Goal: Task Accomplishment & Management: Complete application form

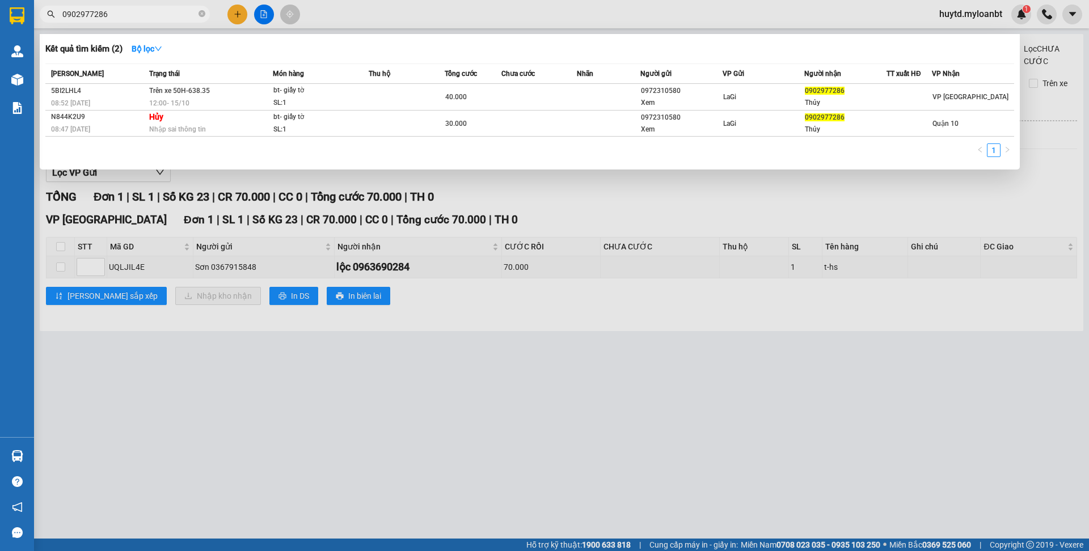
type input "0902977286"
click at [199, 15] on icon "close-circle" at bounding box center [202, 13] width 7 height 7
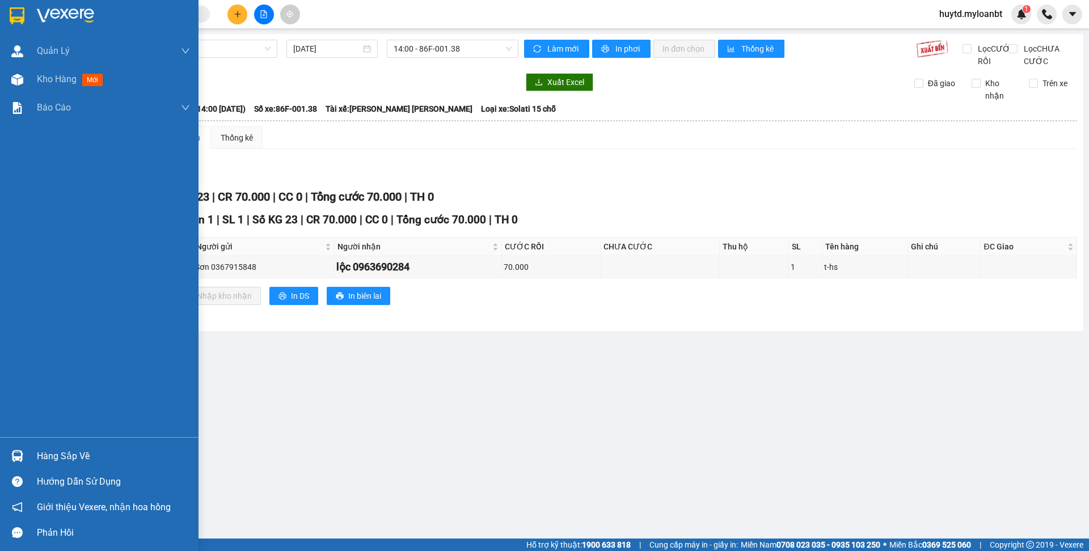
click at [48, 455] on div "Hàng sắp về" at bounding box center [113, 456] width 153 height 17
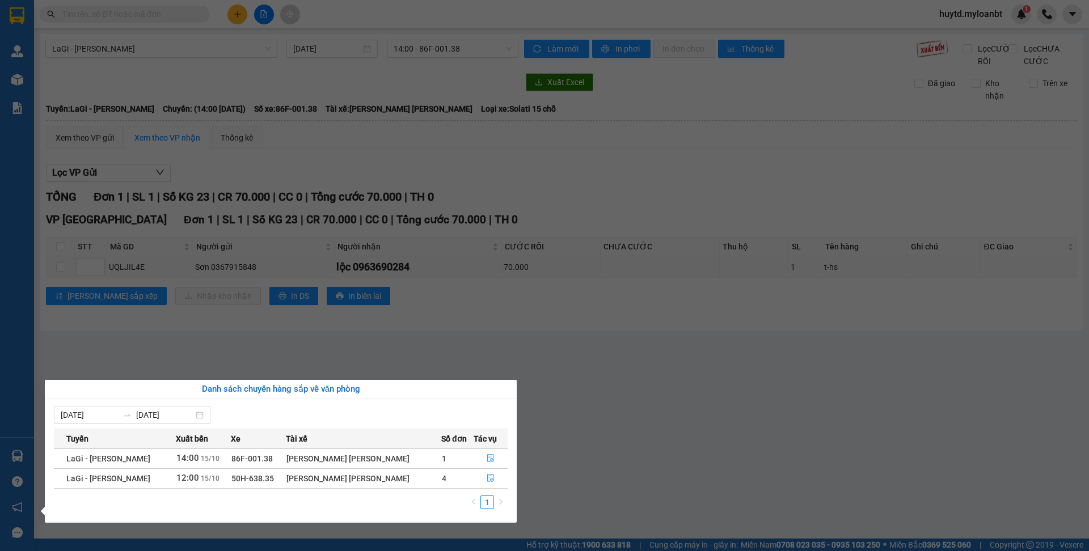
click at [621, 410] on section "Kết quả [PERSON_NAME] ( 2 ) Bộ lọc Mã ĐH Trạng thái Món hàng Thu hộ Tổng [PERSO…" at bounding box center [544, 275] width 1089 height 551
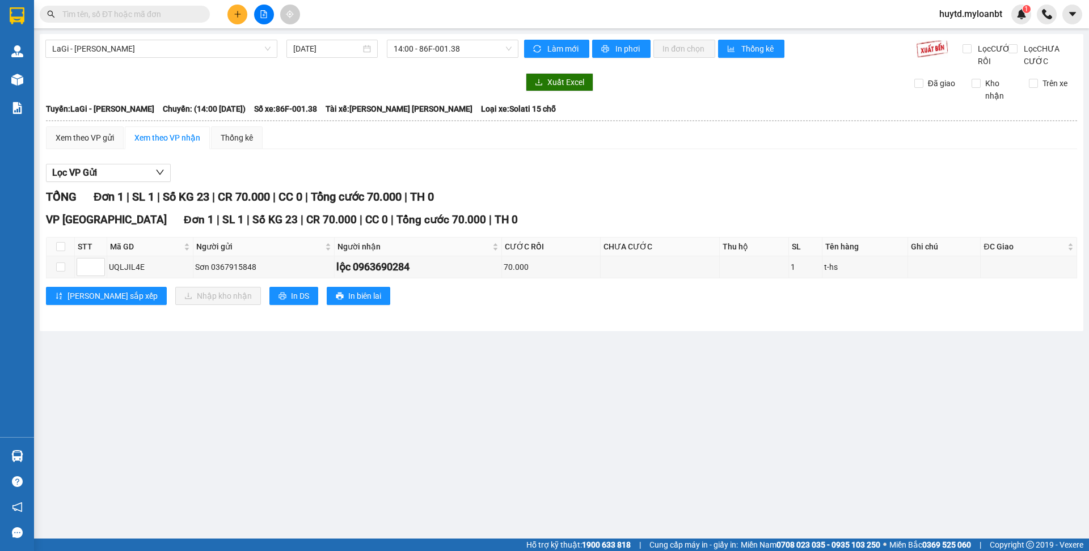
click at [134, 14] on input "text" at bounding box center [129, 14] width 134 height 12
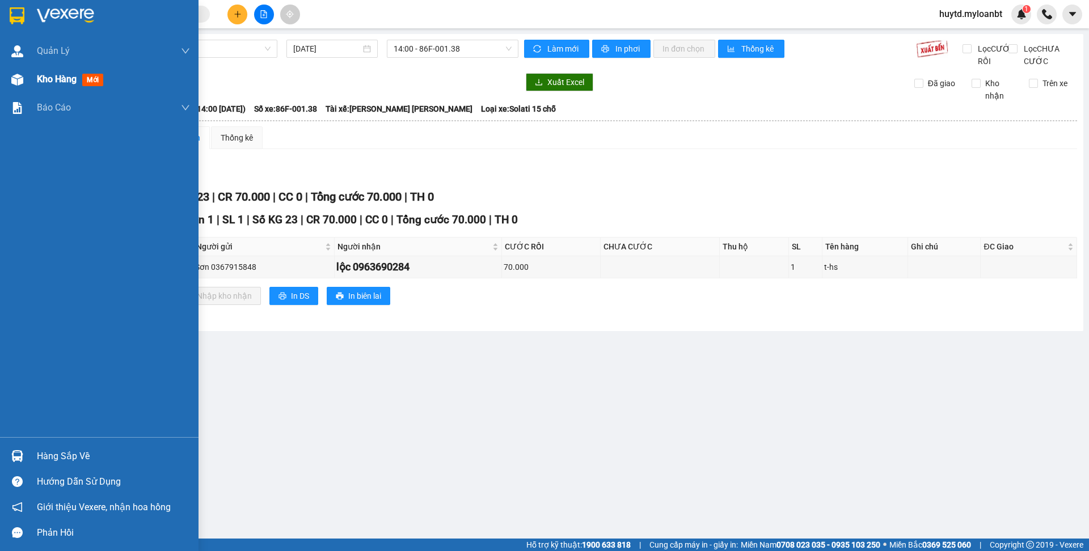
click at [64, 90] on div "Kho hàng mới" at bounding box center [113, 79] width 153 height 28
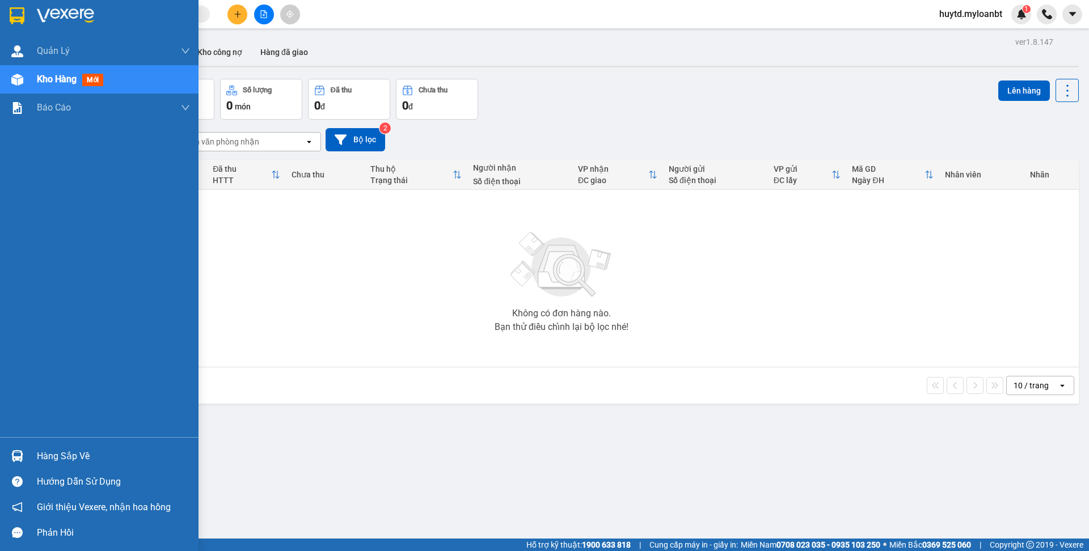
click at [68, 457] on div "Hàng sắp về" at bounding box center [113, 456] width 153 height 17
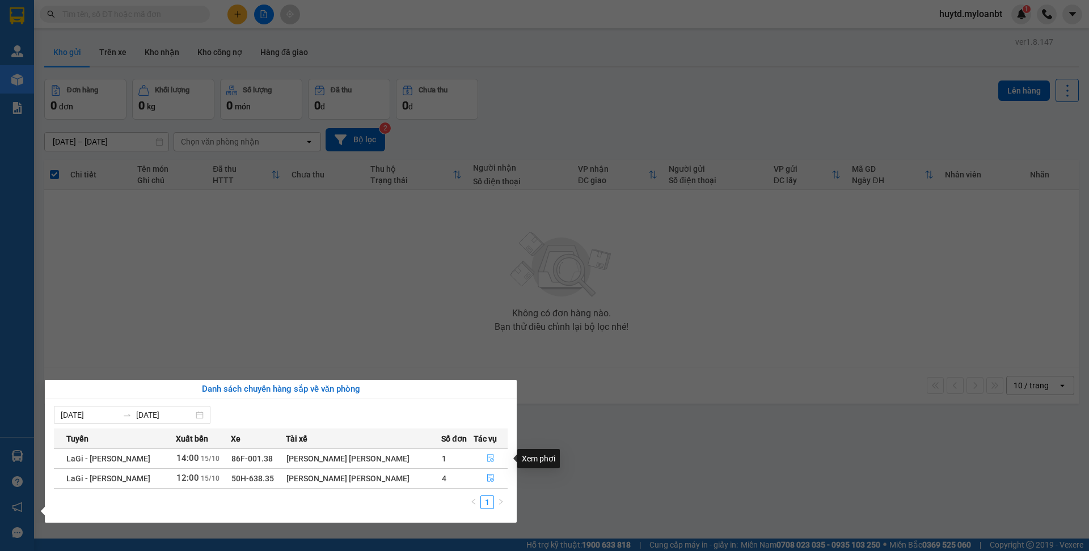
click at [487, 460] on icon "file-done" at bounding box center [490, 459] width 7 height 8
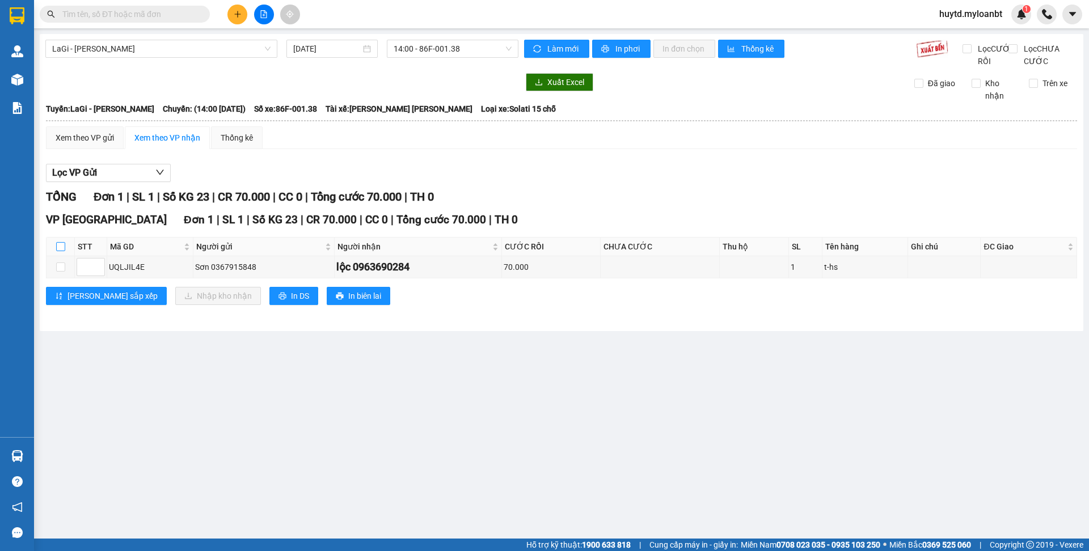
click at [60, 251] on input "checkbox" at bounding box center [60, 246] width 9 height 9
checkbox input "true"
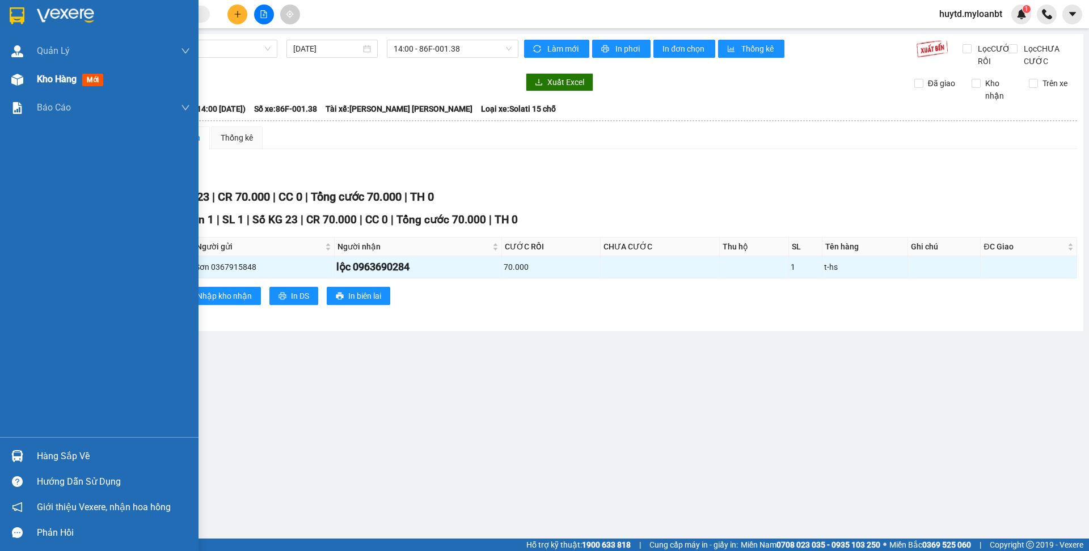
click at [57, 78] on span "Kho hàng" at bounding box center [57, 79] width 40 height 11
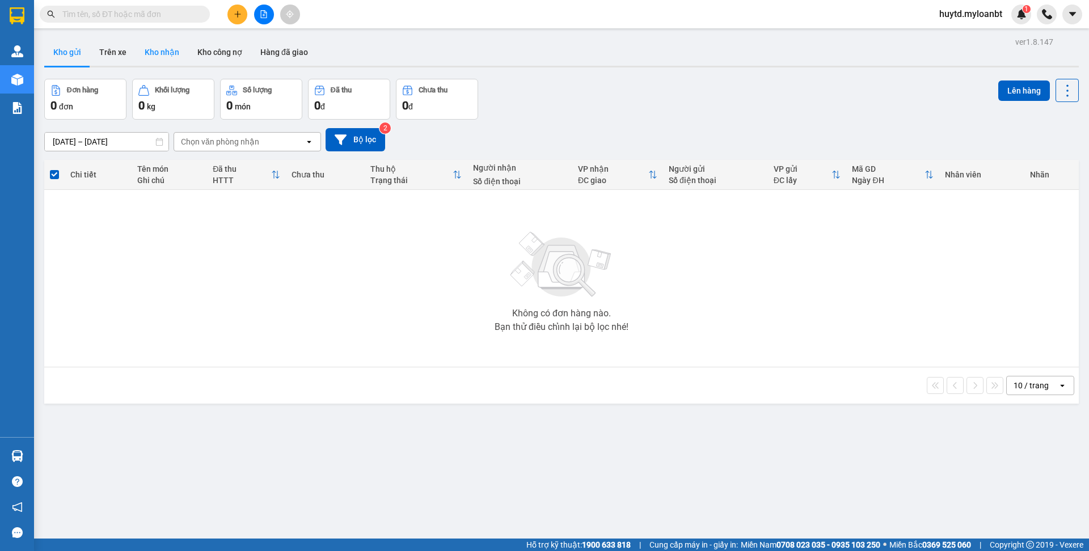
click at [155, 52] on button "Kho nhận" at bounding box center [162, 52] width 53 height 27
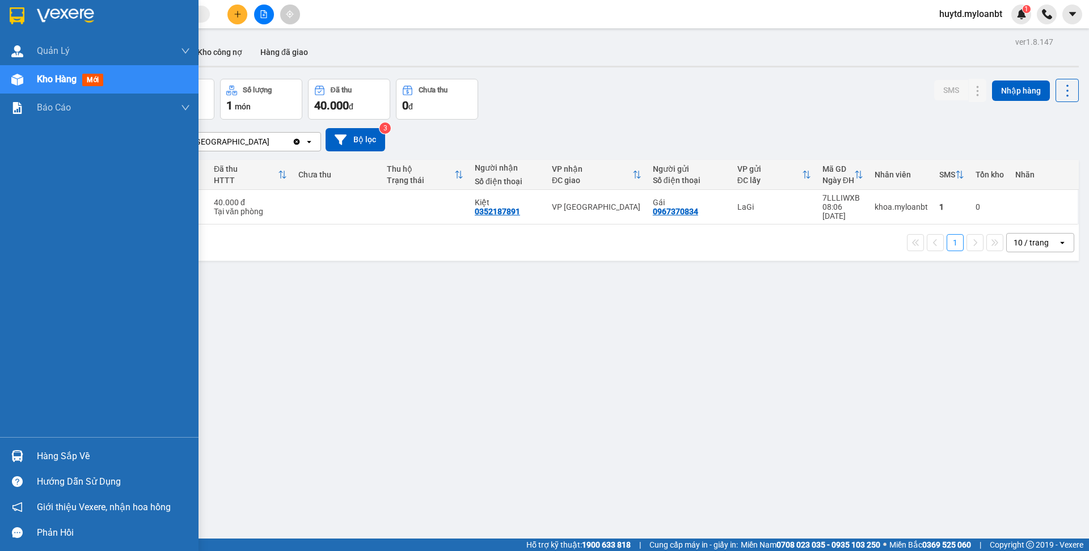
click at [75, 450] on div "Hàng sắp về" at bounding box center [113, 456] width 153 height 17
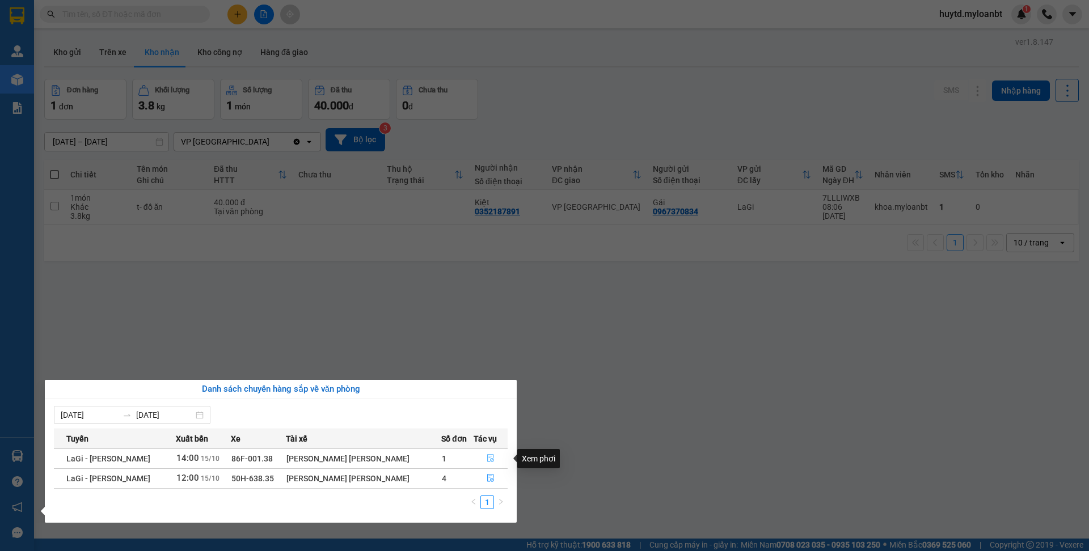
click at [488, 461] on icon "file-done" at bounding box center [491, 458] width 8 height 8
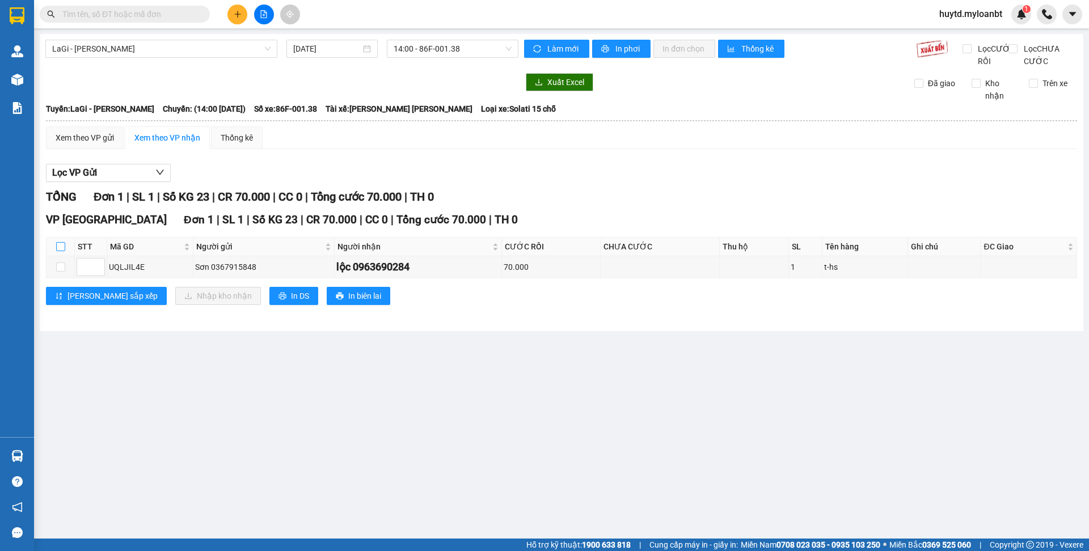
click at [58, 253] on label at bounding box center [60, 247] width 9 height 12
click at [58, 251] on input "checkbox" at bounding box center [60, 246] width 9 height 9
checkbox input "true"
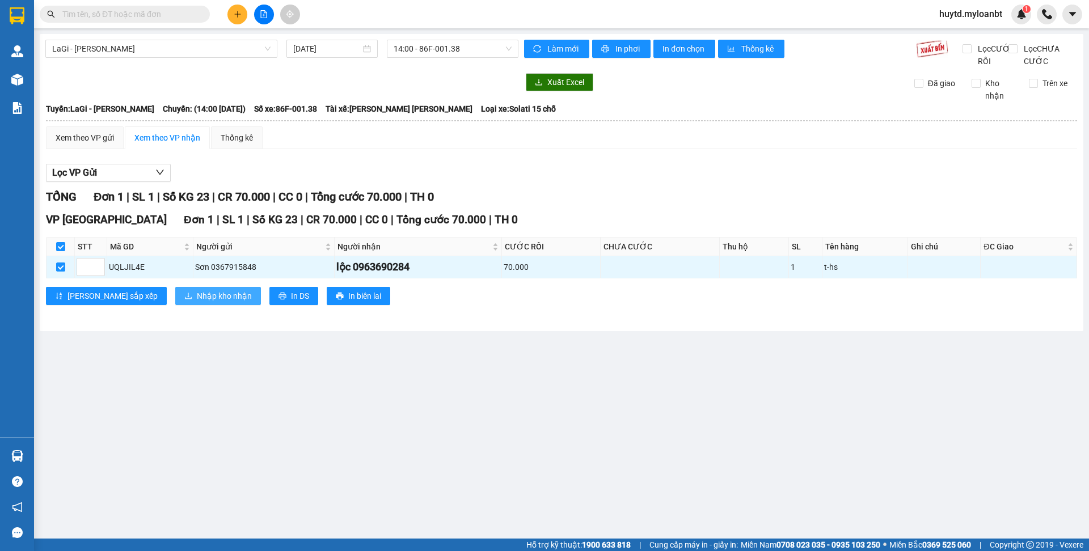
click at [197, 302] on span "Nhập kho nhận" at bounding box center [224, 296] width 55 height 12
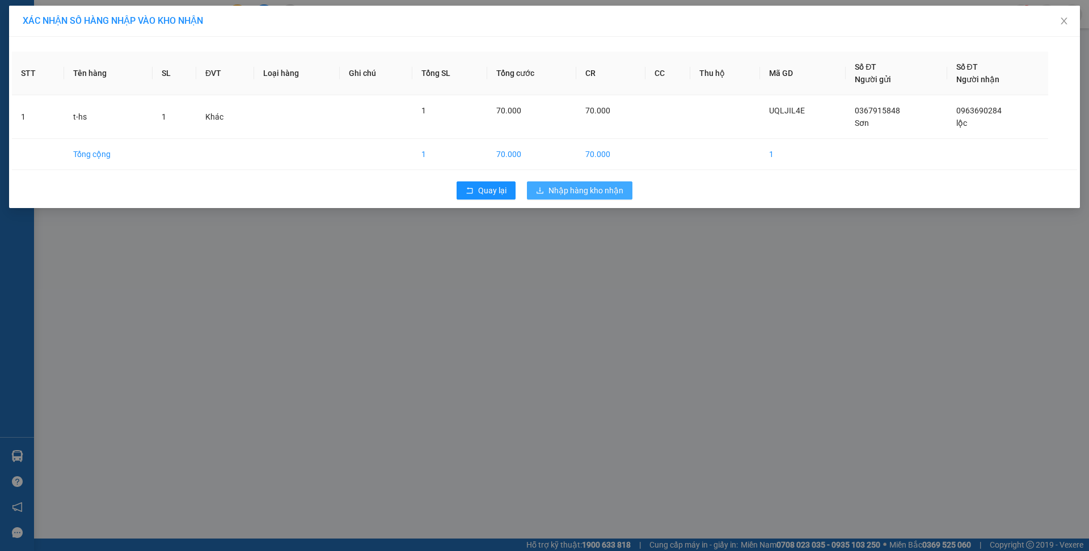
click at [592, 198] on button "Nhập hàng kho nhận" at bounding box center [580, 191] width 106 height 18
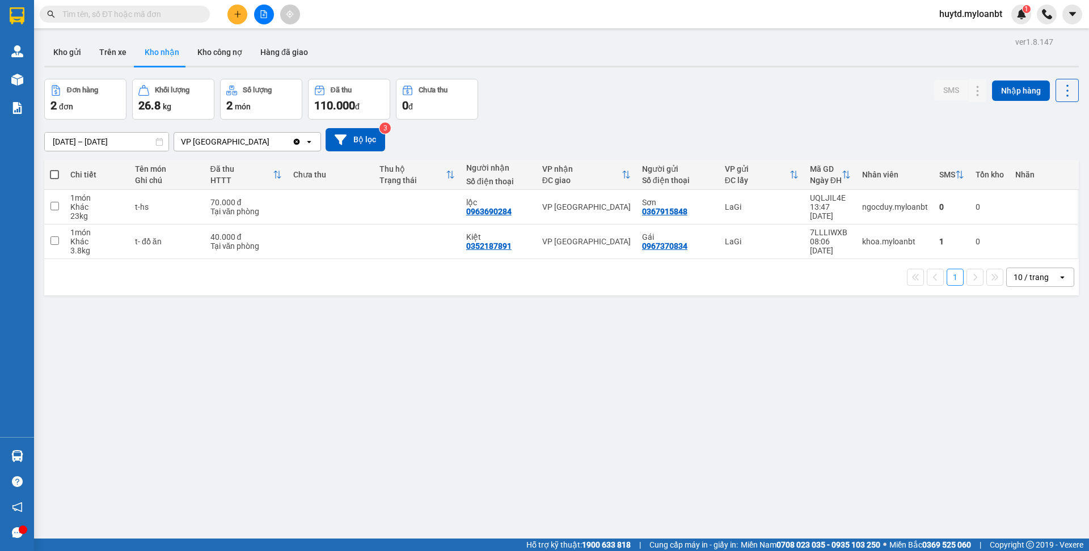
drag, startPoint x: 172, startPoint y: 10, endPoint x: 184, endPoint y: 11, distance: 12.0
click at [172, 10] on input "text" at bounding box center [129, 14] width 134 height 12
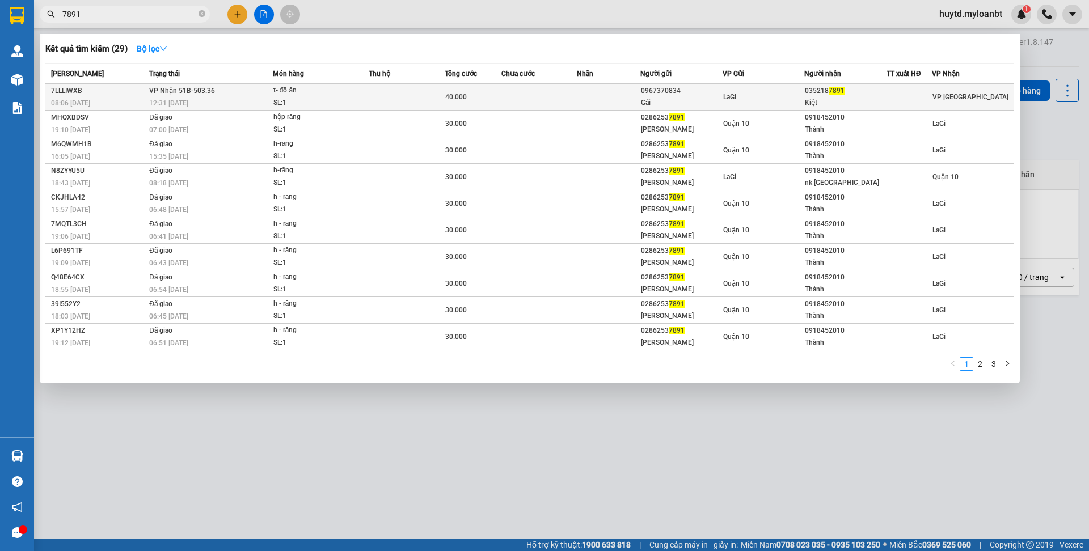
type input "7891"
click at [256, 102] on div "12:31 [DATE]" at bounding box center [210, 103] width 123 height 12
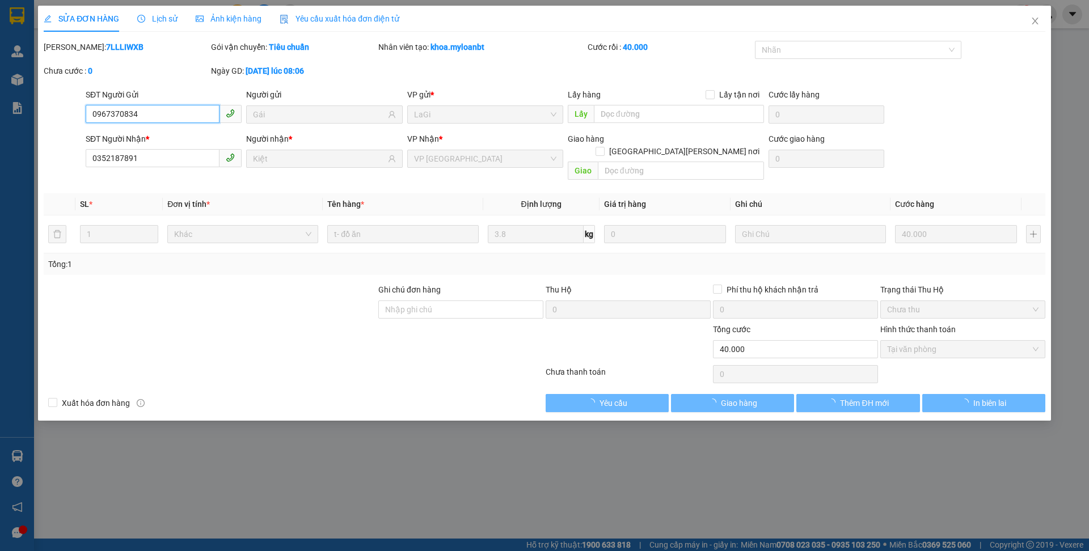
type input "0967370834"
type input "Gái"
type input "0352187891"
type input "Kiệt"
type input "0"
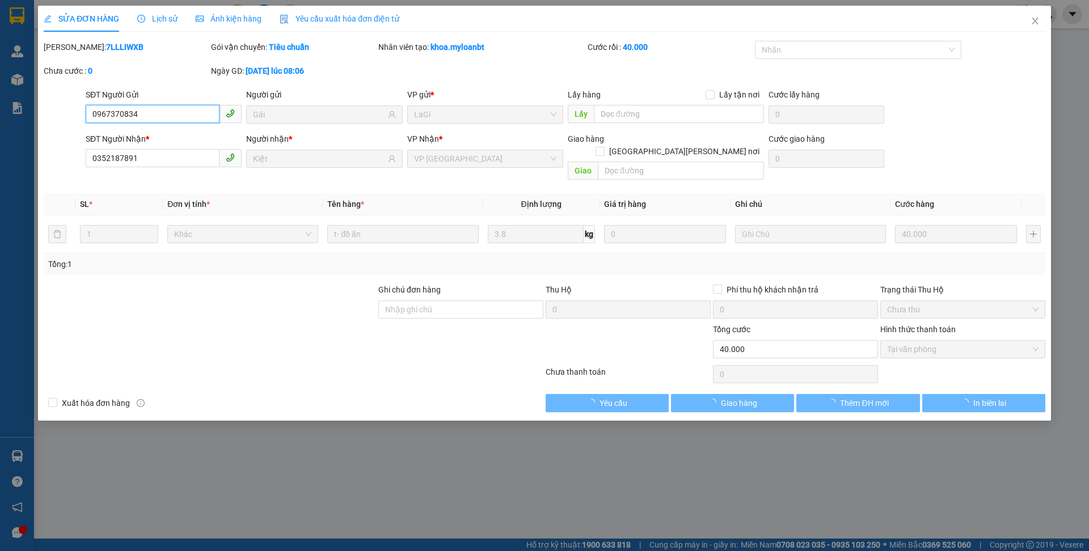
type input "40.000"
click at [739, 397] on span "Giao hàng" at bounding box center [739, 403] width 36 height 12
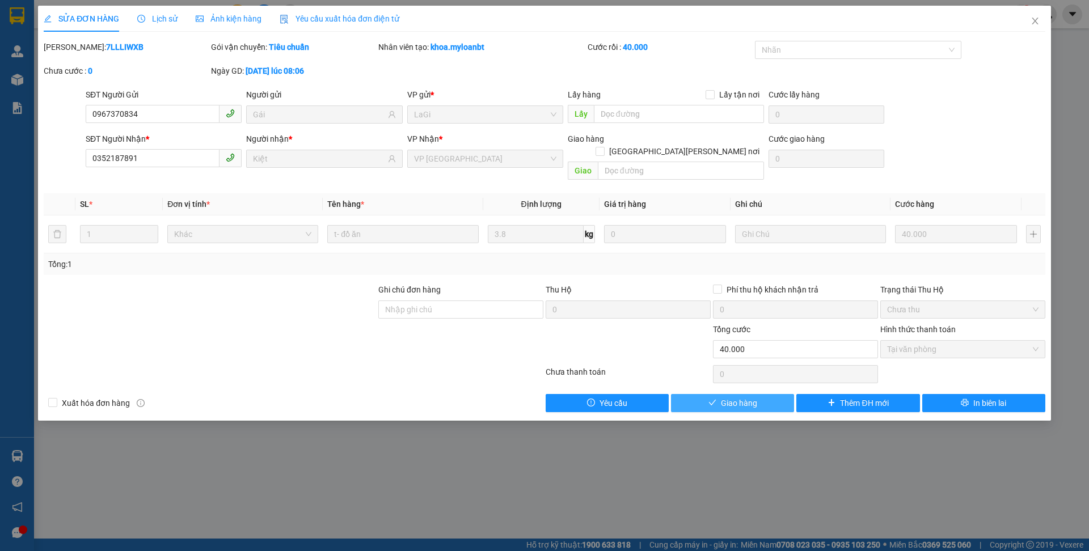
click at [738, 397] on span "Giao hàng" at bounding box center [739, 403] width 36 height 12
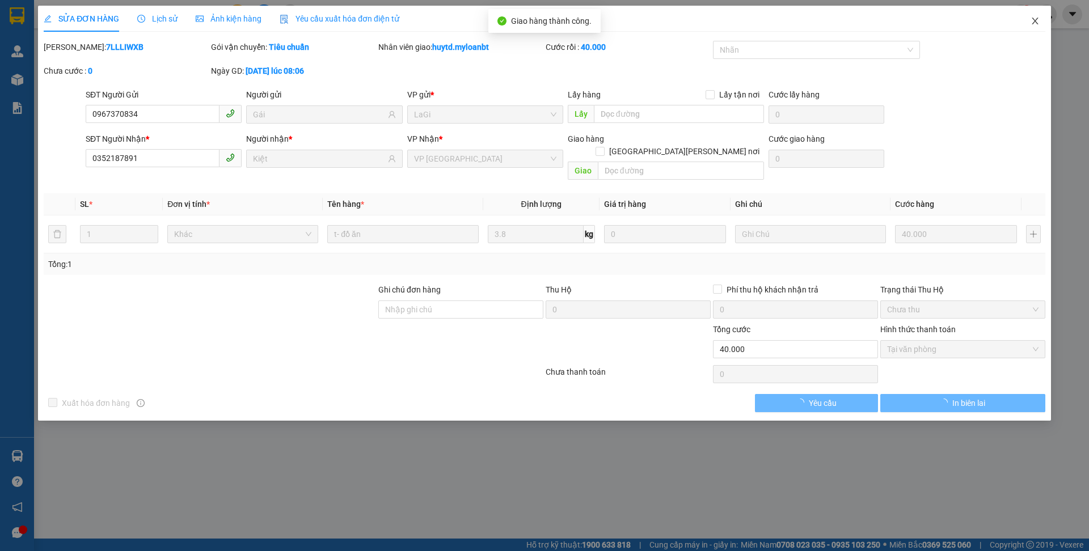
click at [1037, 23] on icon "close" at bounding box center [1035, 21] width 6 height 7
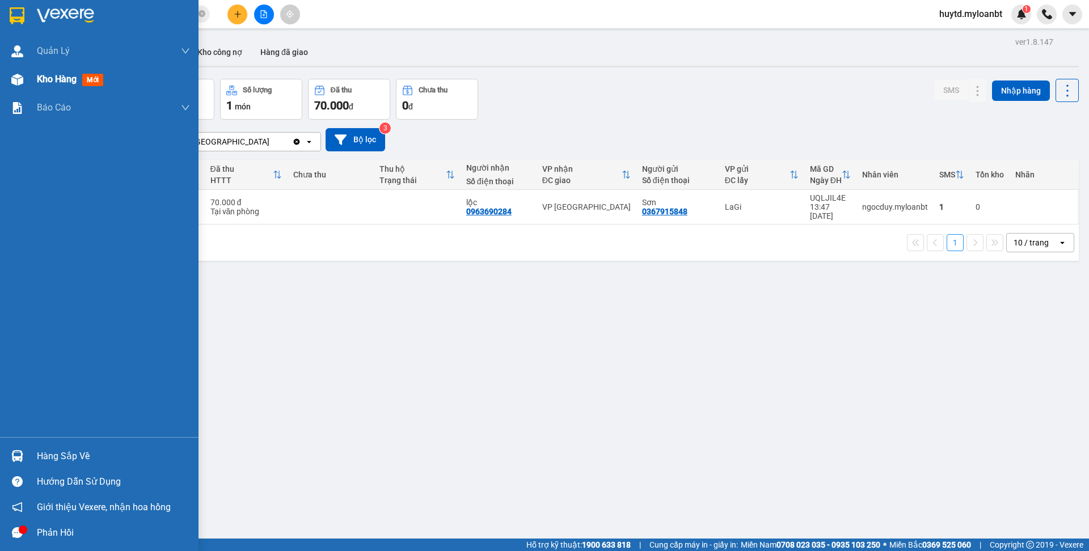
click at [80, 85] on div "Kho hàng mới" at bounding box center [72, 79] width 71 height 14
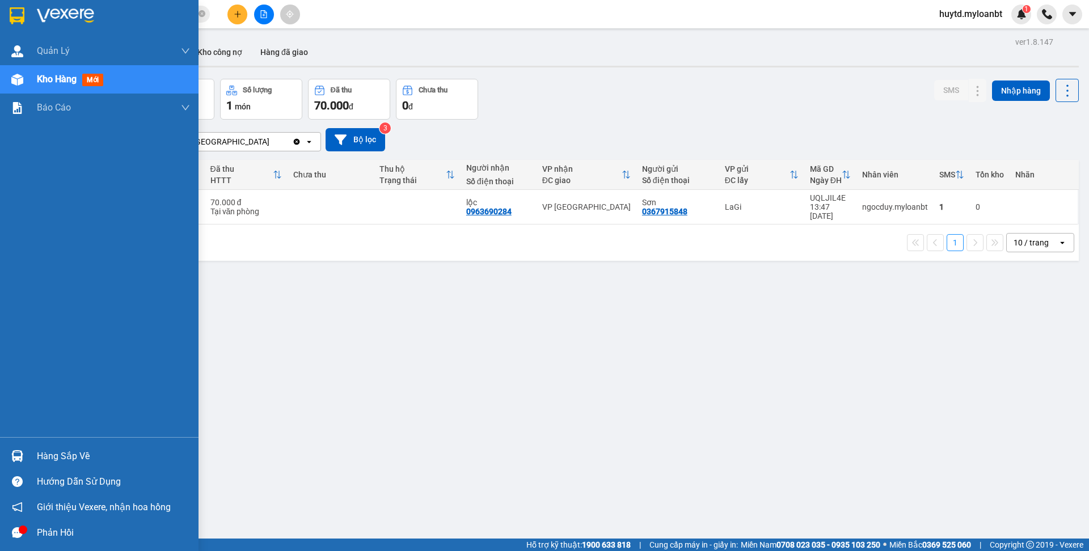
click at [117, 450] on div "Hàng sắp về" at bounding box center [113, 456] width 153 height 17
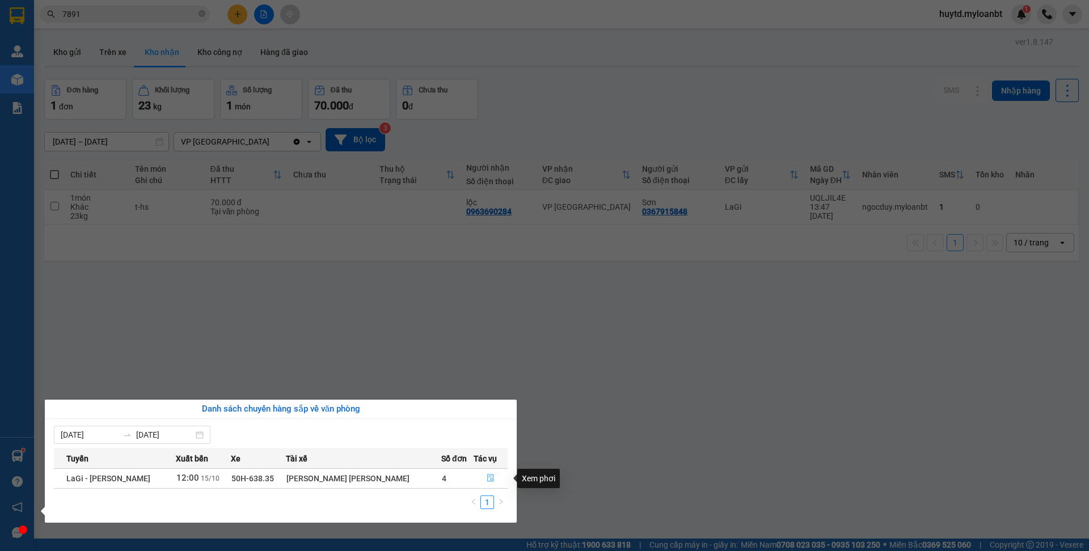
click at [487, 484] on button "button" at bounding box center [490, 479] width 33 height 18
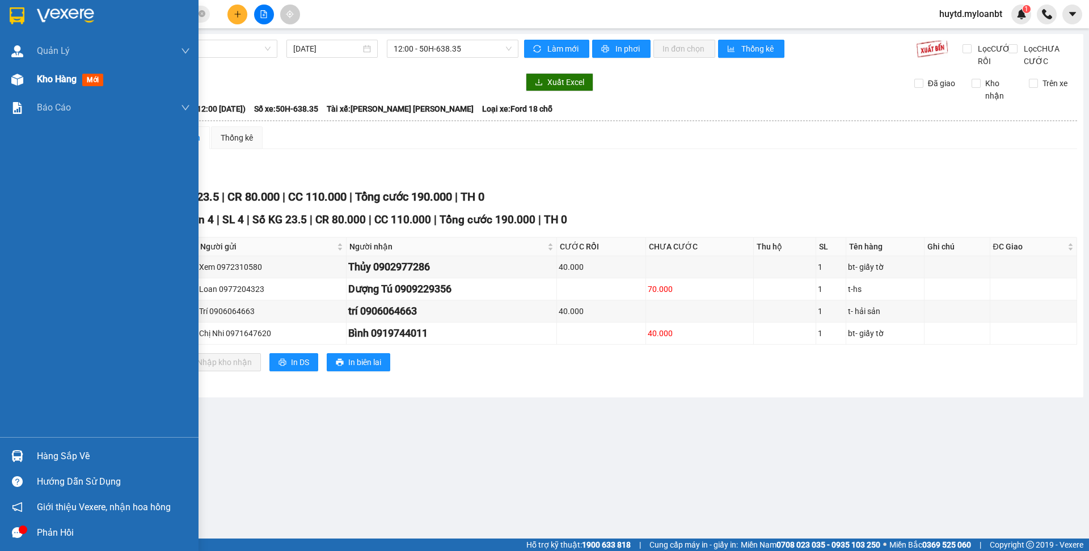
click at [61, 83] on span "Kho hàng" at bounding box center [57, 79] width 40 height 11
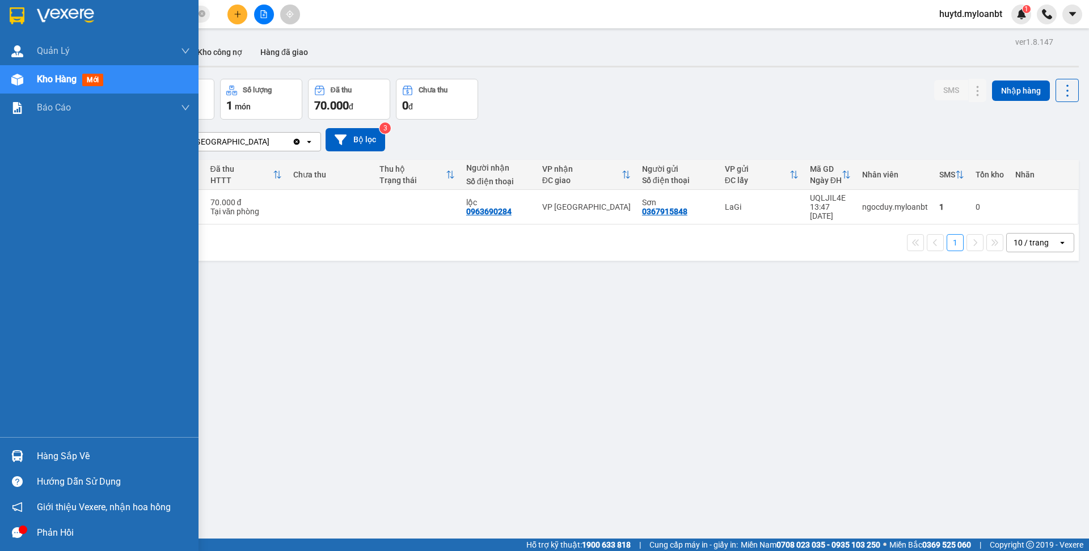
click at [57, 449] on div "Hàng sắp về" at bounding box center [113, 456] width 153 height 17
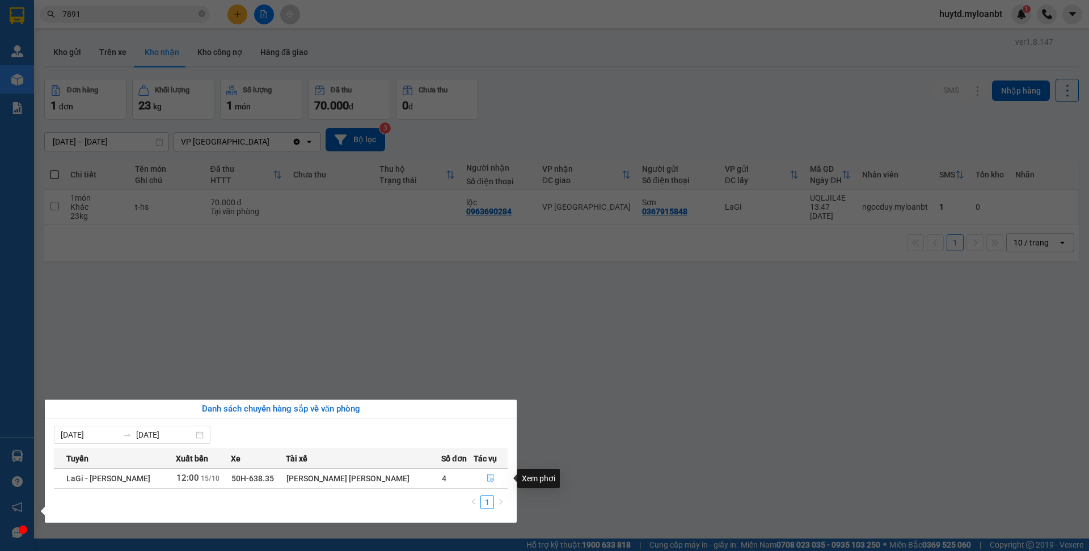
click at [490, 480] on icon "file-done" at bounding box center [490, 479] width 7 height 8
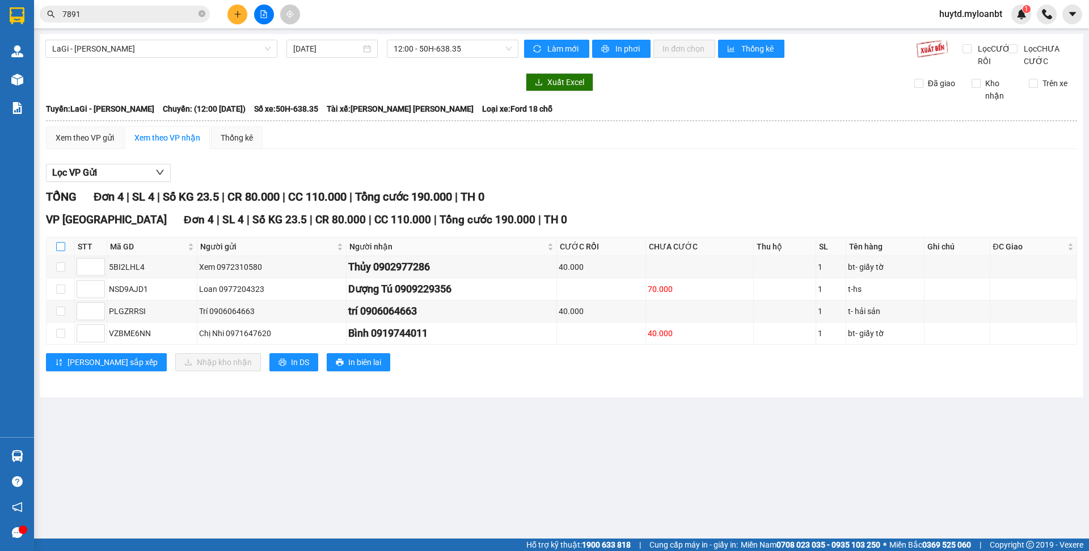
click at [56, 251] on input "checkbox" at bounding box center [60, 246] width 9 height 9
checkbox input "true"
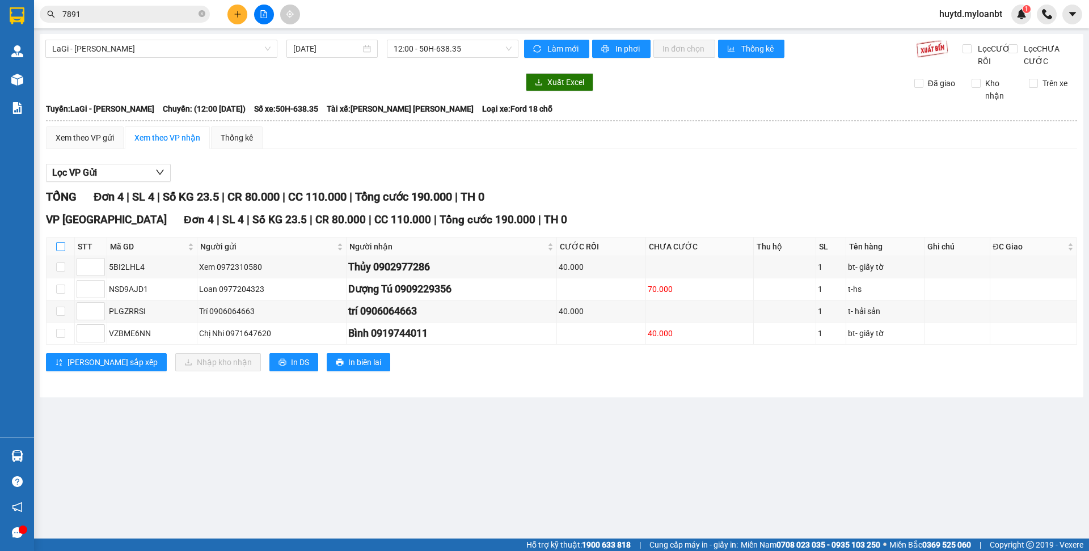
checkbox input "true"
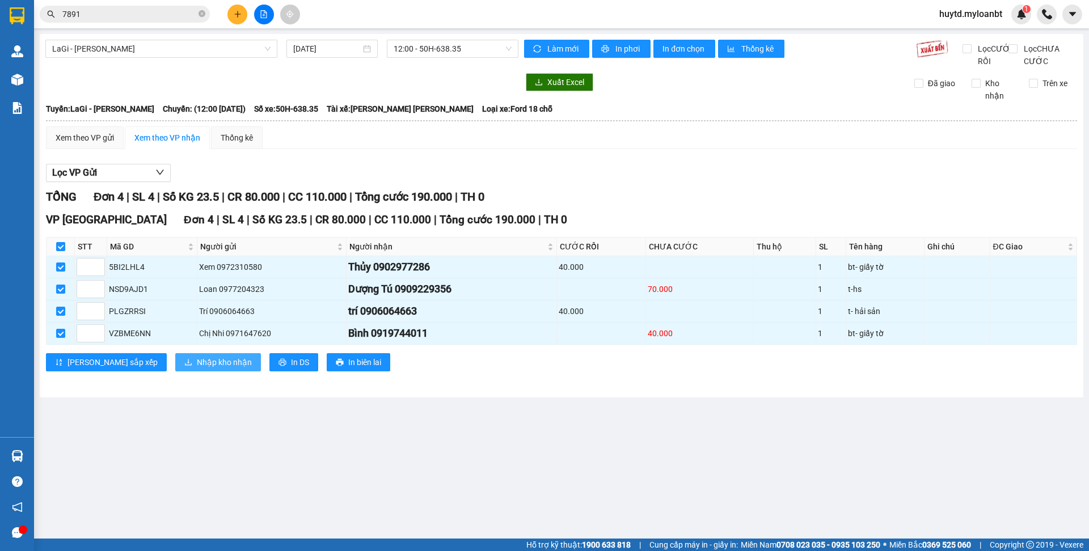
click at [200, 369] on span "Nhập kho nhận" at bounding box center [224, 362] width 55 height 12
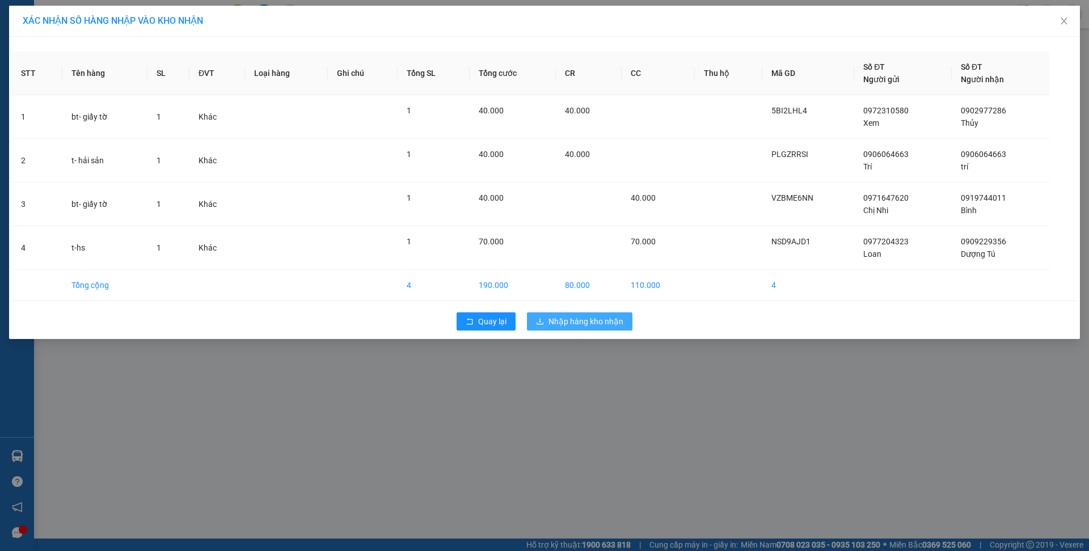
click at [568, 316] on span "Nhập hàng kho nhận" at bounding box center [586, 321] width 75 height 12
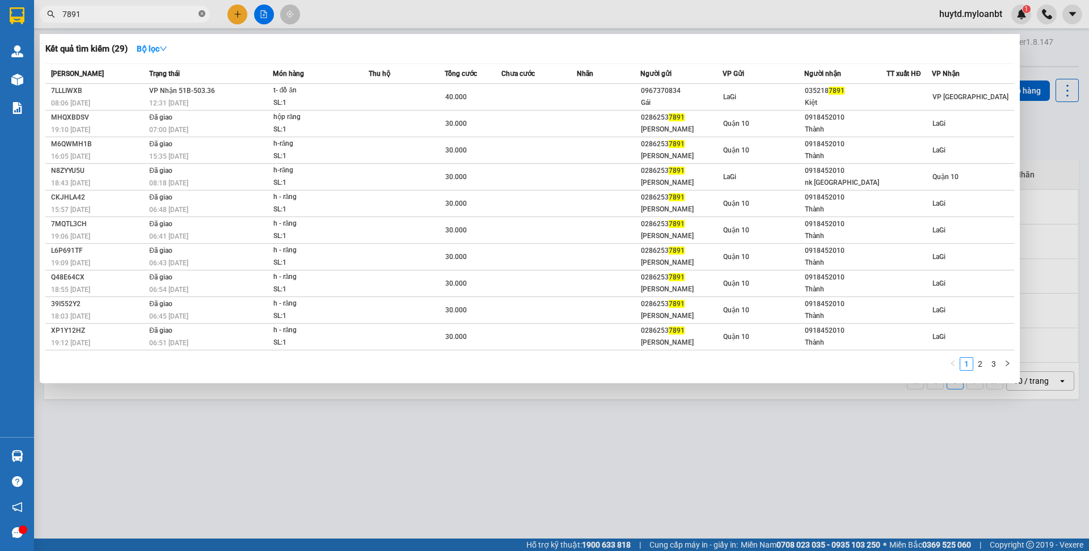
click at [201, 12] on icon "close-circle" at bounding box center [202, 13] width 7 height 7
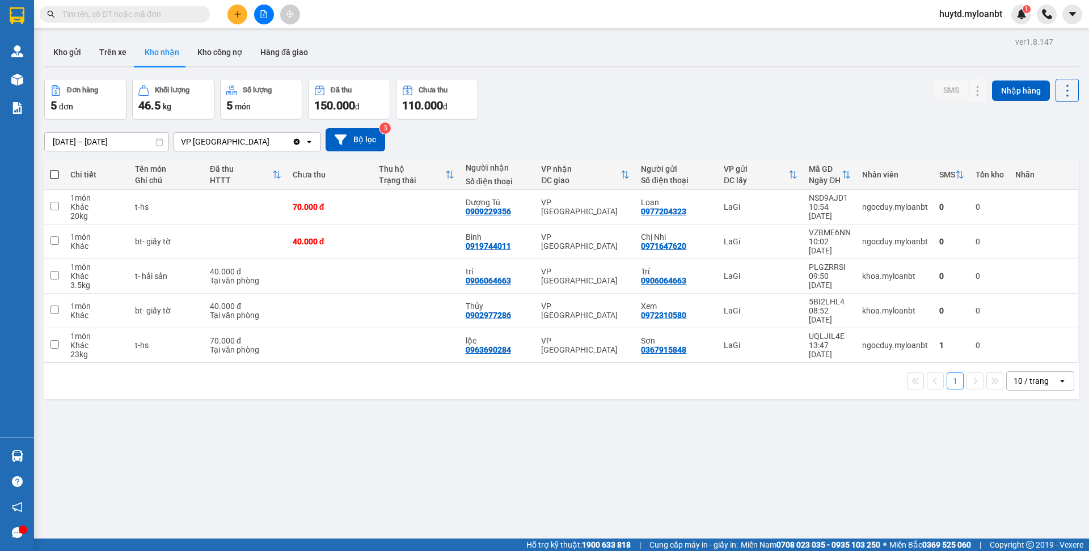
click at [235, 11] on icon "plus" at bounding box center [238, 14] width 8 height 8
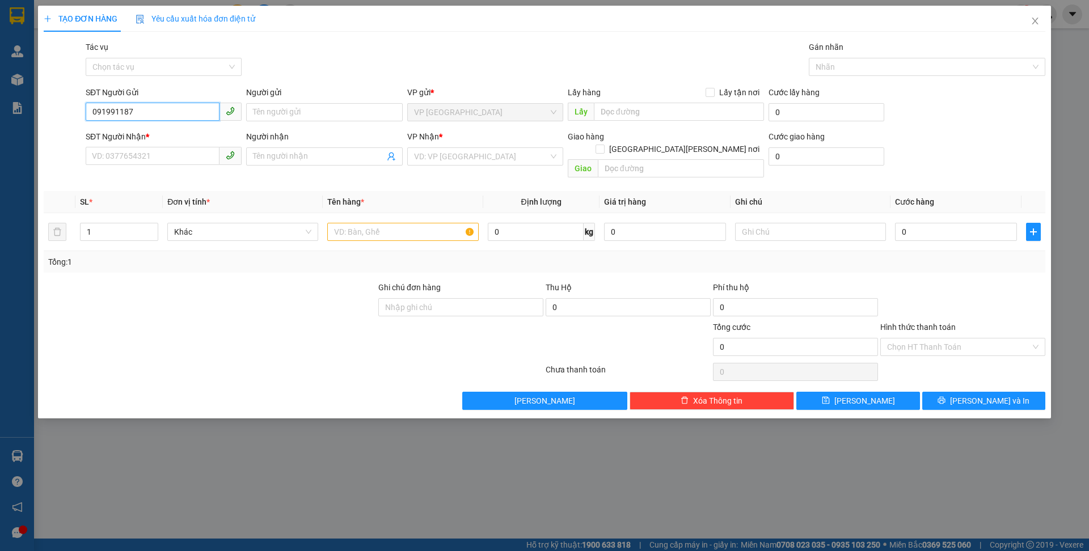
type input "0919911872"
click at [184, 133] on div "0919911872 - Bé" at bounding box center [163, 135] width 142 height 12
type input "Bé"
type input "0914531517"
type input "[PERSON_NAME]"
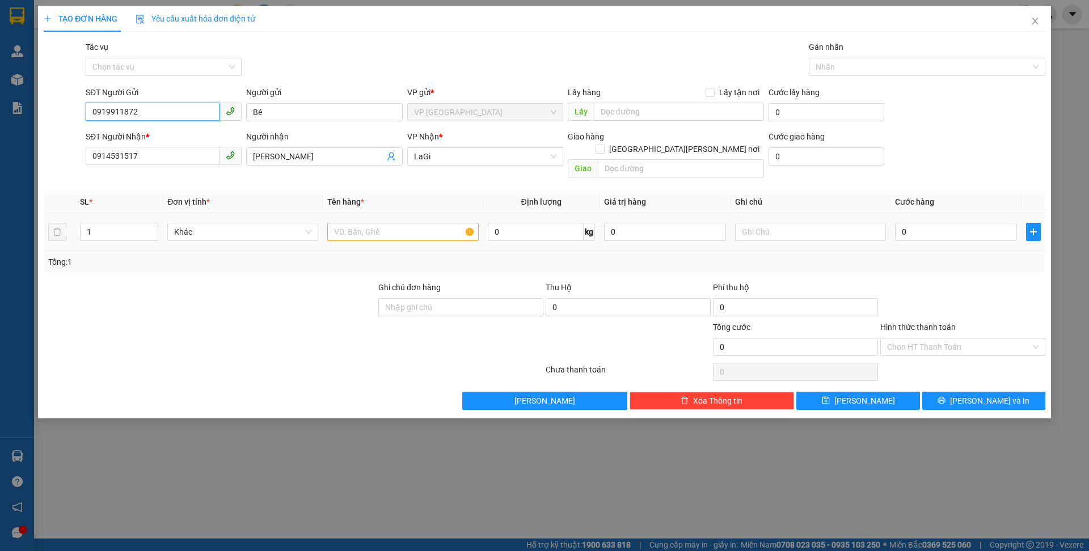
type input "0919911872"
click at [420, 223] on input "text" at bounding box center [402, 232] width 151 height 18
click at [415, 223] on input "text" at bounding box center [402, 232] width 151 height 18
type input "p-[PERSON_NAME]"
click at [549, 223] on input "0" at bounding box center [536, 232] width 96 height 18
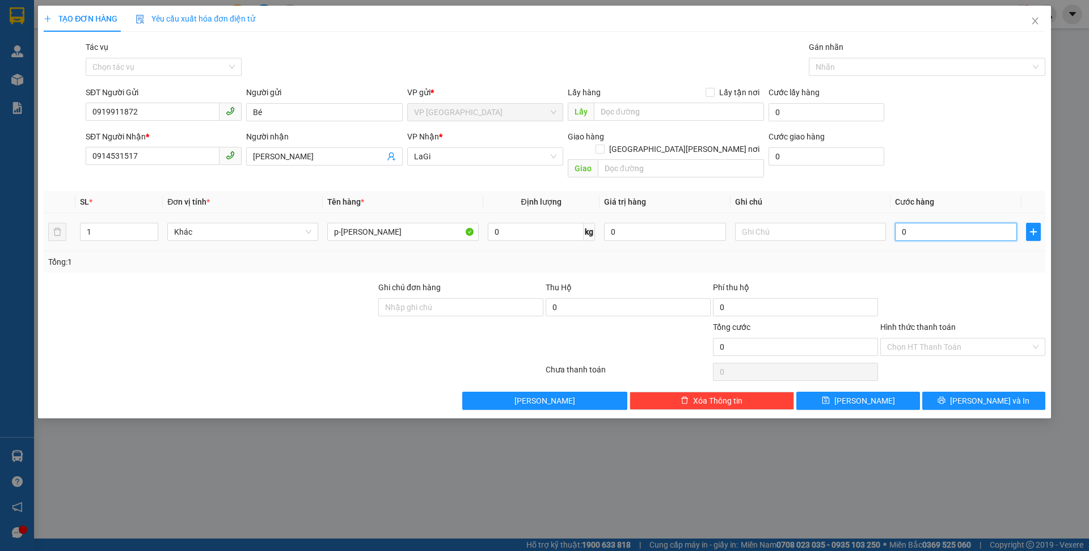
click at [916, 223] on input "0" at bounding box center [956, 232] width 122 height 18
type input "4"
type input "40"
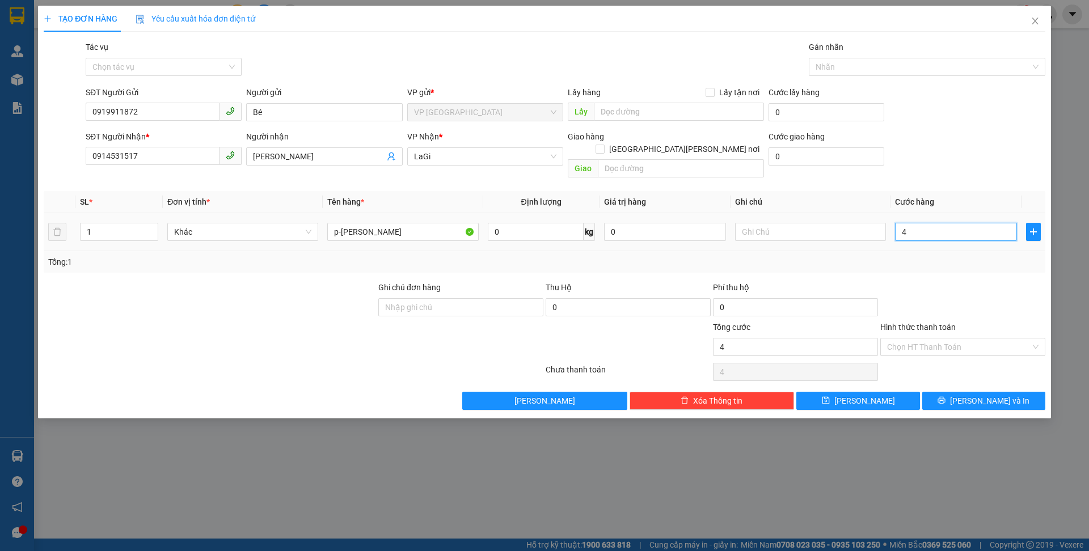
type input "40"
type input "400"
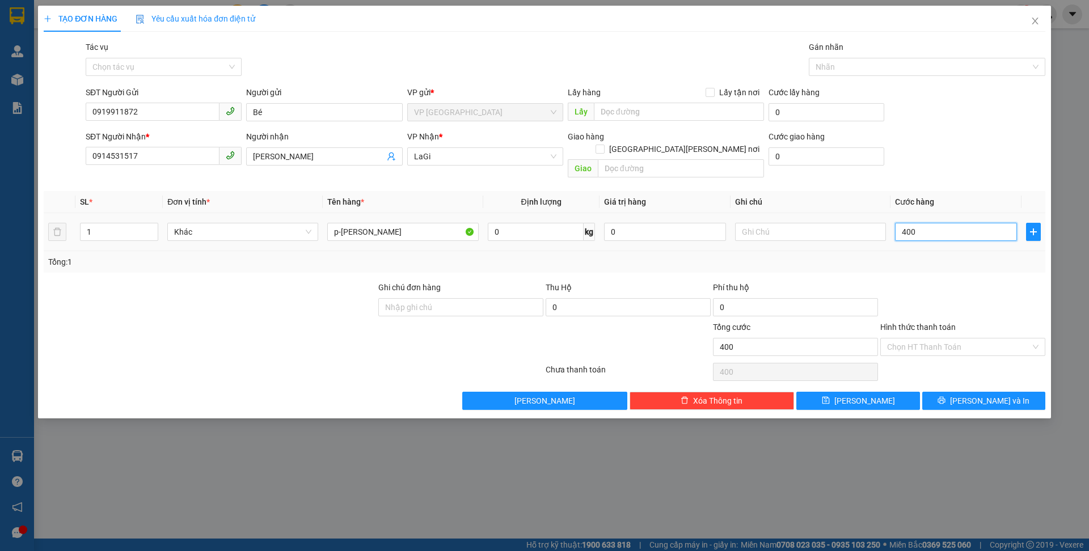
type input "4.000"
type input "40.000"
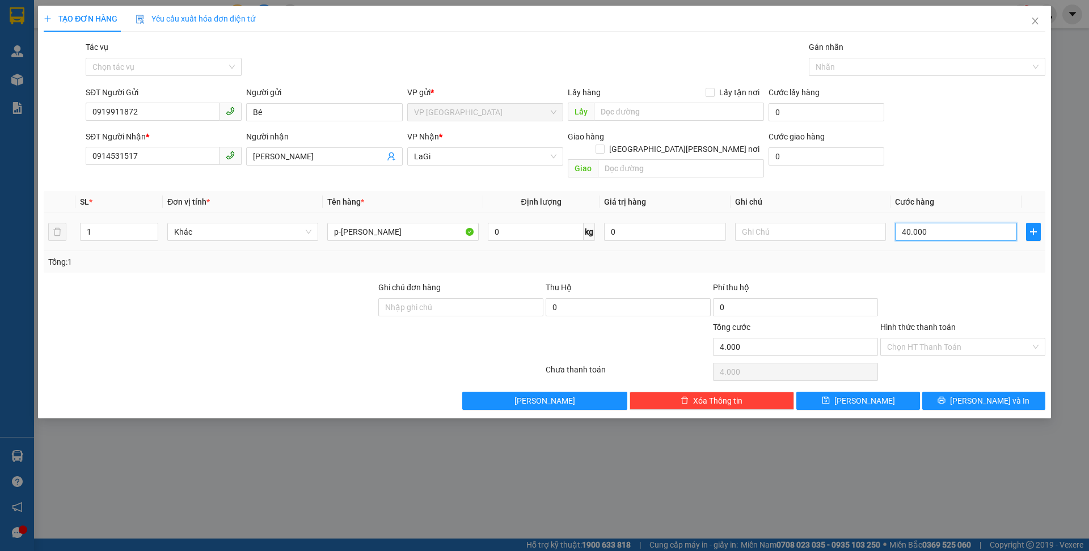
type input "40.000"
click at [1009, 393] on button "[PERSON_NAME] và In" at bounding box center [983, 401] width 123 height 18
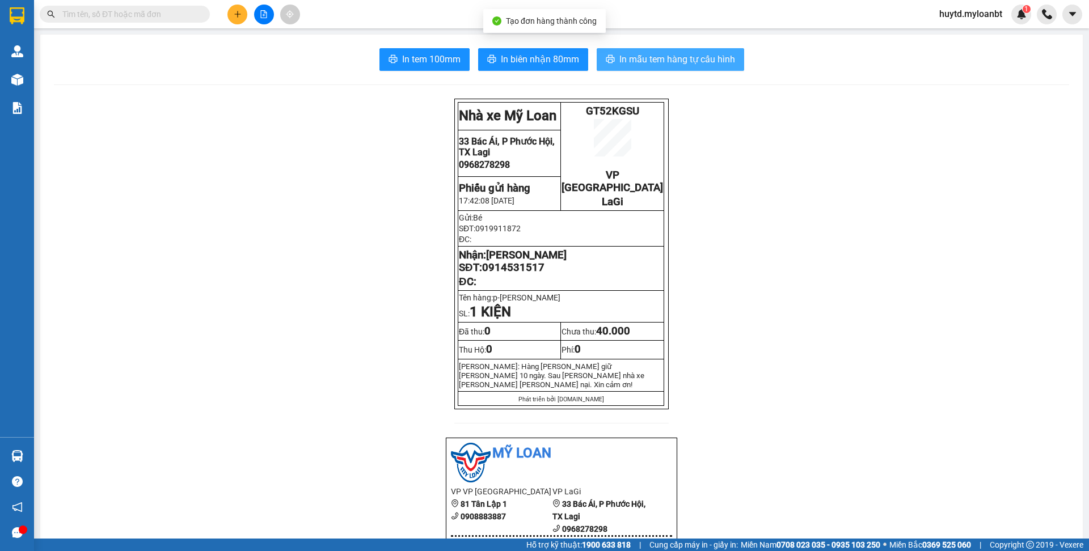
click at [719, 62] on span "In mẫu tem hàng tự cấu hình" at bounding box center [678, 59] width 116 height 14
click at [235, 16] on icon "plus" at bounding box center [238, 14] width 8 height 8
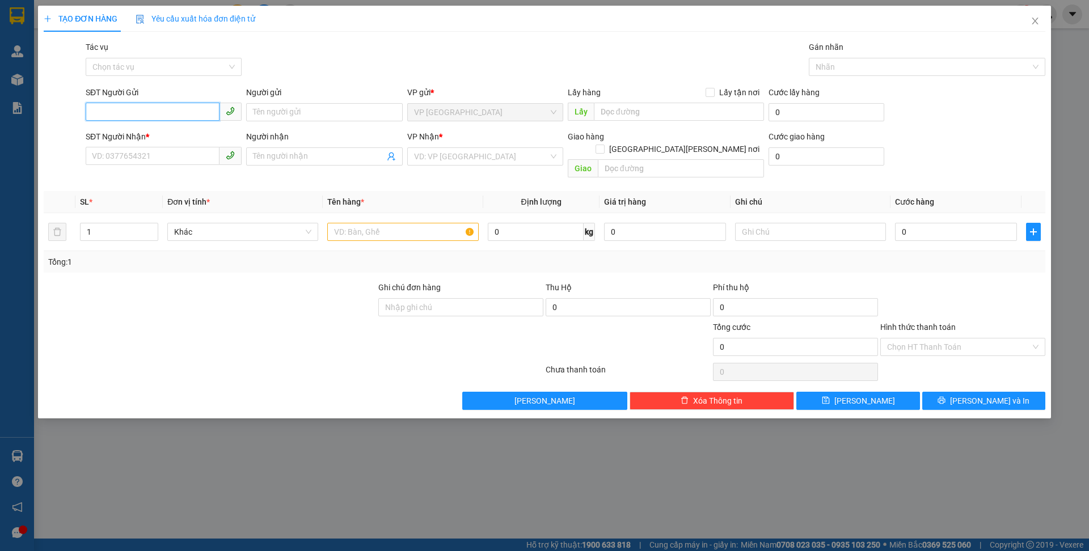
click at [175, 109] on input "SĐT Người Gửi" at bounding box center [153, 112] width 134 height 18
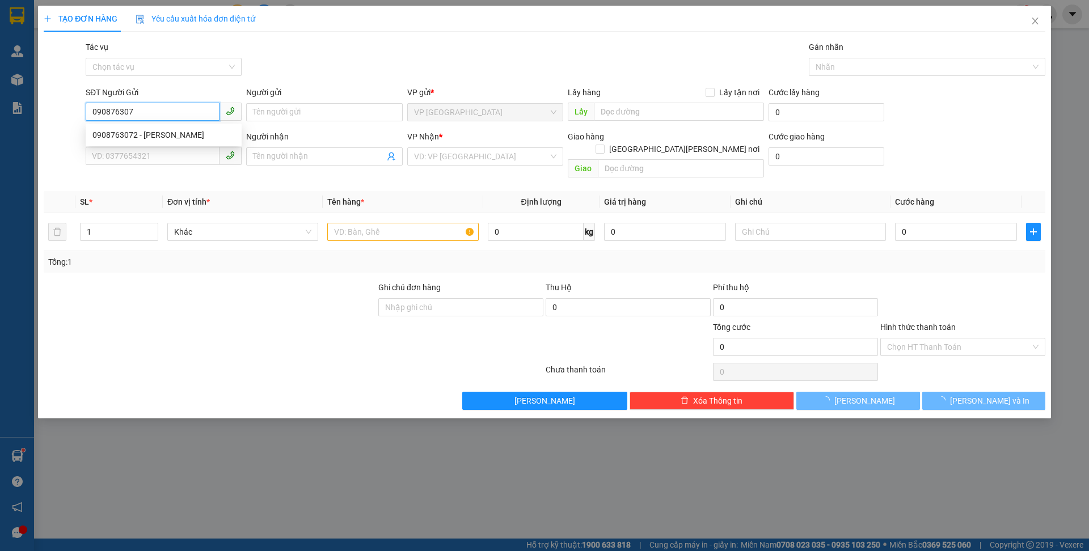
type input "0908763072"
click at [200, 134] on div "0908763072 - [PERSON_NAME]" at bounding box center [163, 135] width 142 height 12
type input "[PERSON_NAME]"
type input "0908143072"
type input "[PERSON_NAME]"
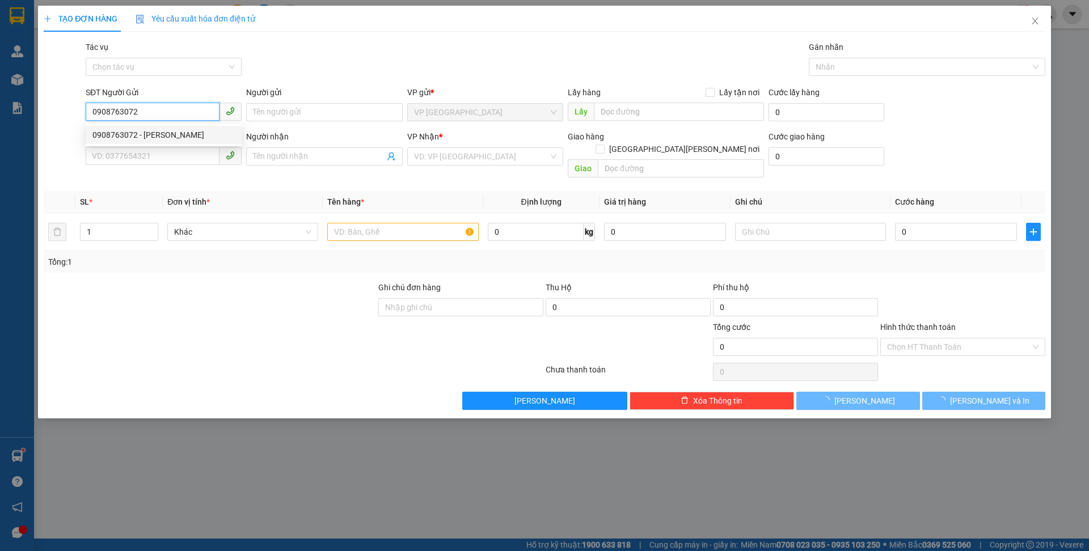
checkbox input "true"
type input "210 [PERSON_NAME] p [PERSON_NAME]"
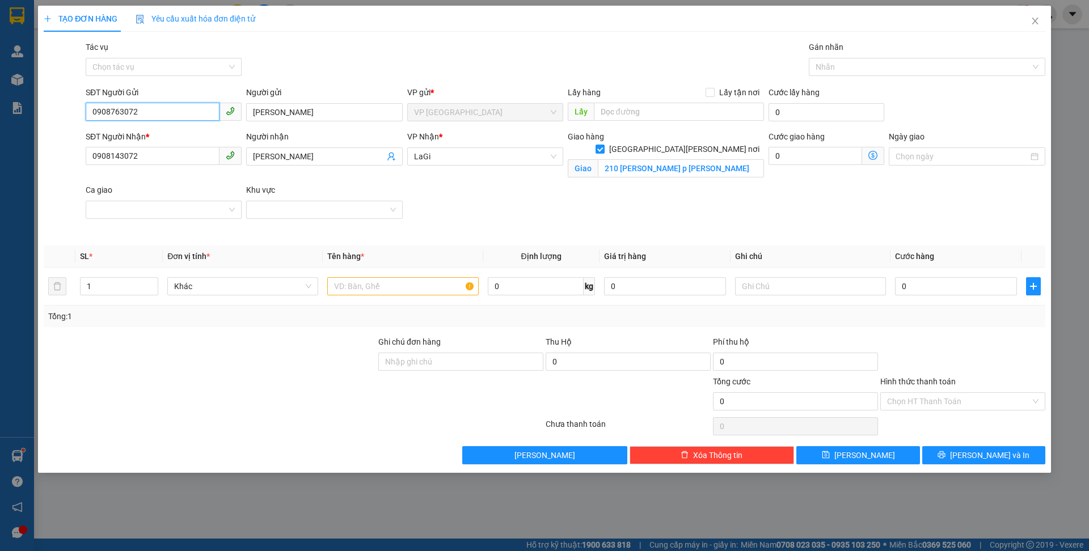
type input "0908763072"
click at [361, 136] on div "Người nhận" at bounding box center [324, 136] width 156 height 12
click at [361, 150] on input "[PERSON_NAME]" at bounding box center [318, 156] width 131 height 12
click at [642, 130] on div "Giao hàng [GEOGRAPHIC_DATA][PERSON_NAME] nơi" at bounding box center [666, 136] width 196 height 12
drag, startPoint x: 741, startPoint y: 153, endPoint x: 667, endPoint y: 154, distance: 74.3
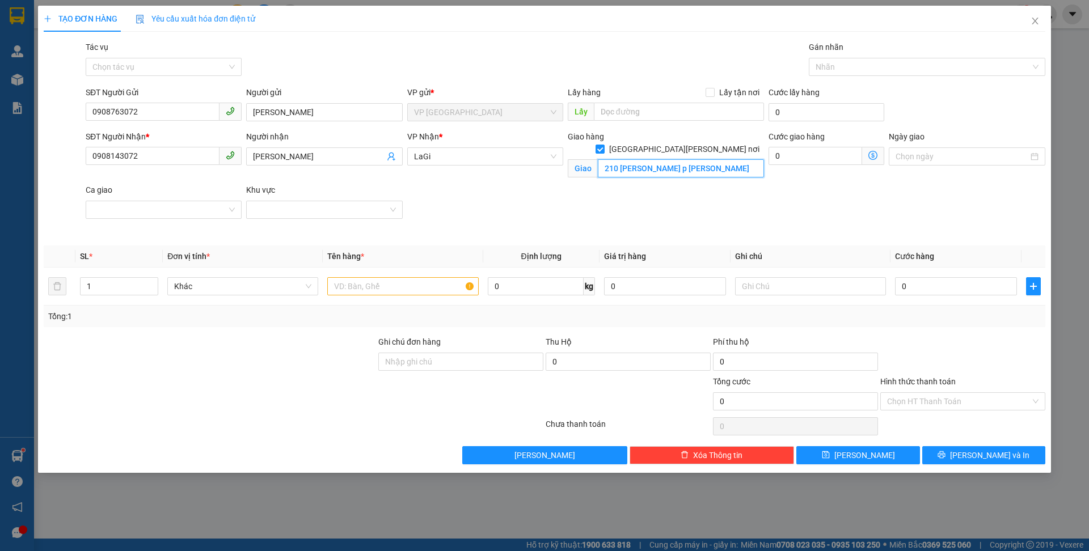
click at [667, 159] on input "210 [PERSON_NAME] p [PERSON_NAME]" at bounding box center [681, 168] width 166 height 18
type input "g trứ p tân thiệ"
drag, startPoint x: 717, startPoint y: 156, endPoint x: 591, endPoint y: 157, distance: 125.4
click at [591, 159] on span "Giao g trứ p tân thiệ" at bounding box center [666, 168] width 196 height 18
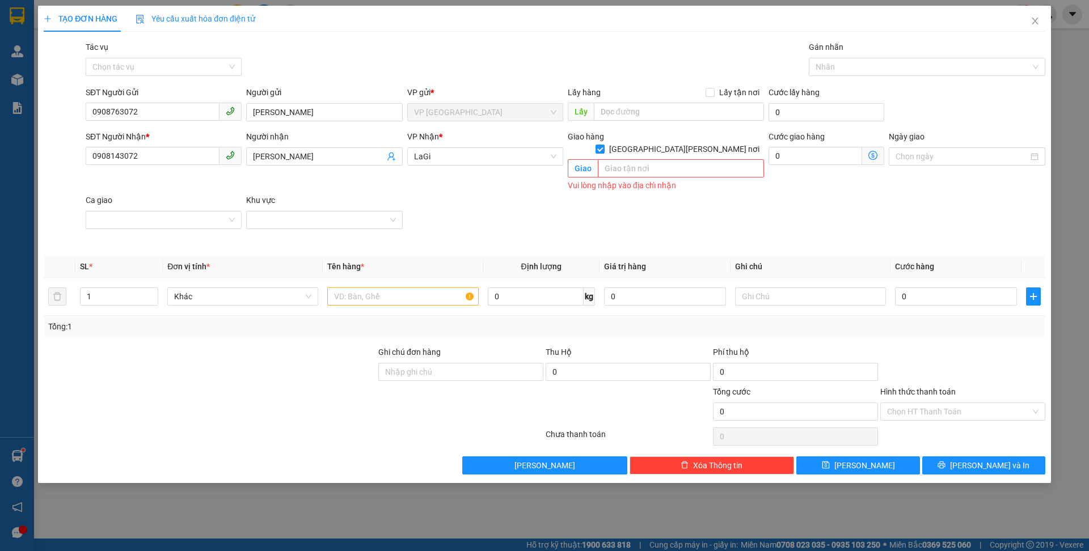
click at [677, 192] on div "SĐT Người [PERSON_NAME] * 0908143072 Người [PERSON_NAME] [PERSON_NAME] [PERSON_…" at bounding box center [565, 188] width 964 height 117
click at [446, 160] on span "LaGi" at bounding box center [485, 156] width 142 height 17
click at [654, 160] on input "text" at bounding box center [681, 168] width 166 height 18
click at [690, 214] on div "SĐT Người [PERSON_NAME] * 0908143072 Người [PERSON_NAME] [PERSON_NAME] [PERSON_…" at bounding box center [565, 188] width 964 height 117
click at [949, 289] on input "0" at bounding box center [956, 297] width 122 height 18
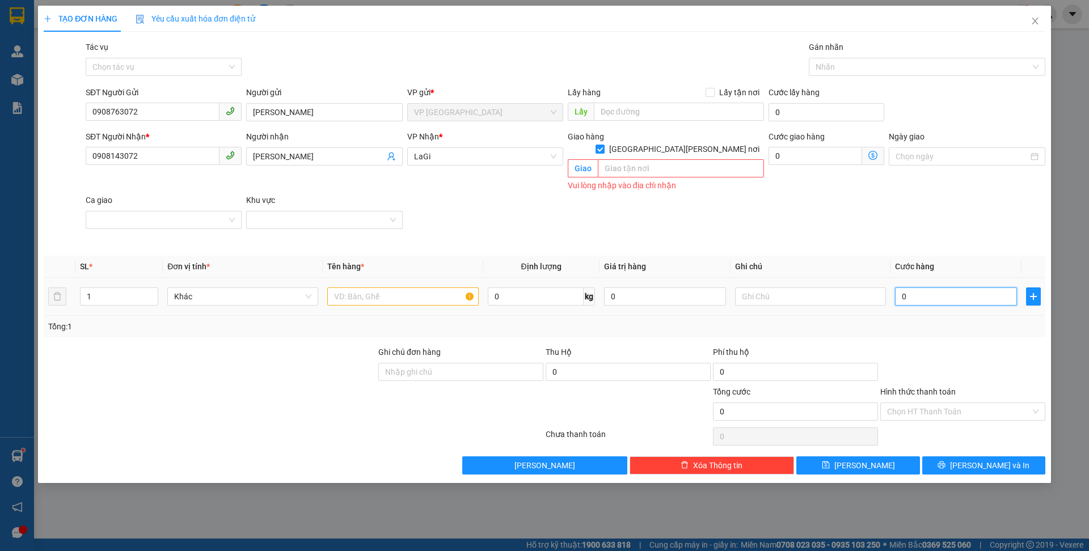
type input "4"
type input "40"
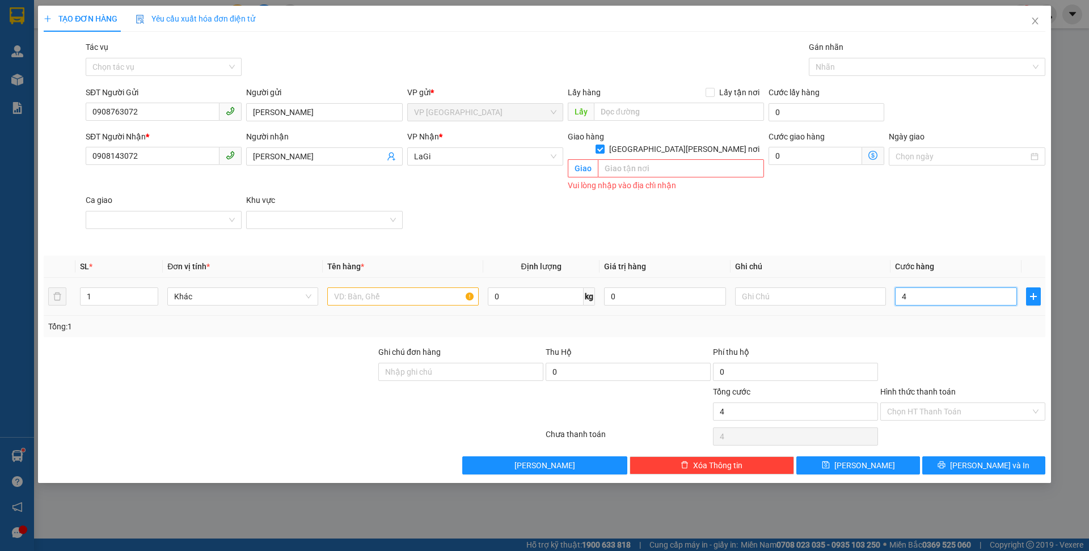
type input "40"
type input "400"
type input "4.000"
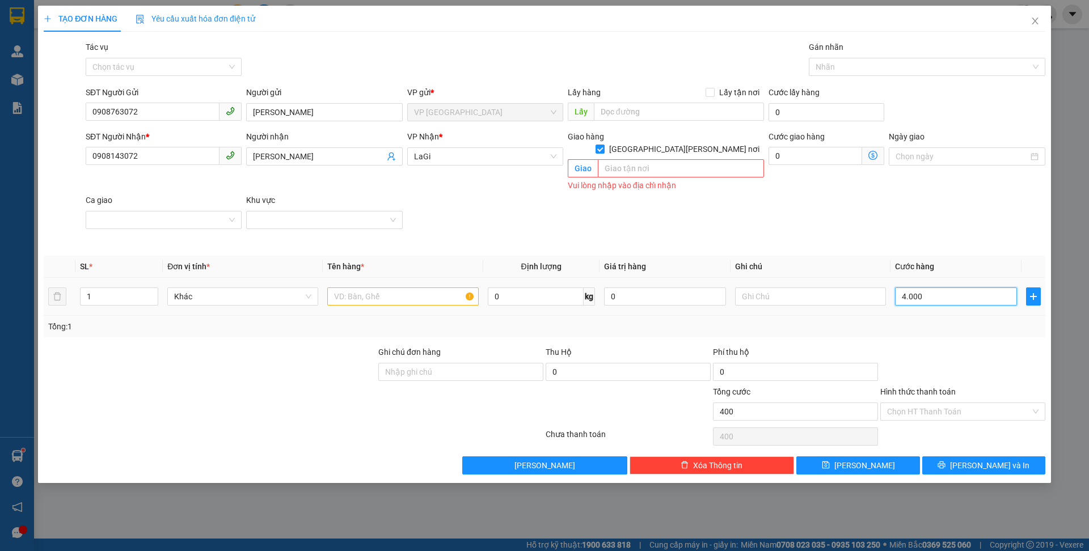
type input "4.000"
type input "40.000"
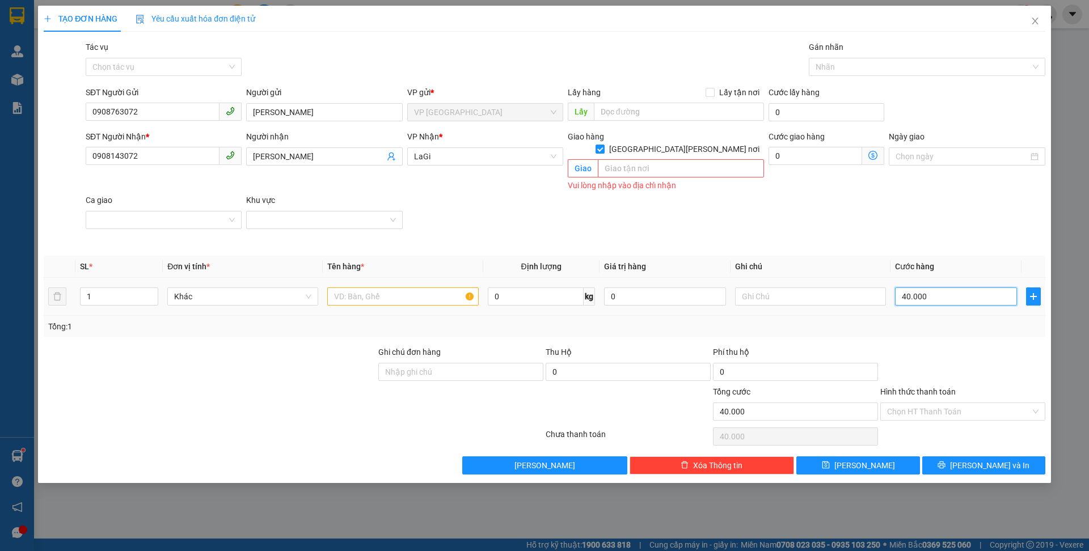
type input "40.000"
click at [393, 288] on input "text" at bounding box center [402, 297] width 151 height 18
type input "b-thuốc"
click at [938, 403] on input "Hình thức thanh toán" at bounding box center [959, 411] width 144 height 17
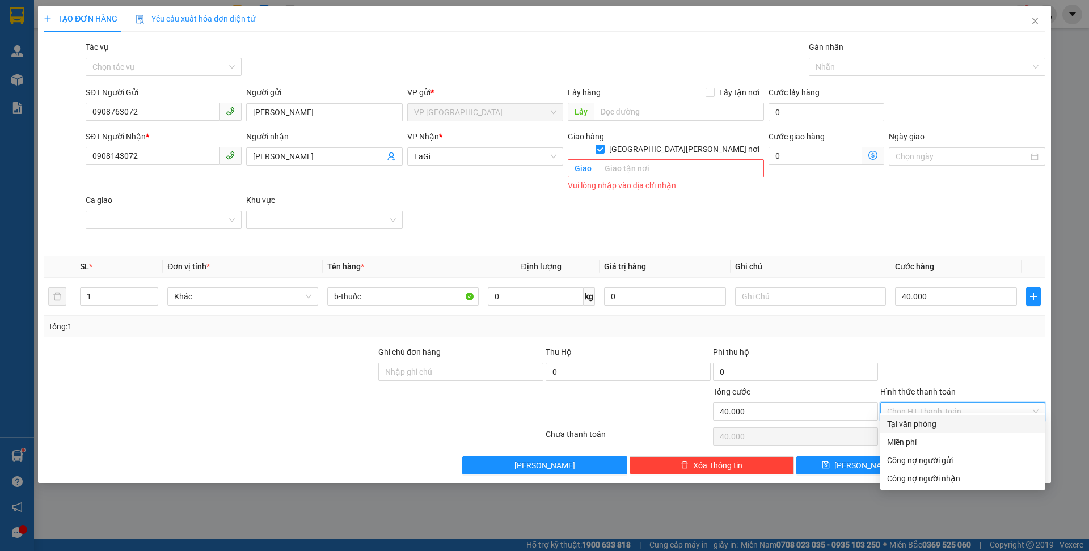
click at [935, 421] on div "Tại văn phòng" at bounding box center [962, 424] width 151 height 12
type input "0"
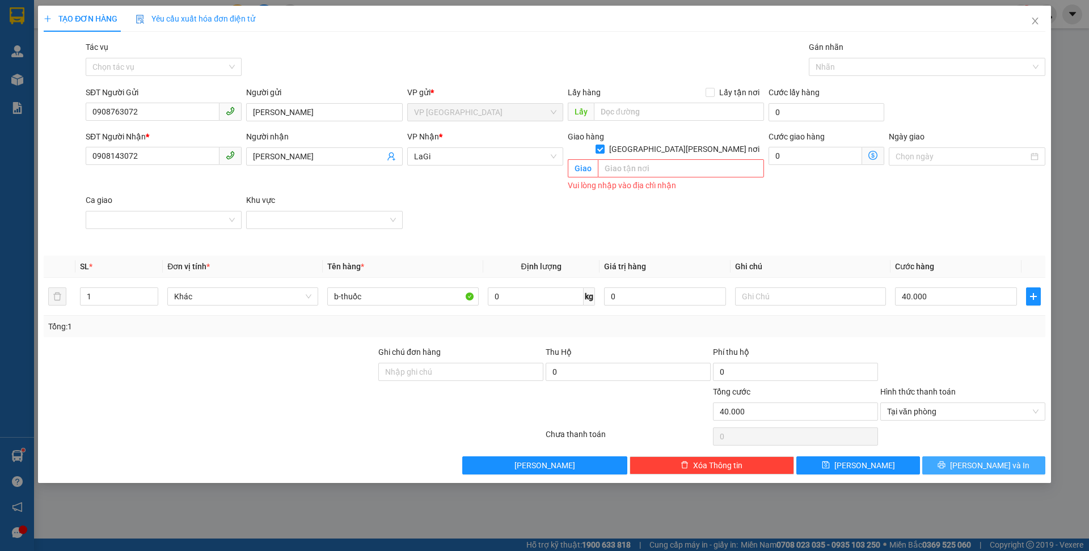
click at [1010, 457] on button "[PERSON_NAME] và In" at bounding box center [983, 466] width 123 height 18
click at [654, 183] on div "Giao hàng Giao tận nơi Giao Vui lòng nhập vào địa chỉ nhận" at bounding box center [666, 162] width 201 height 64
click at [647, 159] on input "text" at bounding box center [681, 168] width 166 height 18
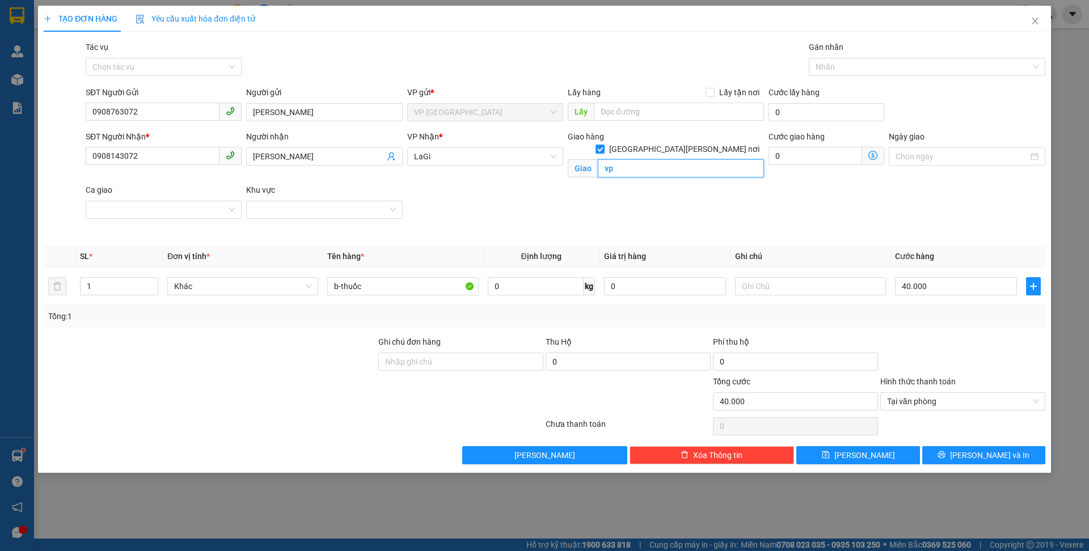
type input "v"
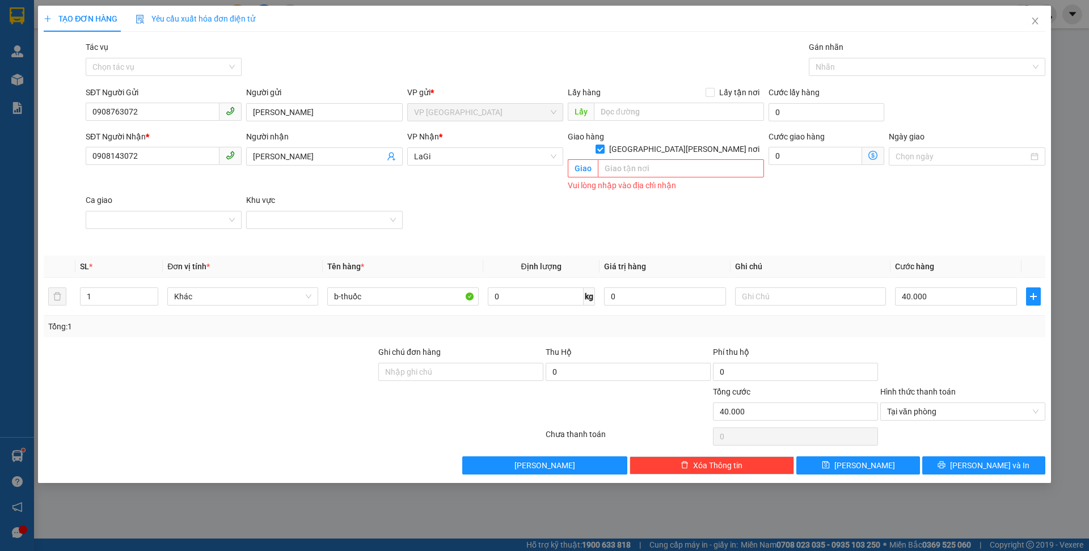
click at [730, 212] on div "SĐT Người [PERSON_NAME] * 0908143072 Người [PERSON_NAME] [PERSON_NAME] [PERSON_…" at bounding box center [565, 188] width 964 height 117
click at [622, 107] on input "text" at bounding box center [679, 112] width 170 height 18
click at [643, 179] on div "Vui lòng nhập vào địa chỉ nhận" at bounding box center [666, 185] width 196 height 13
drag, startPoint x: 643, startPoint y: 162, endPoint x: 637, endPoint y: 161, distance: 6.9
click at [643, 162] on input "text" at bounding box center [681, 168] width 166 height 18
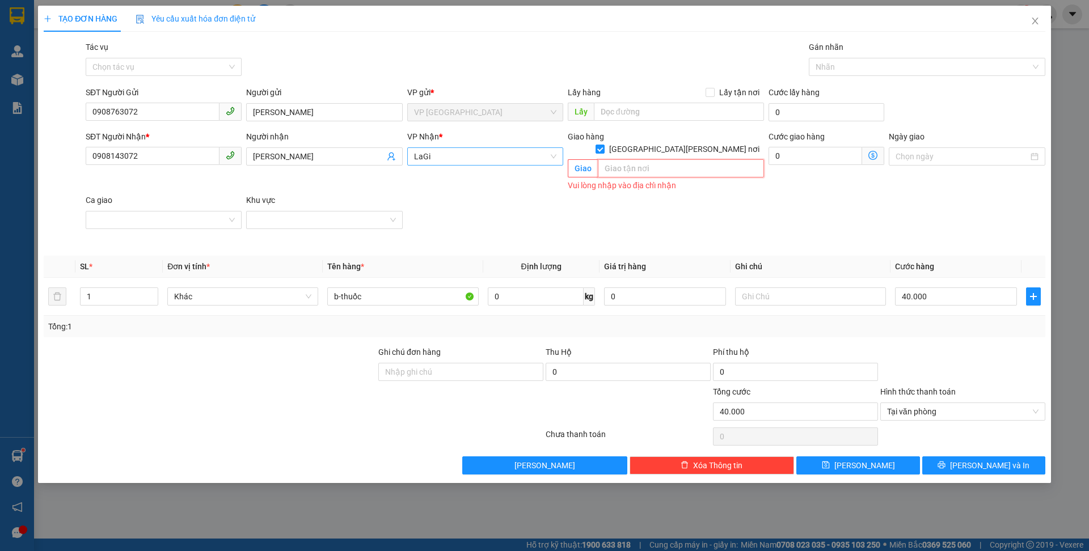
click at [458, 149] on span "LaGi" at bounding box center [485, 156] width 142 height 17
click at [448, 187] on div "LaGi" at bounding box center [485, 179] width 156 height 18
click at [684, 179] on div "Vui lòng nhập vào địa chỉ nhận" at bounding box center [666, 185] width 196 height 13
click at [730, 159] on input "text" at bounding box center [681, 168] width 166 height 18
click at [946, 461] on icon "printer" at bounding box center [942, 465] width 8 height 8
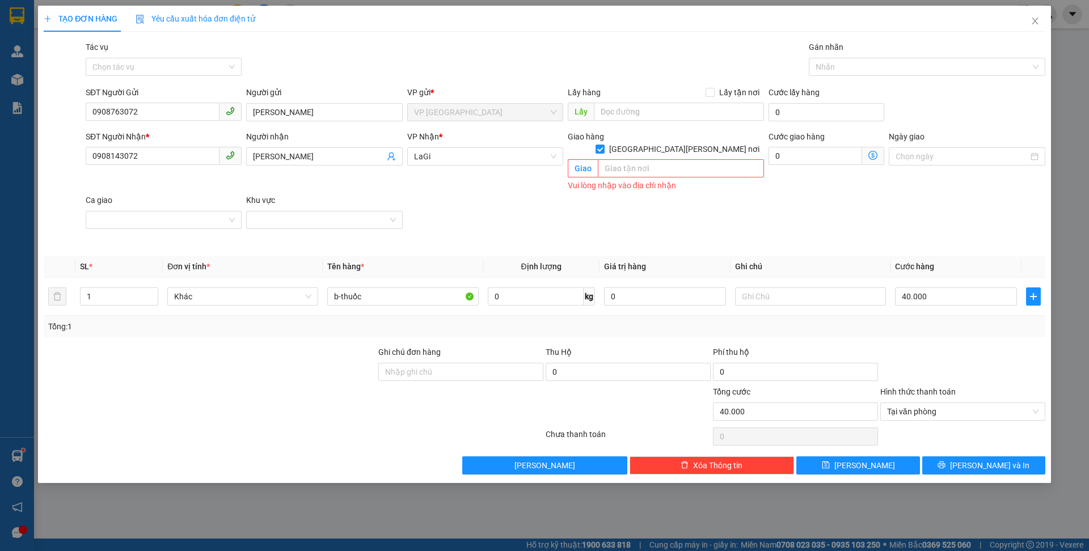
click at [641, 146] on div "Giao hàng [GEOGRAPHIC_DATA][PERSON_NAME] nơi" at bounding box center [666, 145] width 196 height 30
click at [644, 159] on input "text" at bounding box center [681, 168] width 166 height 18
click at [632, 159] on input "text" at bounding box center [681, 168] width 166 height 18
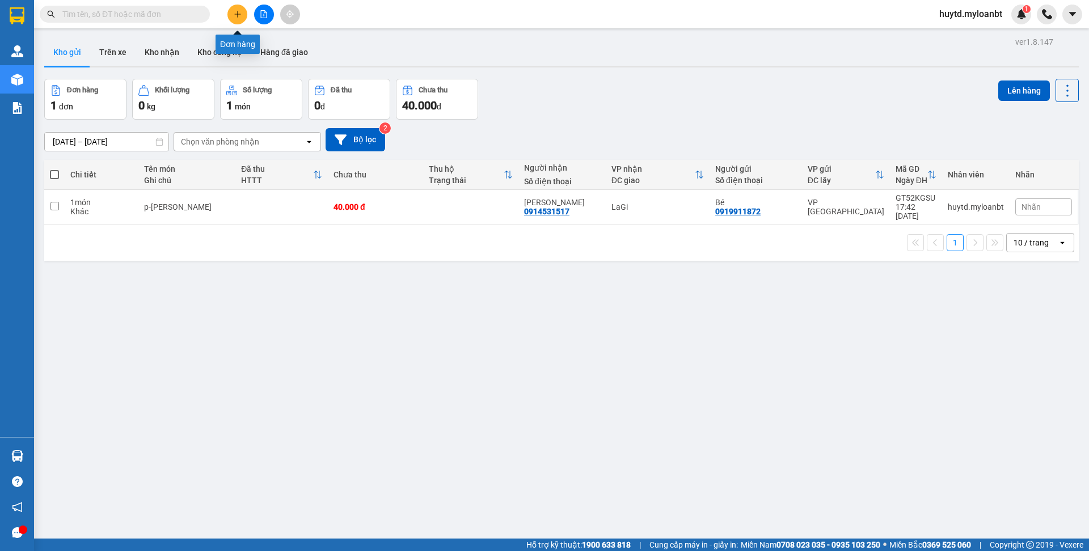
click at [242, 16] on button at bounding box center [237, 15] width 20 height 20
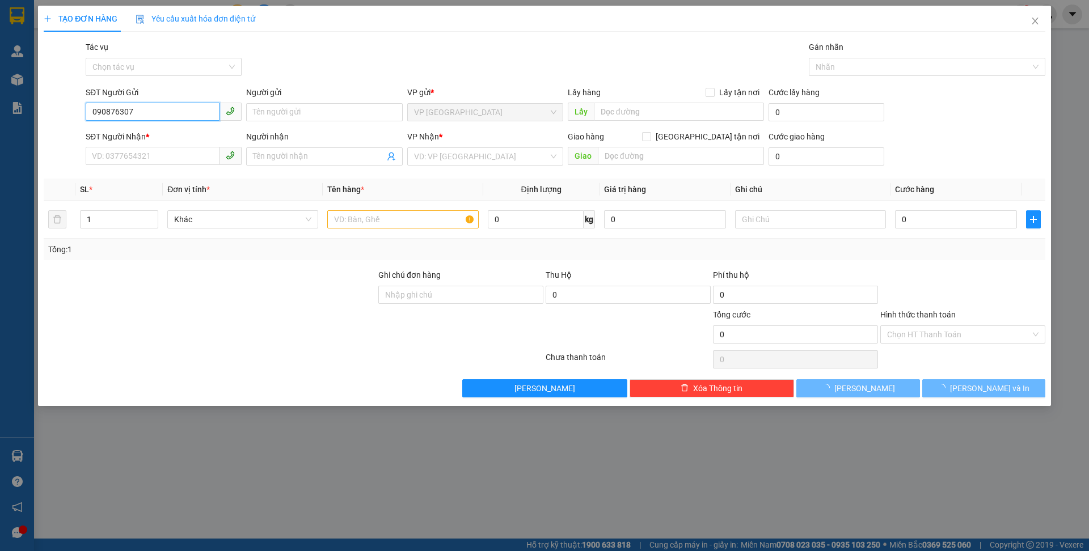
type input "0908763072"
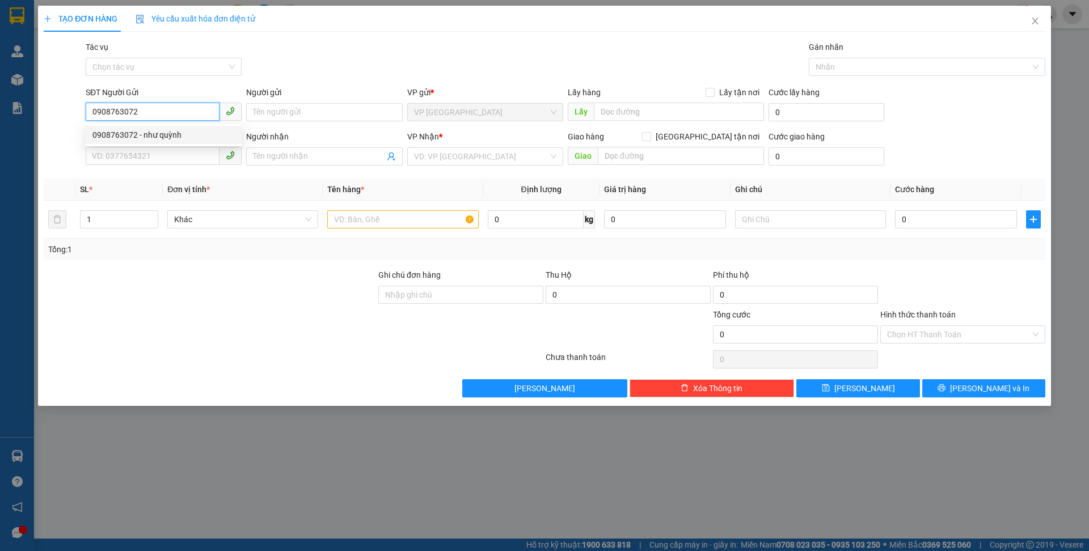
click at [188, 135] on div "0908763072 - [PERSON_NAME]" at bounding box center [163, 135] width 142 height 12
type input "[PERSON_NAME]"
type input "0908143072"
type input "[PERSON_NAME]"
checkbox input "true"
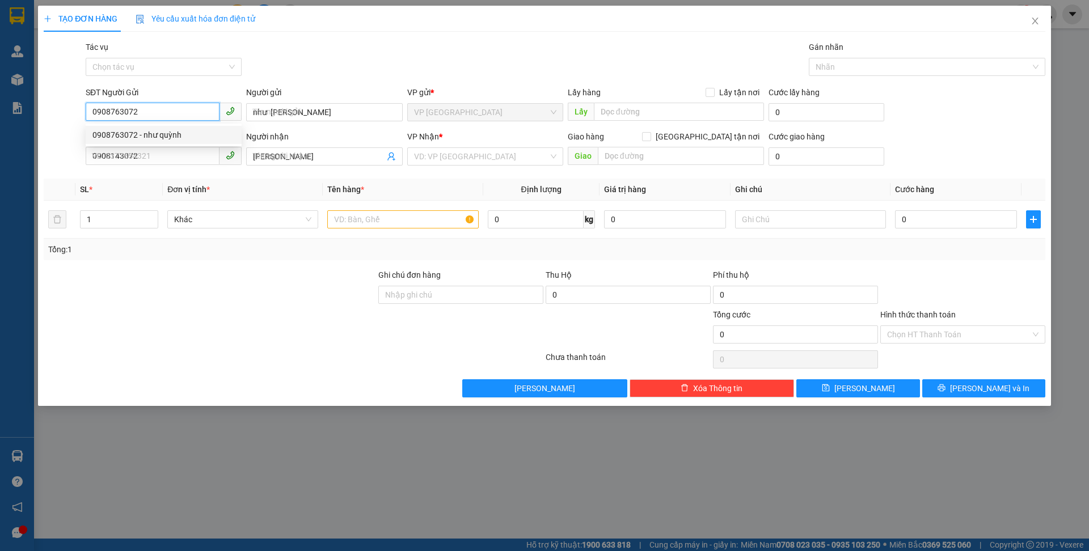
type input "210 [PERSON_NAME] p [PERSON_NAME]"
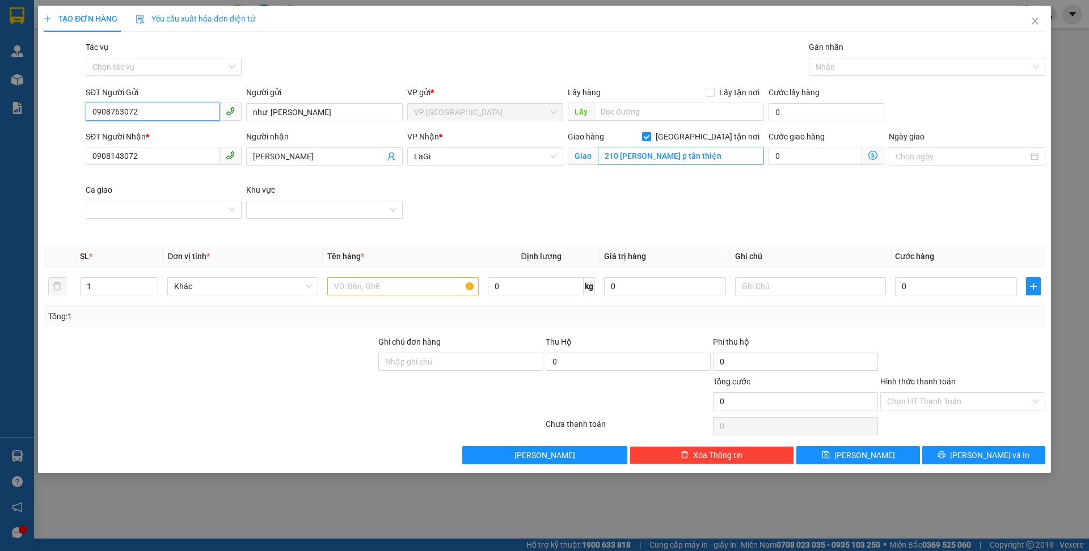
type input "0908763072"
click at [744, 147] on input "210 [PERSON_NAME] p [PERSON_NAME]" at bounding box center [681, 156] width 166 height 18
click at [651, 136] on span at bounding box center [646, 136] width 9 height 9
click at [650, 136] on input "[GEOGRAPHIC_DATA][PERSON_NAME] nơi" at bounding box center [646, 136] width 8 height 8
checkbox input "false"
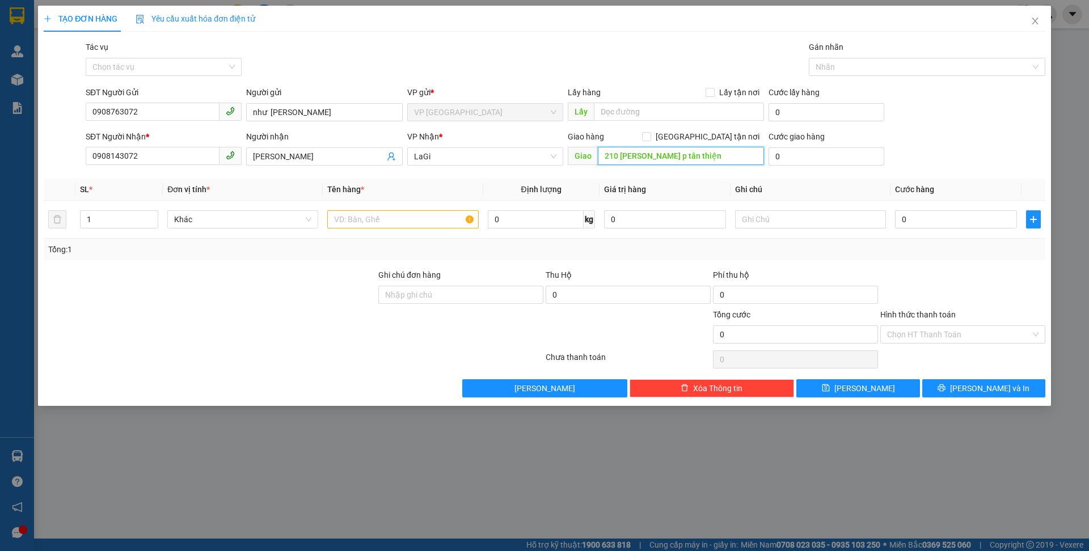
drag, startPoint x: 741, startPoint y: 157, endPoint x: 627, endPoint y: 163, distance: 114.2
click at [597, 166] on div "Giao hàng Giao tận nơi Giao 210 nguyễn công trứ p tân thiện" at bounding box center [666, 150] width 196 height 40
click at [422, 229] on div at bounding box center [402, 219] width 151 height 23
click at [422, 224] on input "text" at bounding box center [402, 219] width 151 height 18
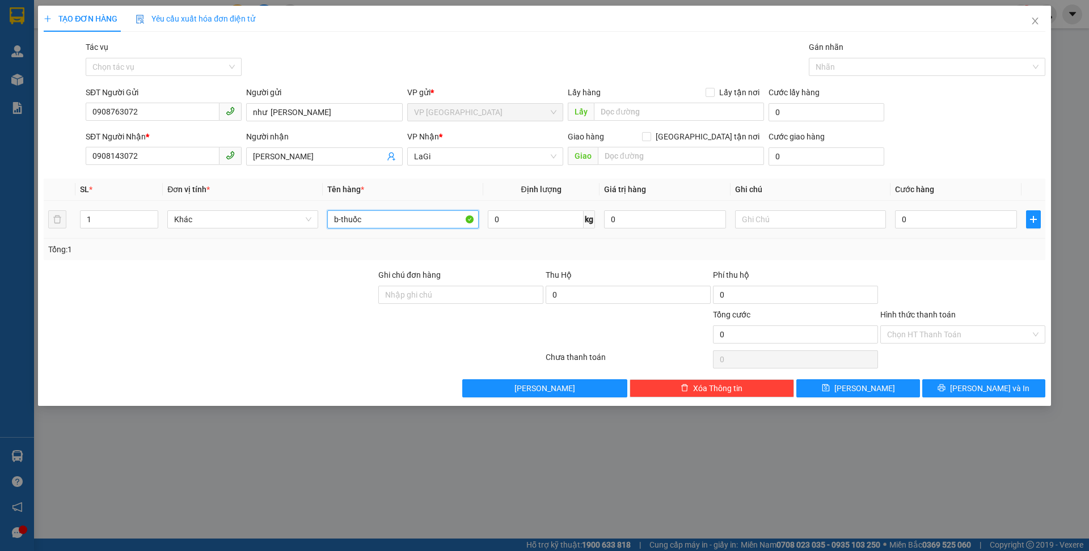
type input "b-thuốc"
drag, startPoint x: 899, startPoint y: 233, endPoint x: 914, endPoint y: 217, distance: 21.7
click at [899, 233] on td "0" at bounding box center [956, 220] width 131 height 38
click at [914, 217] on input "0" at bounding box center [956, 219] width 122 height 18
type input "4"
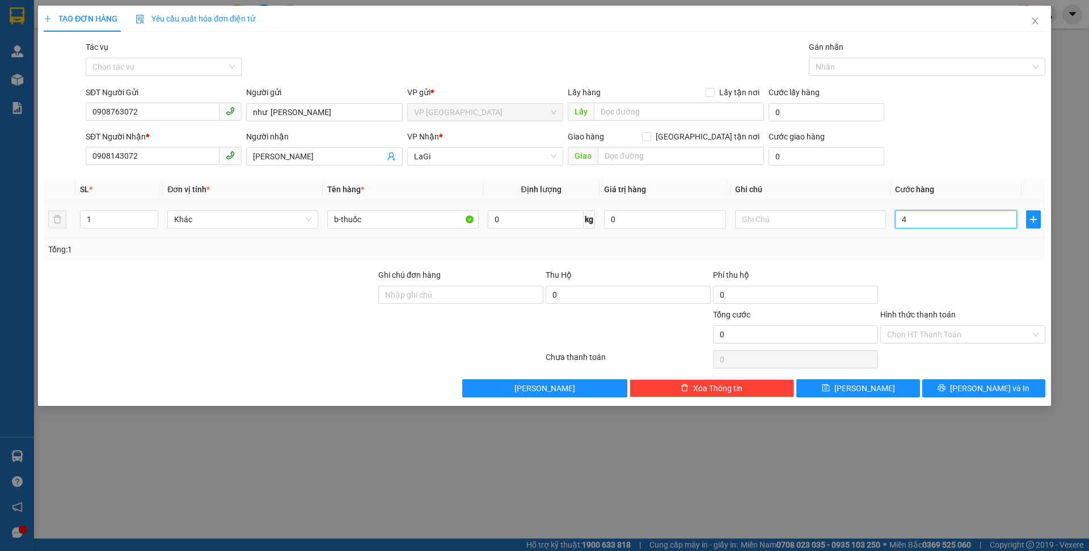
type input "4"
type input "40"
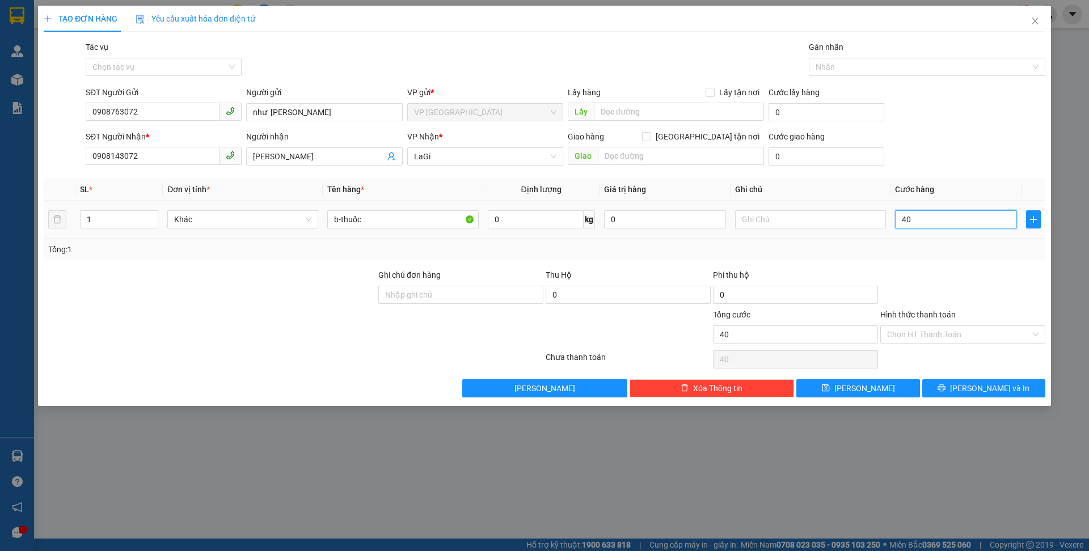
type input "400"
type input "4.000"
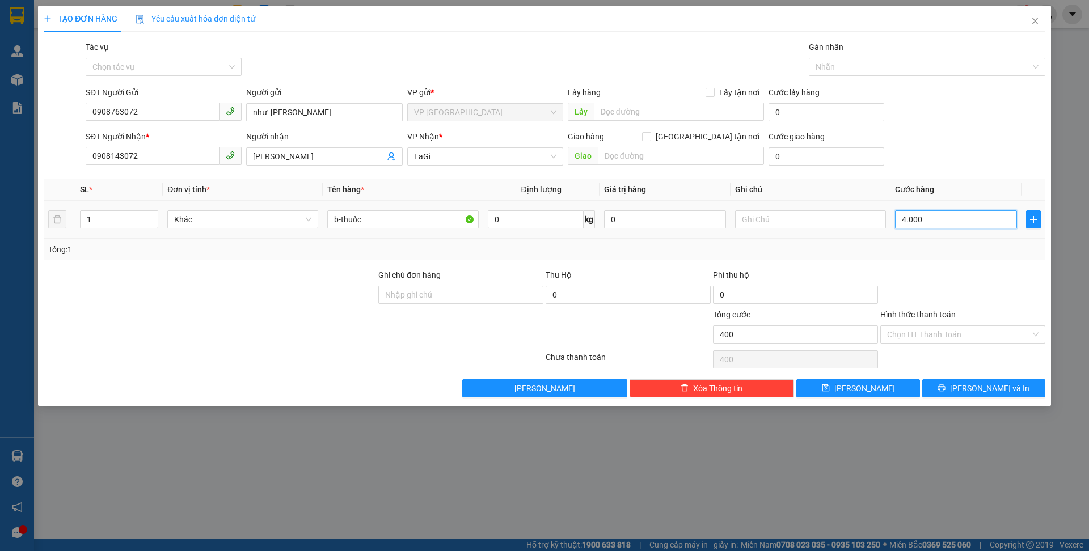
type input "4.000"
type input "40.000"
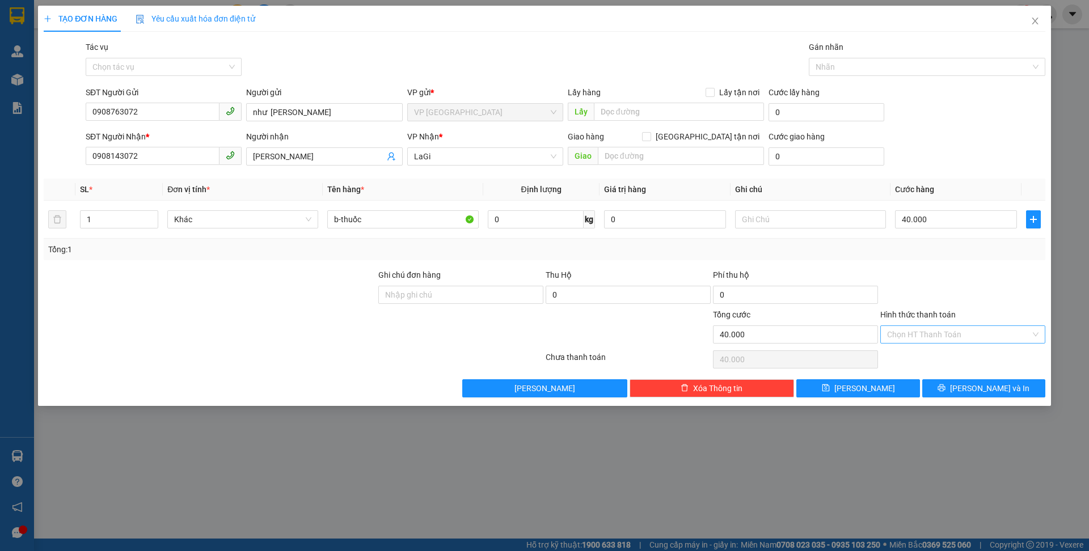
click at [975, 326] on div "Hình thức thanh toán Chọn HT Thanh Toán" at bounding box center [962, 329] width 165 height 40
click at [974, 328] on input "Hình thức thanh toán" at bounding box center [959, 334] width 144 height 17
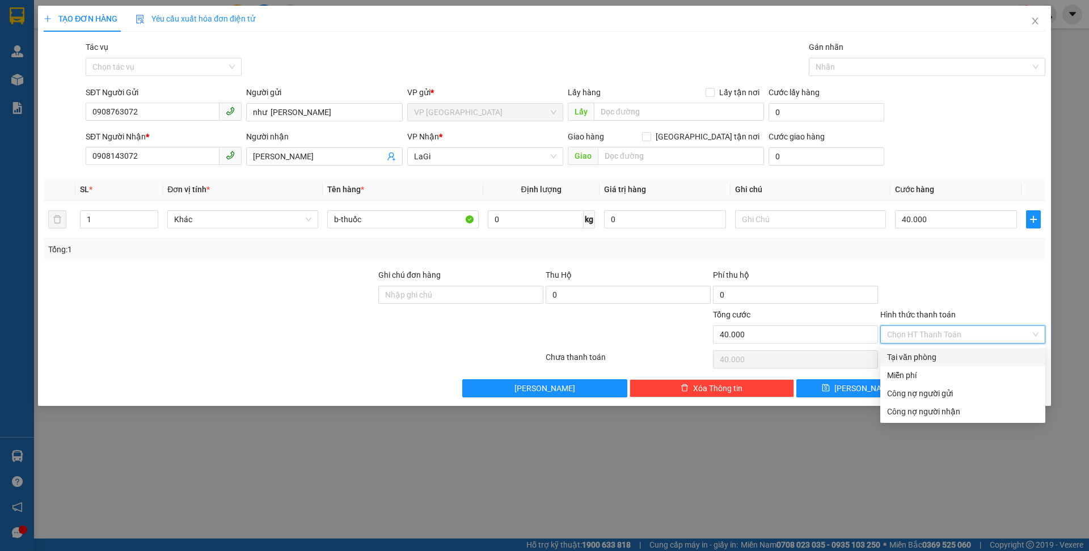
click at [954, 363] on div "Tại văn phòng" at bounding box center [962, 357] width 151 height 12
type input "0"
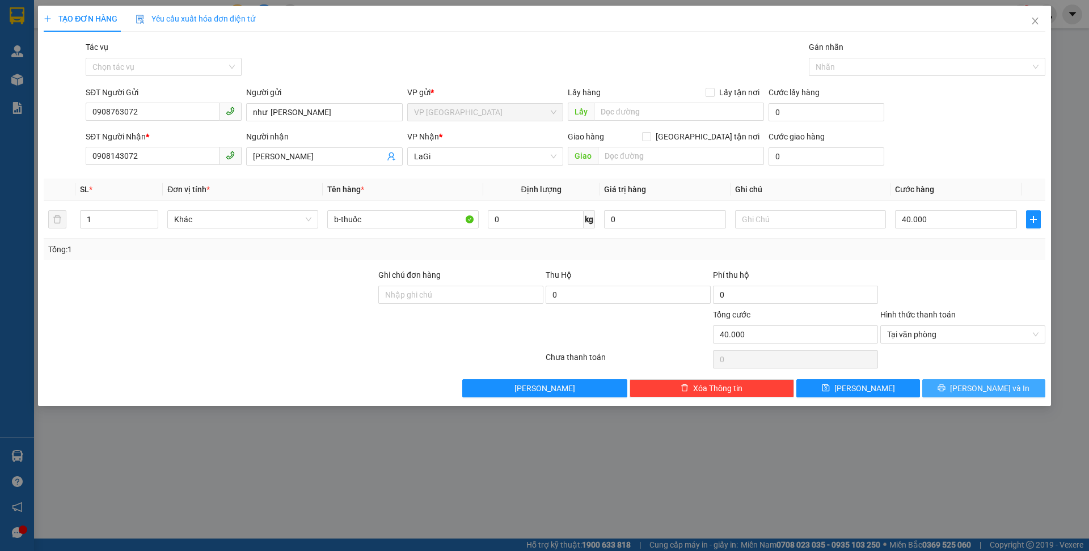
click at [988, 393] on span "[PERSON_NAME] và In" at bounding box center [989, 388] width 79 height 12
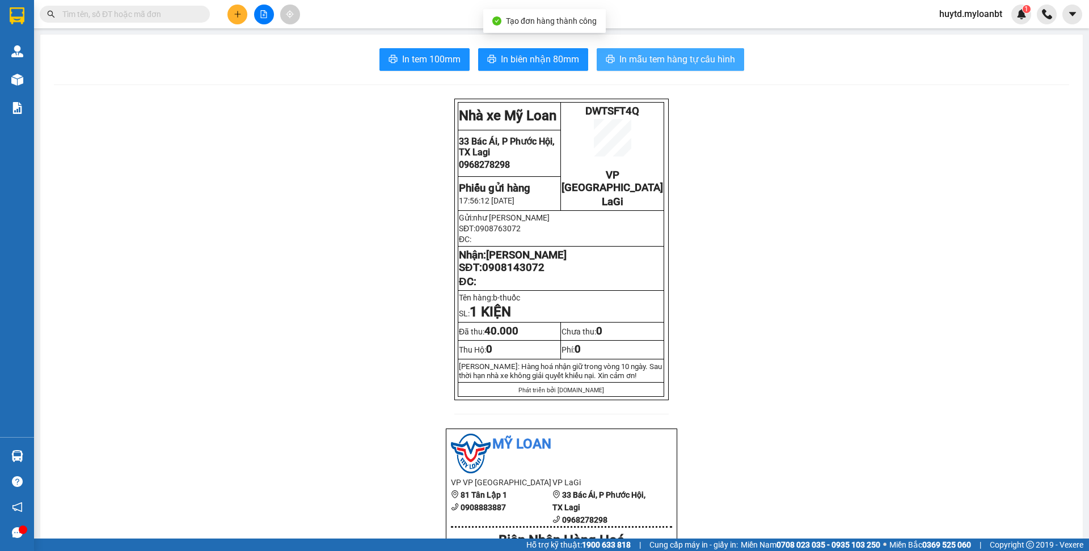
click at [627, 59] on span "In mẫu tem hàng tự cấu hình" at bounding box center [678, 59] width 116 height 14
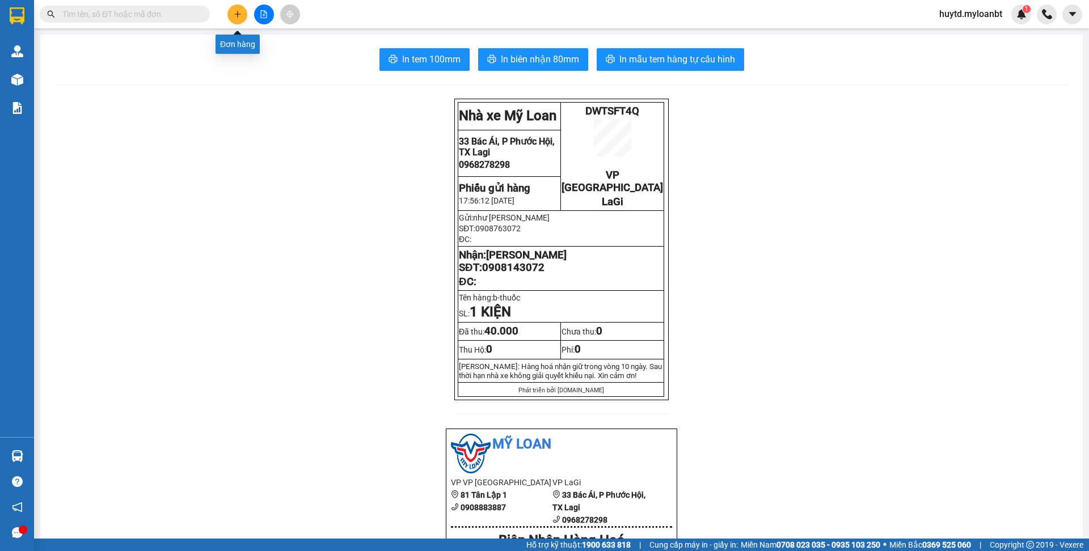
click at [238, 16] on icon "plus" at bounding box center [238, 14] width 8 height 8
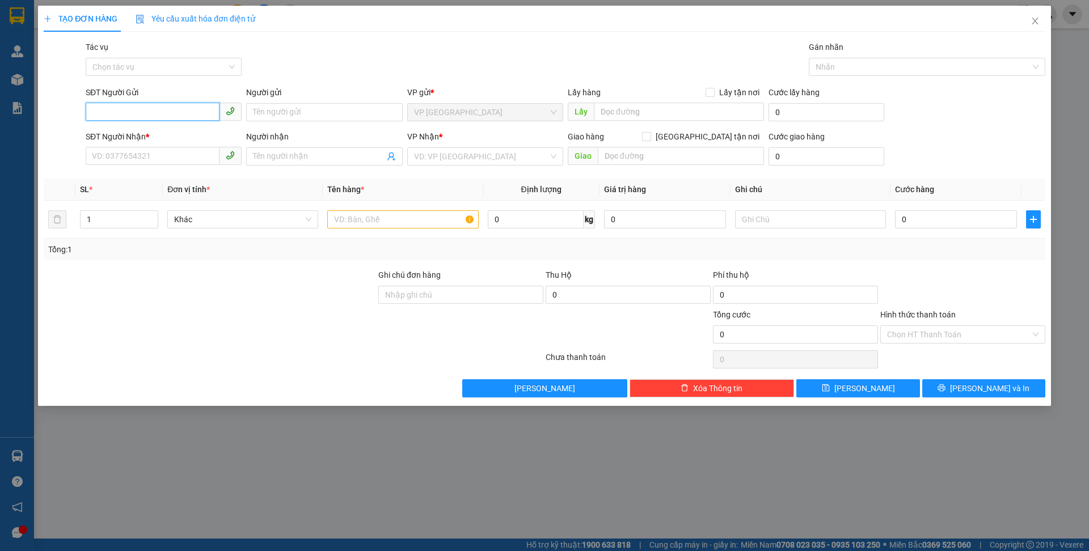
click at [180, 113] on input "SĐT Người Gửi" at bounding box center [153, 112] width 134 height 18
type input "0345107267"
click at [306, 115] on input "Người gửi" at bounding box center [324, 112] width 156 height 18
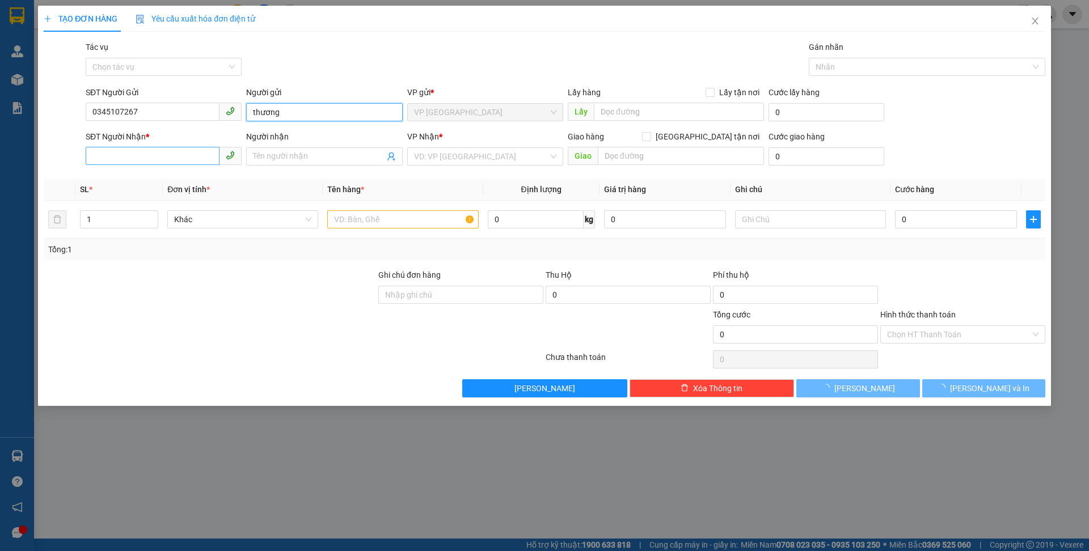
type input "thương"
click at [192, 156] on input "SĐT Người Nhận *" at bounding box center [153, 156] width 134 height 18
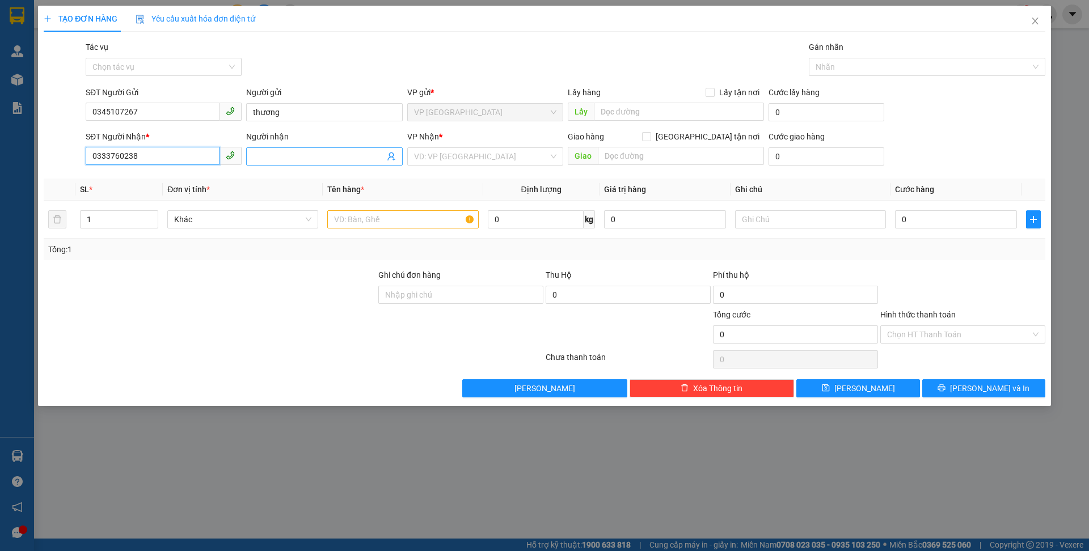
type input "0333760238"
click at [285, 150] on input "Người nhận" at bounding box center [318, 156] width 131 height 12
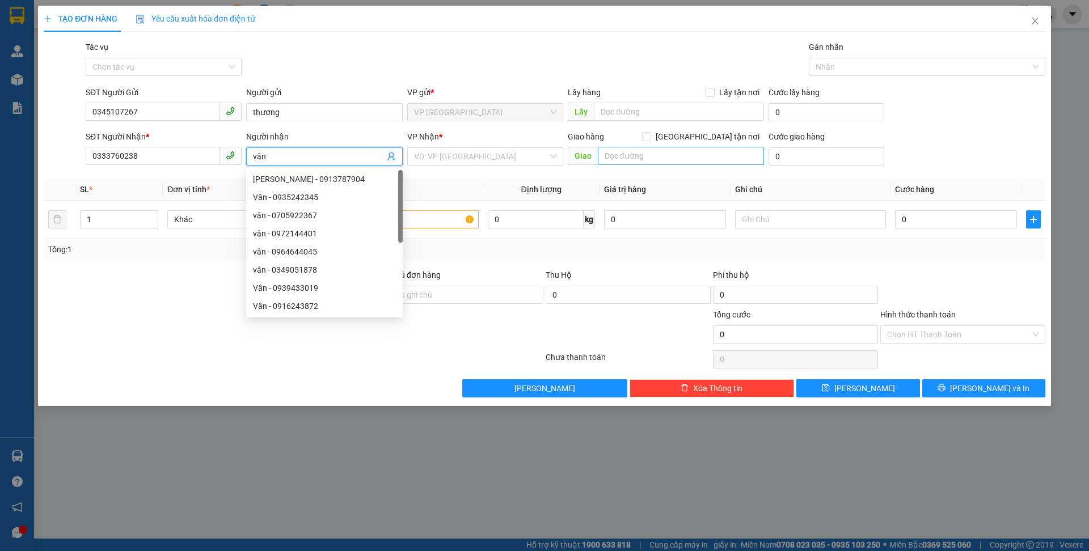
type input "vân"
click at [622, 150] on input "text" at bounding box center [681, 156] width 166 height 18
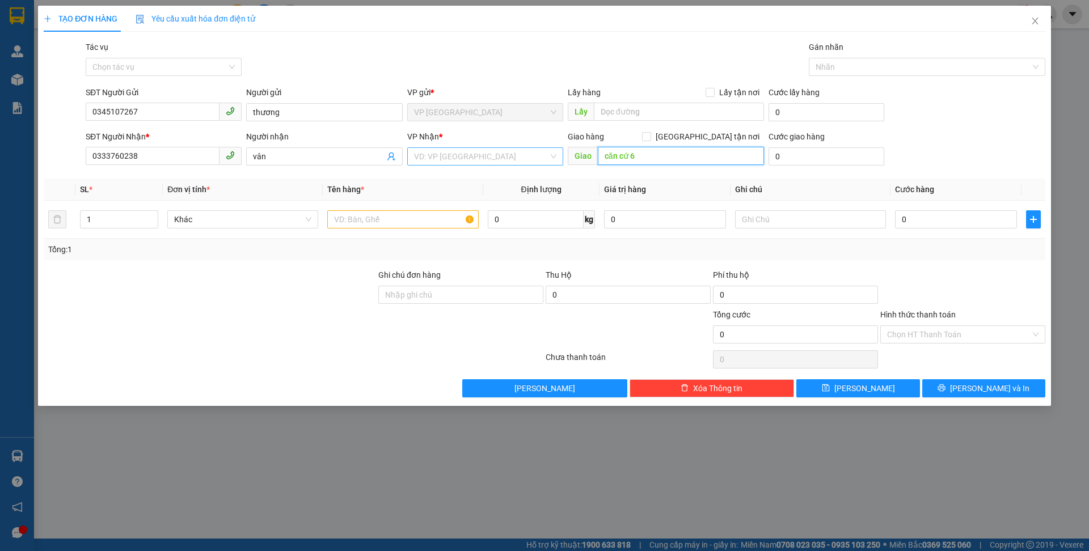
type input "căn cứ 6"
click at [450, 155] on input "search" at bounding box center [481, 156] width 134 height 17
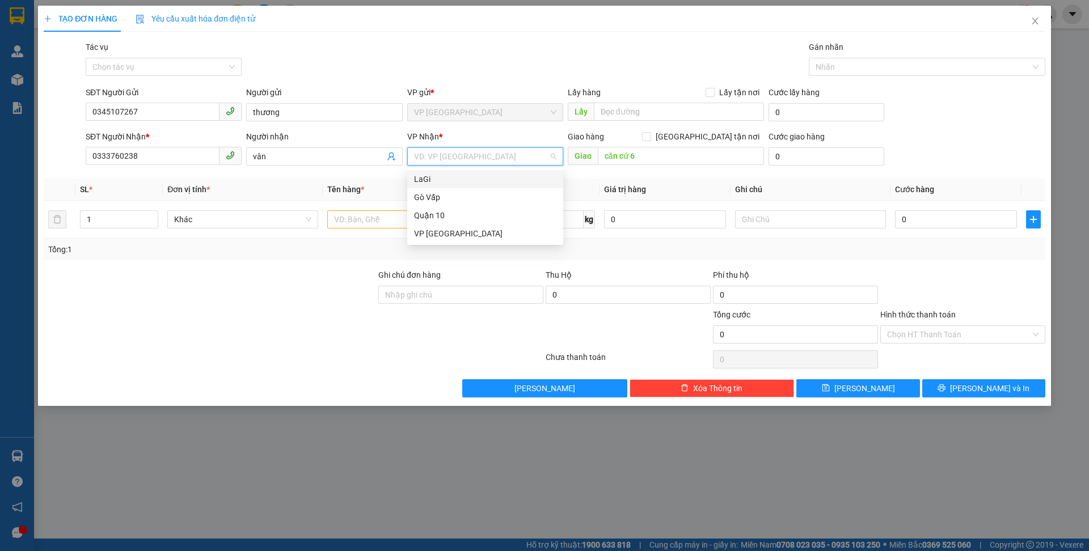
click at [443, 176] on div "LaGi" at bounding box center [485, 179] width 142 height 12
click at [399, 227] on input "text" at bounding box center [402, 219] width 151 height 18
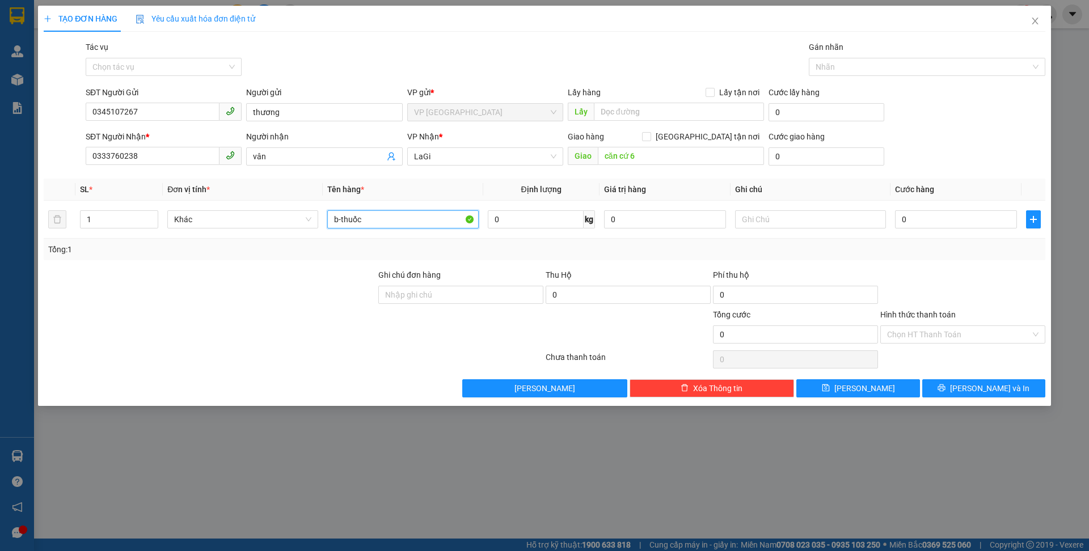
type input "b-thuốc"
click at [782, 146] on div "Cước giao hàng" at bounding box center [827, 138] width 116 height 17
click at [786, 154] on input "0" at bounding box center [827, 157] width 116 height 18
type input "2"
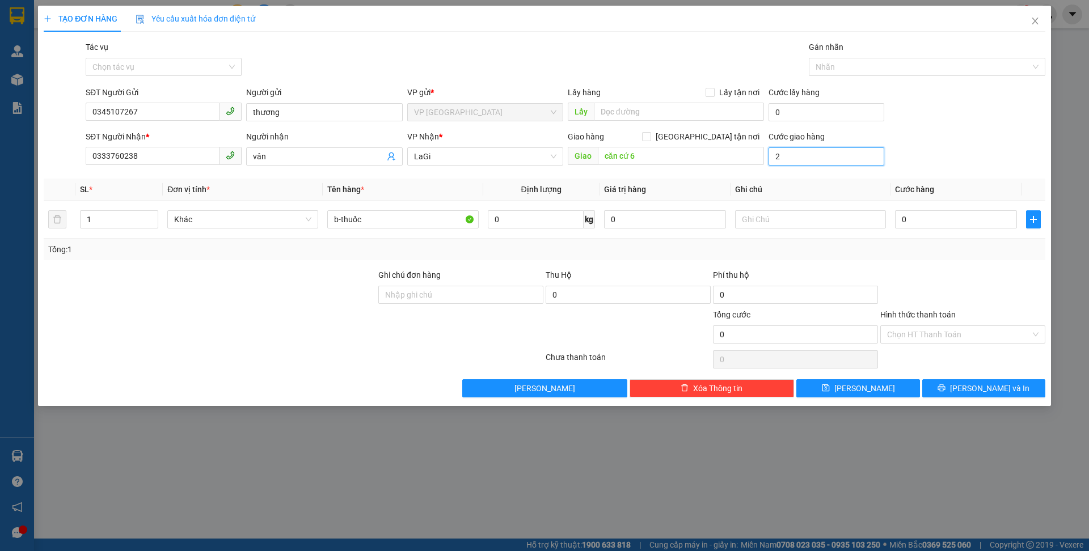
type input "2"
type input "20"
type input "200"
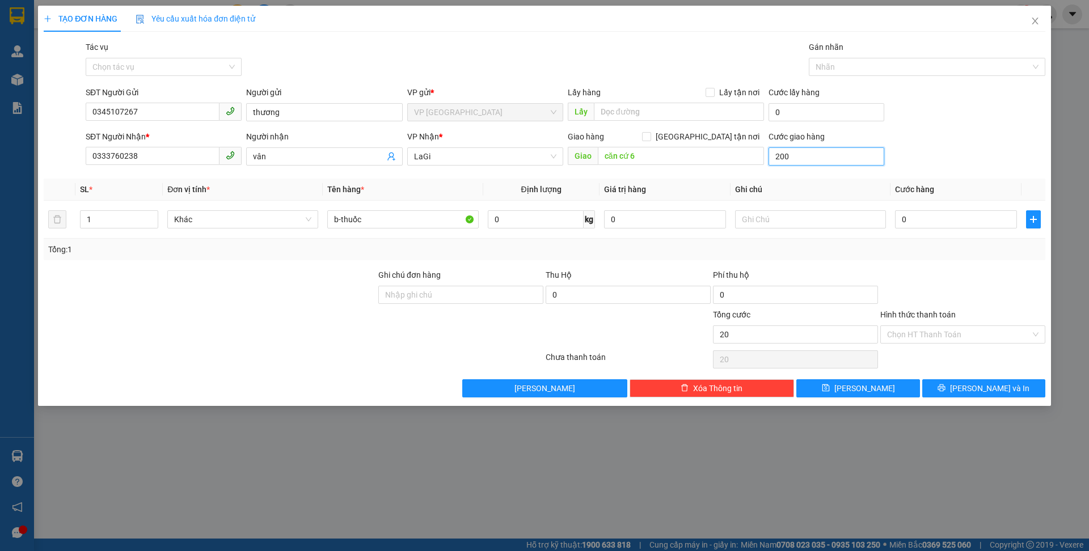
type input "200"
type input "2.000"
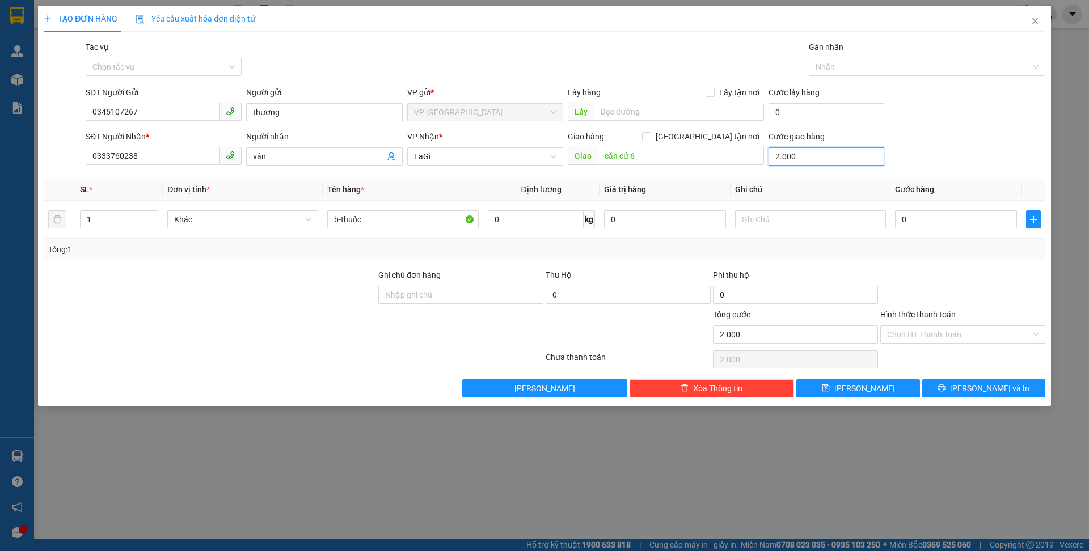
type input "20.000"
click at [936, 221] on input "0" at bounding box center [956, 219] width 122 height 18
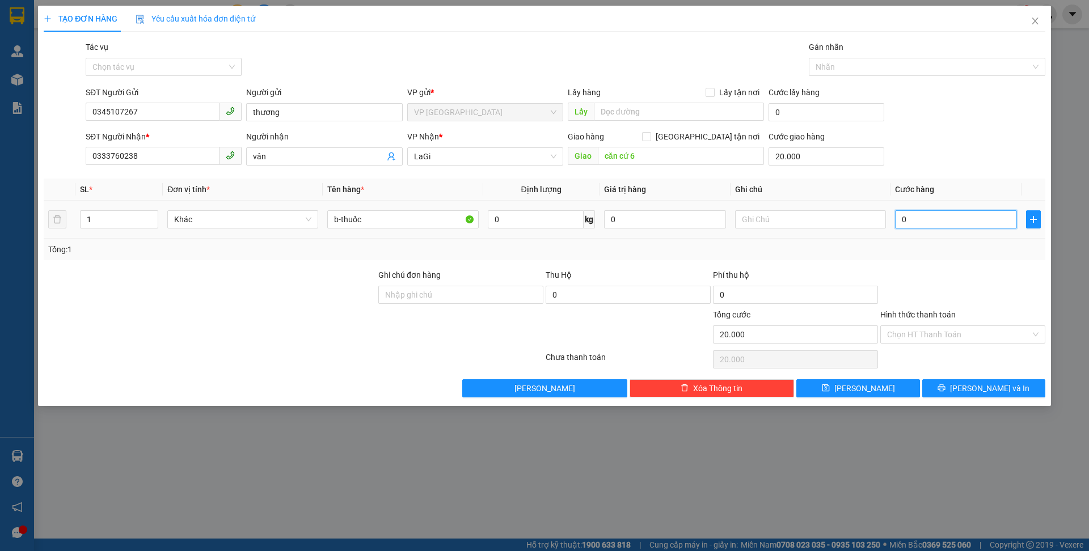
type input "4"
type input "20.004"
type input "40"
type input "20.040"
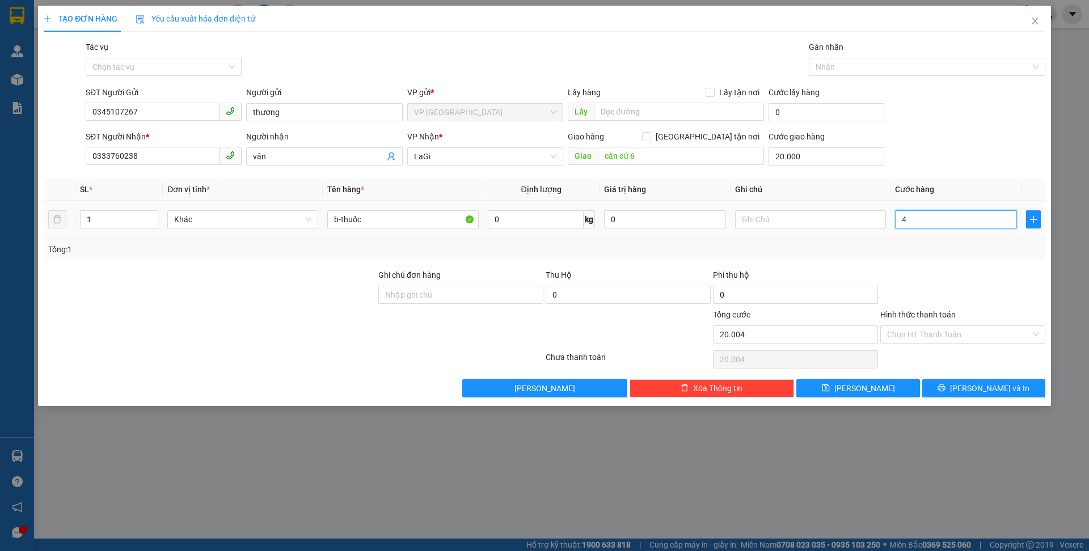
type input "20.040"
type input "400"
type input "20.400"
type input "4.000"
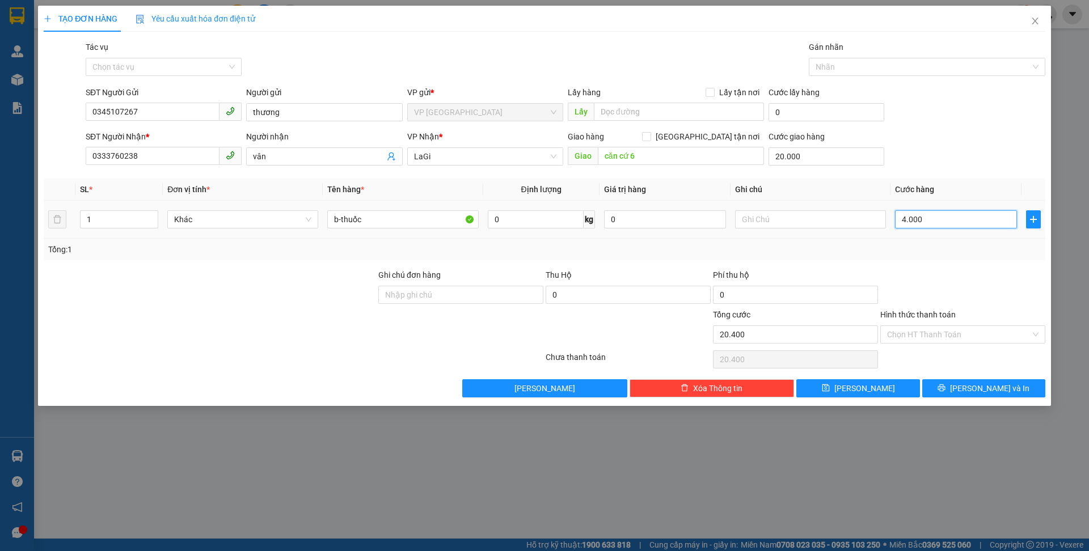
type input "24.000"
type input "40.000"
type input "60.000"
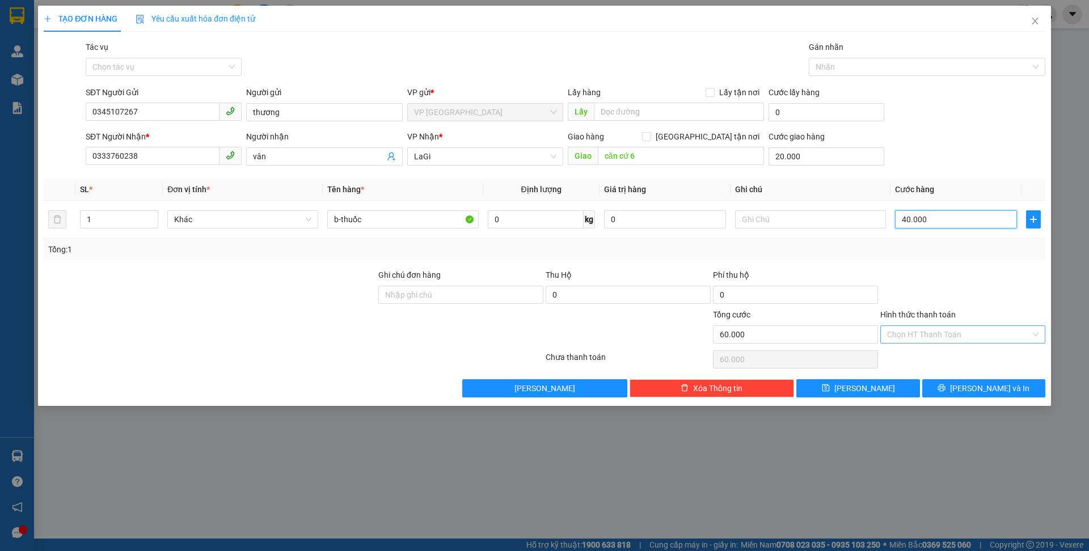
type input "40.000"
click at [955, 339] on input "Hình thức thanh toán" at bounding box center [959, 334] width 144 height 17
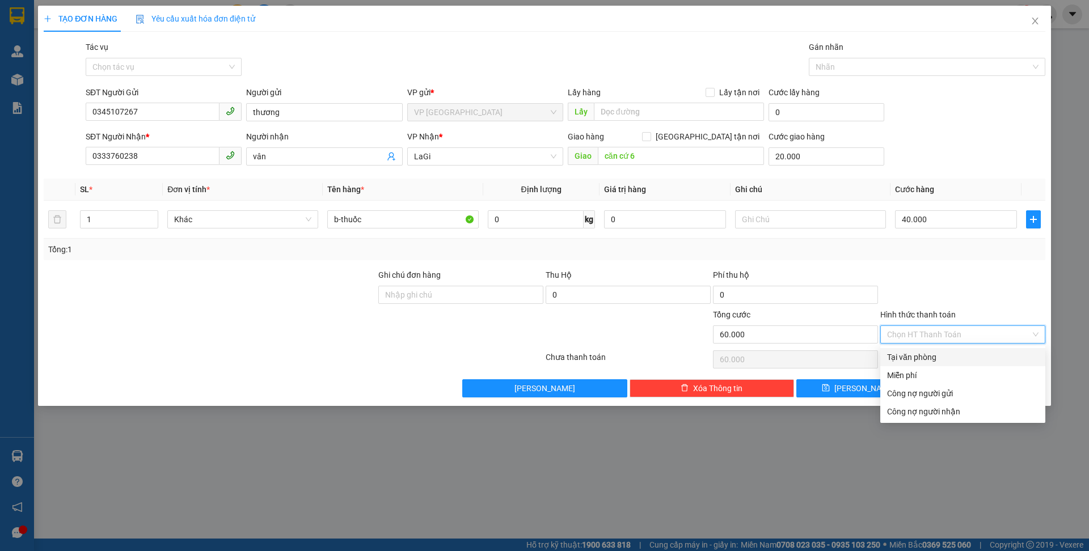
click at [939, 357] on div "Tại văn phòng" at bounding box center [962, 357] width 151 height 12
type input "0"
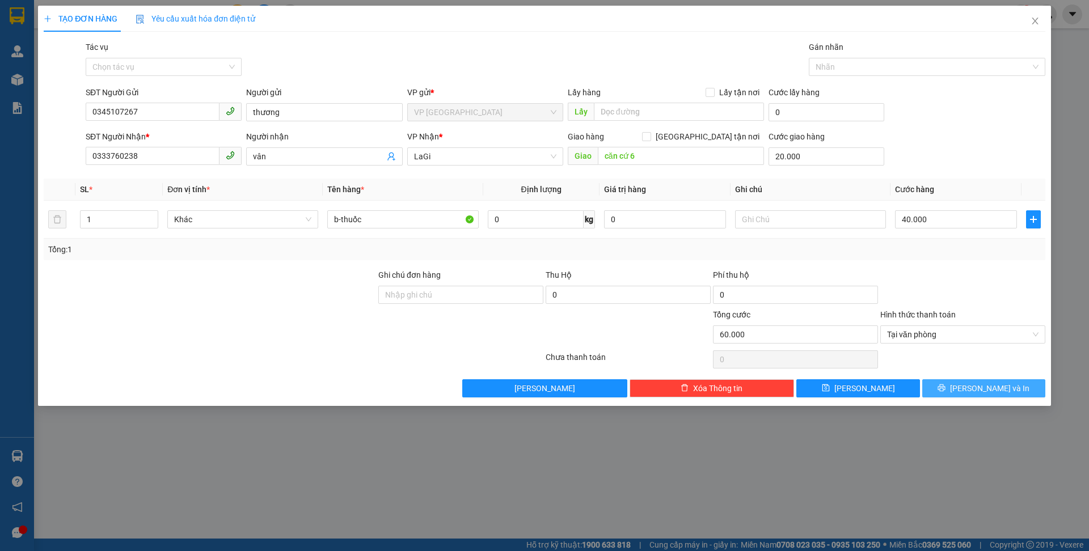
click at [975, 390] on span "[PERSON_NAME] và In" at bounding box center [989, 388] width 79 height 12
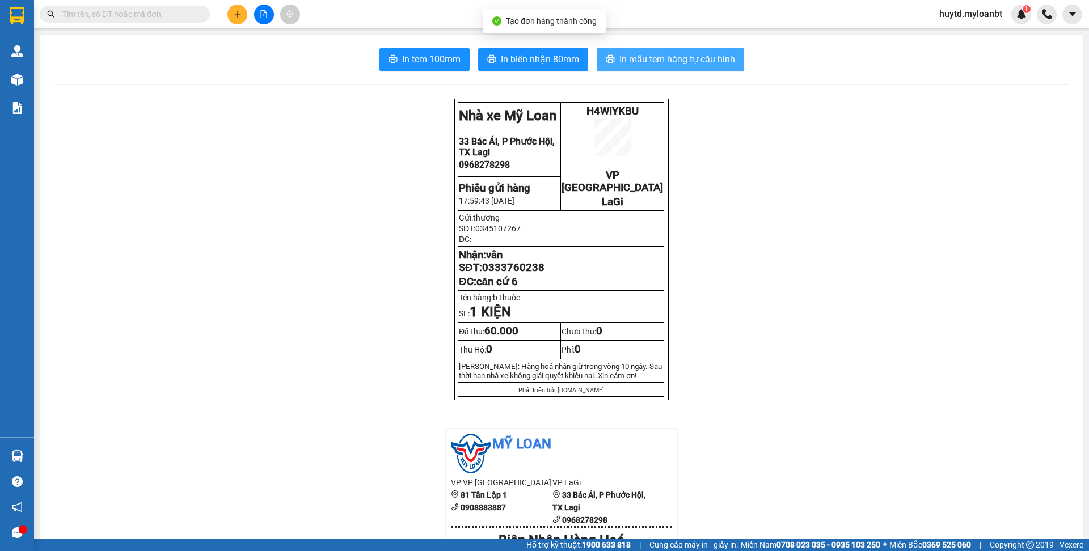
click at [685, 54] on span "In mẫu tem hàng tự cấu hình" at bounding box center [678, 59] width 116 height 14
click at [722, 61] on span "In mẫu tem hàng tự cấu hình" at bounding box center [678, 59] width 116 height 14
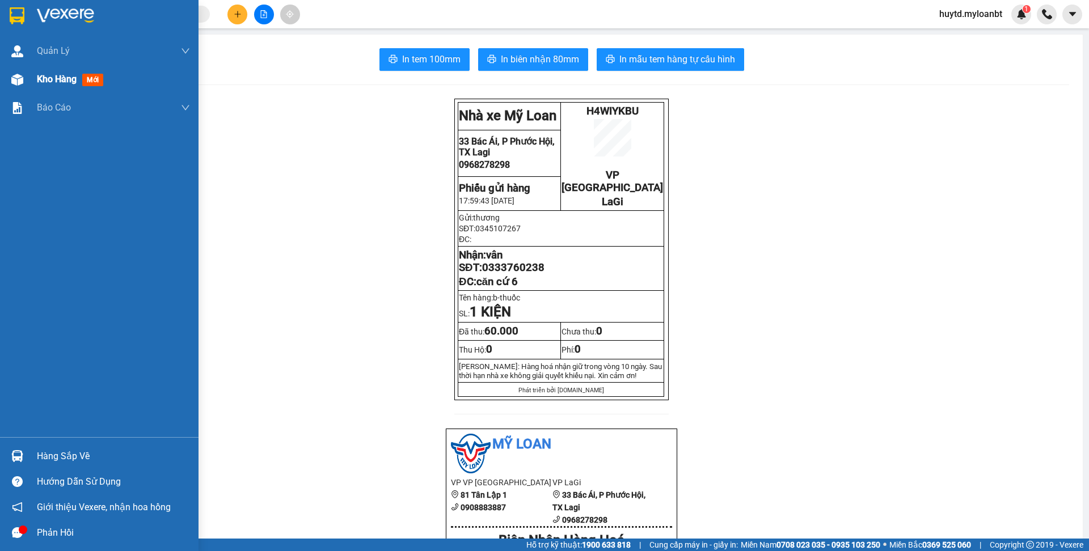
click at [59, 87] on div "Kho hàng mới" at bounding box center [113, 79] width 153 height 28
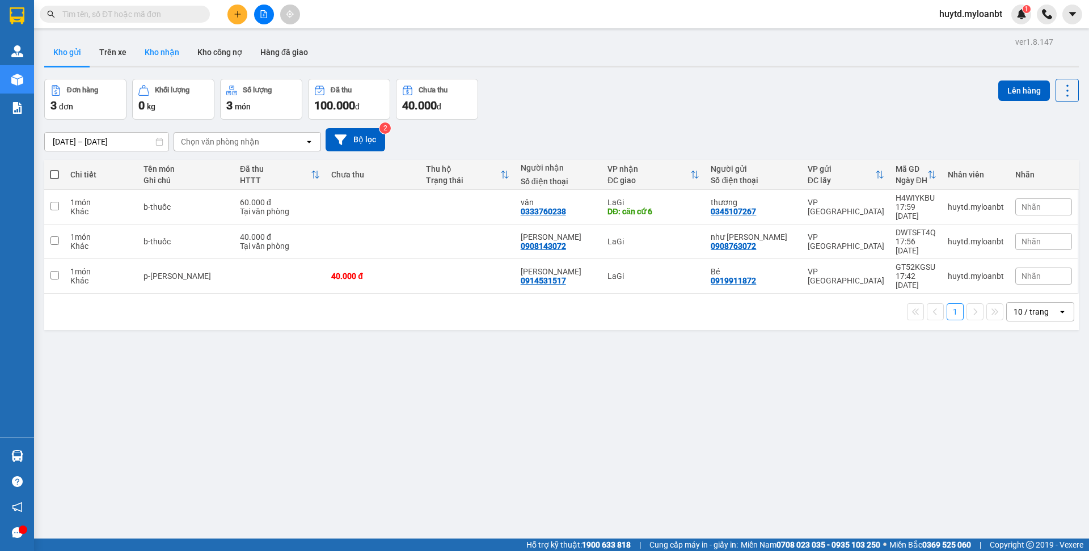
click at [175, 52] on button "Kho nhận" at bounding box center [162, 52] width 53 height 27
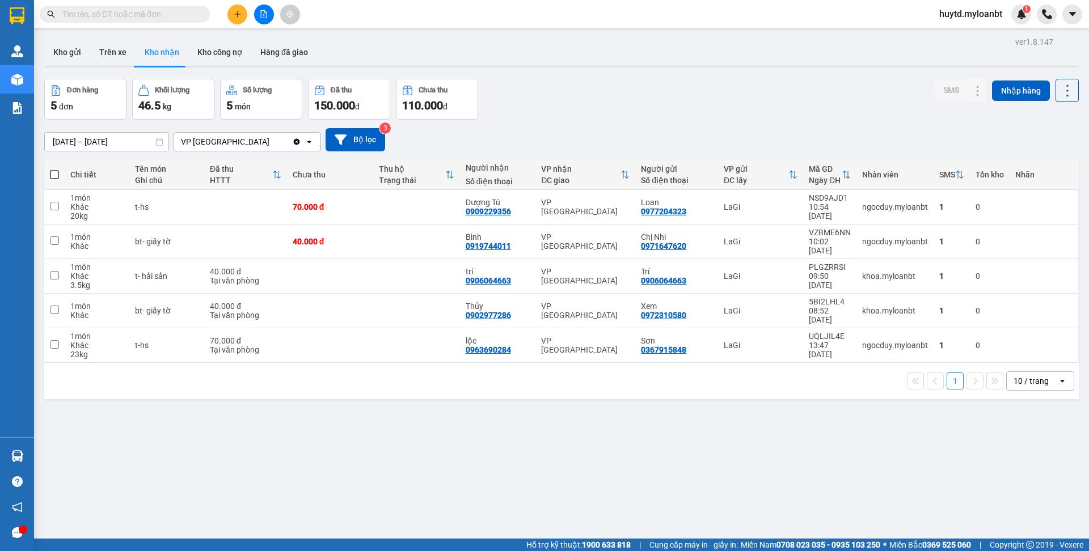
click at [125, 19] on input "text" at bounding box center [129, 14] width 134 height 12
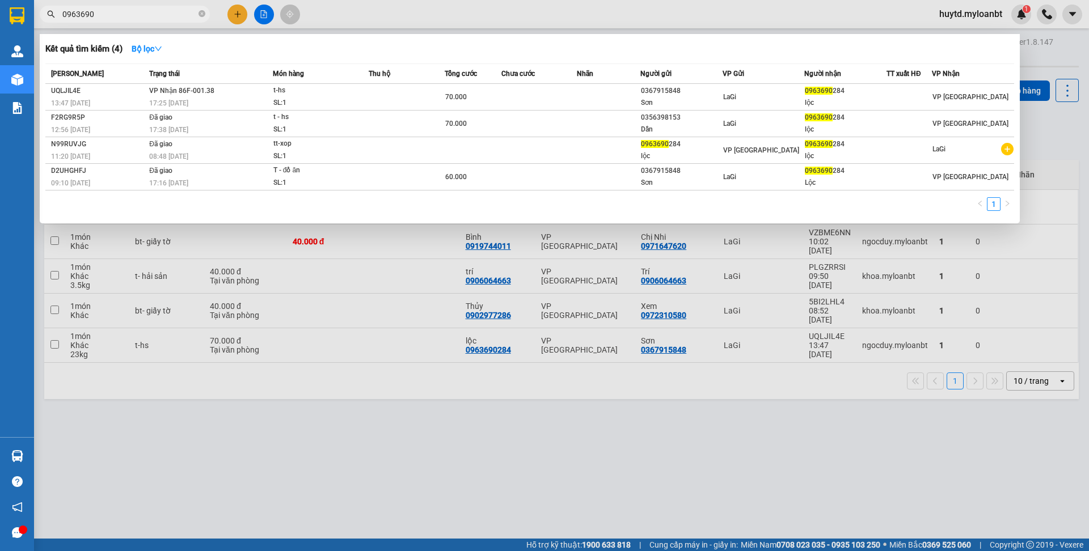
click at [531, 440] on div at bounding box center [544, 275] width 1089 height 551
click at [145, 22] on span "0963690" at bounding box center [125, 14] width 170 height 17
click at [145, 15] on input "0963690" at bounding box center [129, 14] width 134 height 12
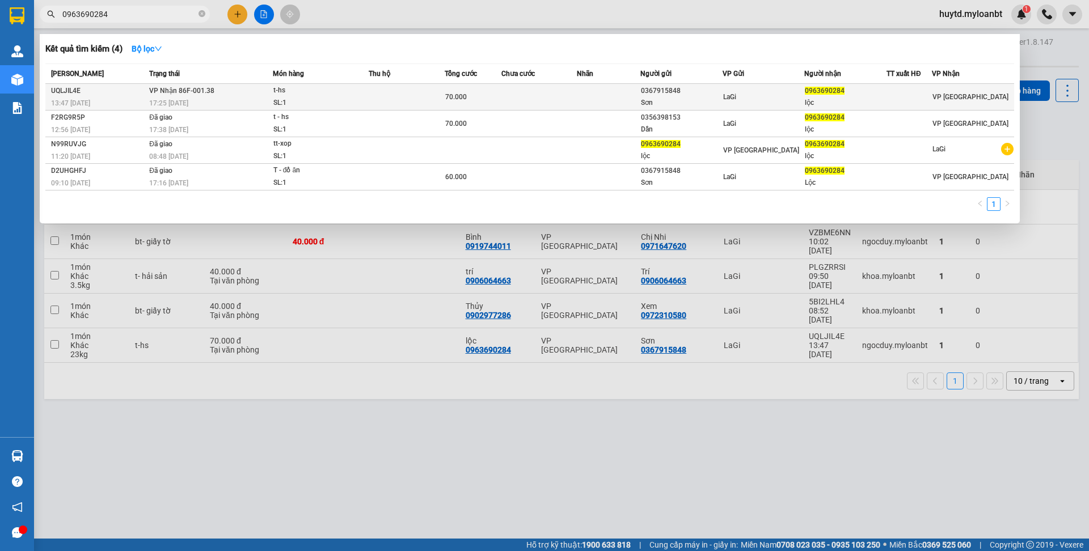
type input "0963690284"
click at [576, 97] on td at bounding box center [540, 97] width 76 height 27
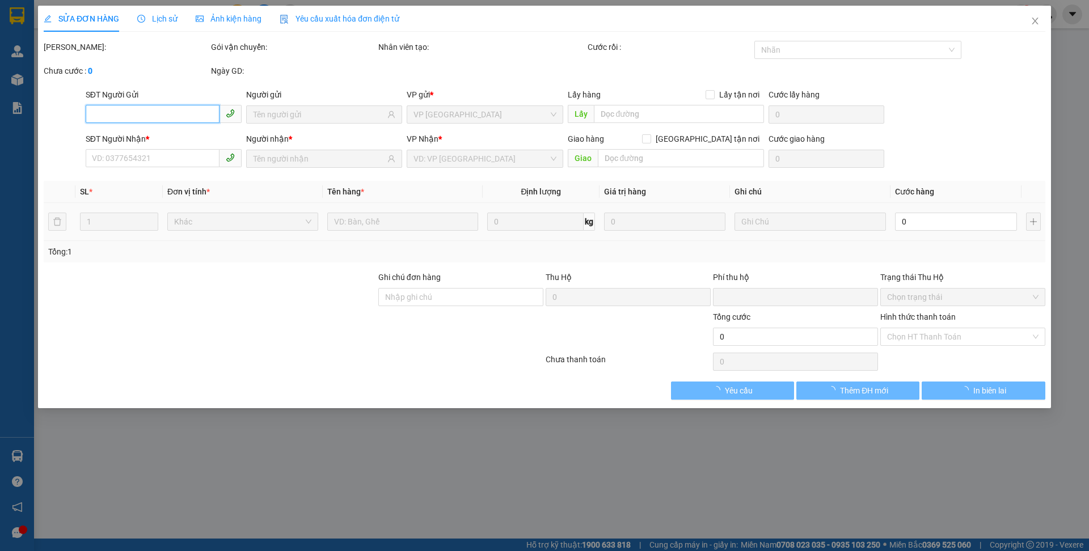
type input "0367915848"
type input "Sơn"
type input "0963690284"
type input "lộc"
type input "0"
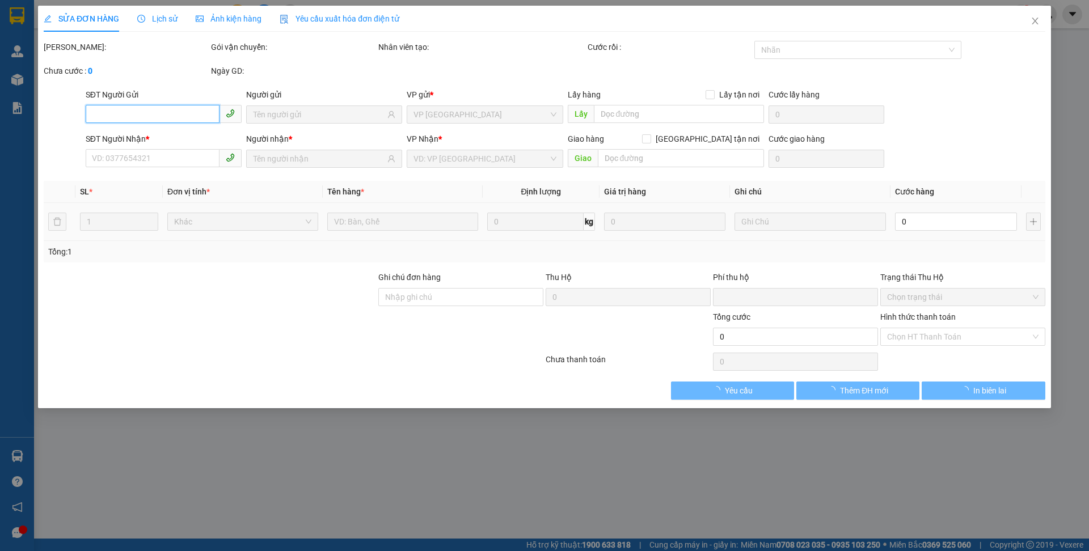
type input "70.000"
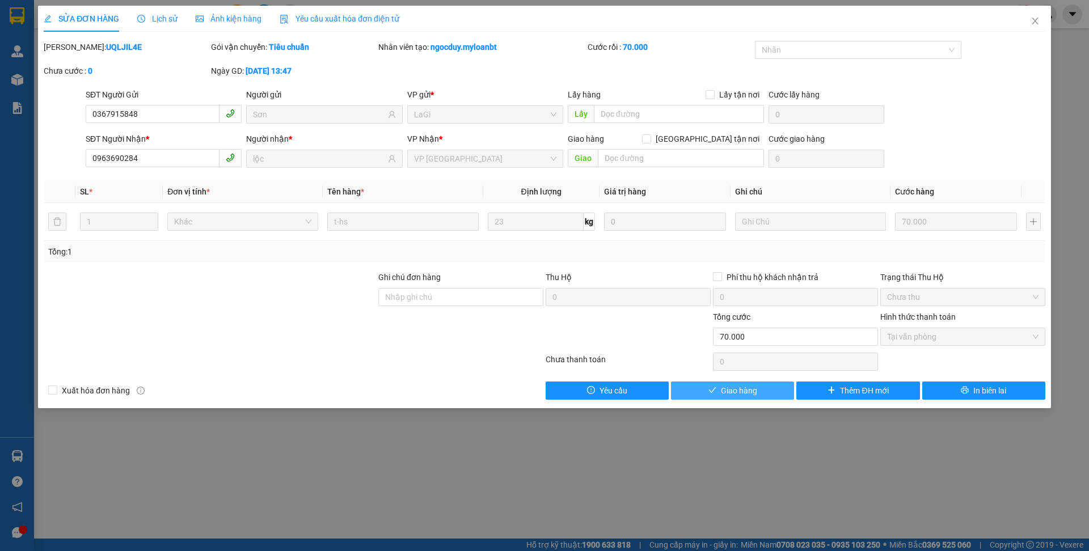
click at [719, 393] on button "Giao hàng" at bounding box center [732, 391] width 123 height 18
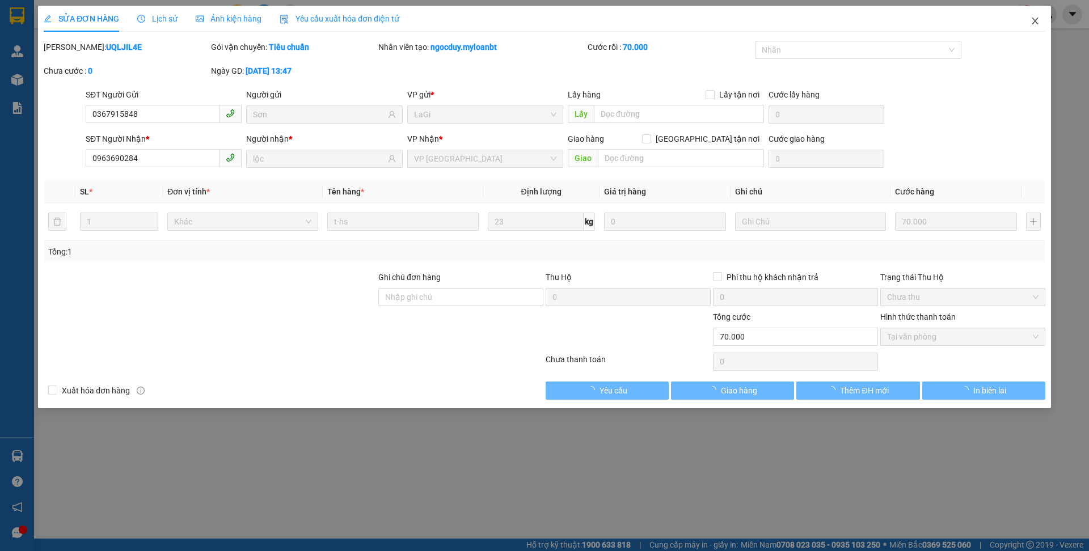
click at [1033, 19] on icon "close" at bounding box center [1035, 21] width 6 height 7
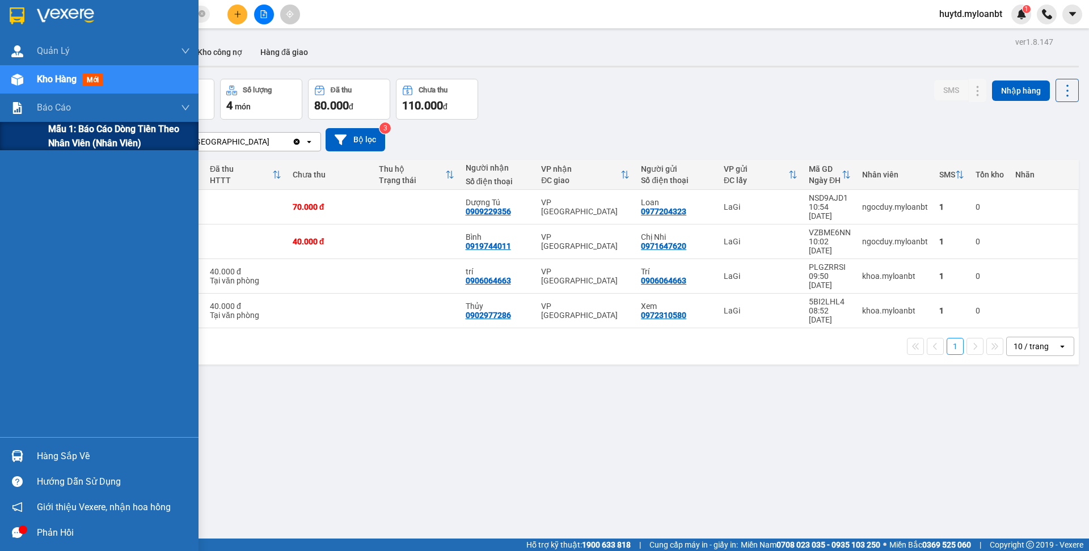
click at [83, 140] on span "Mẫu 1: Báo cáo dòng tiền theo nhân viên (Nhân viên)" at bounding box center [119, 136] width 142 height 28
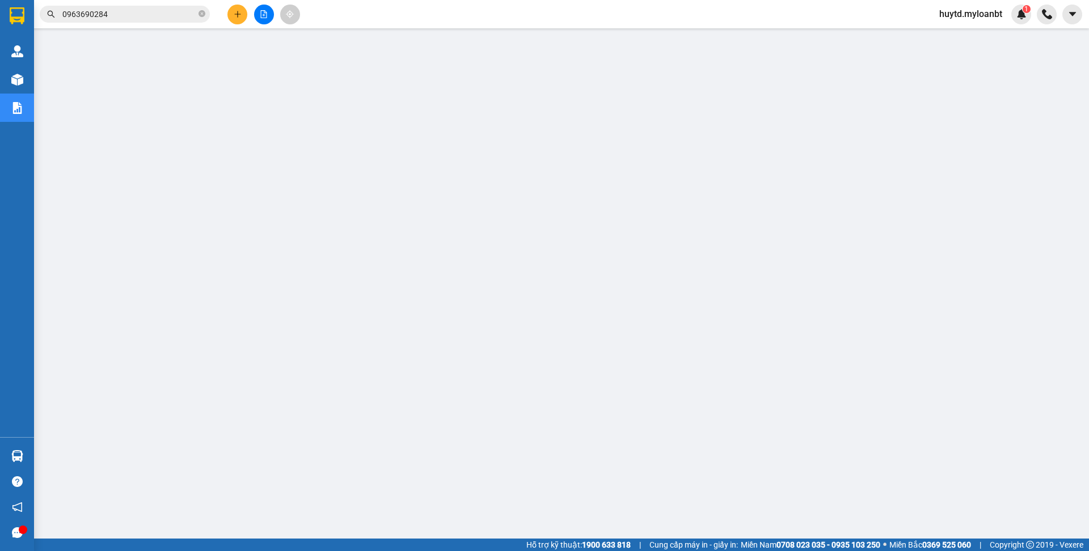
click at [160, 15] on input "0963690284" at bounding box center [129, 14] width 134 height 12
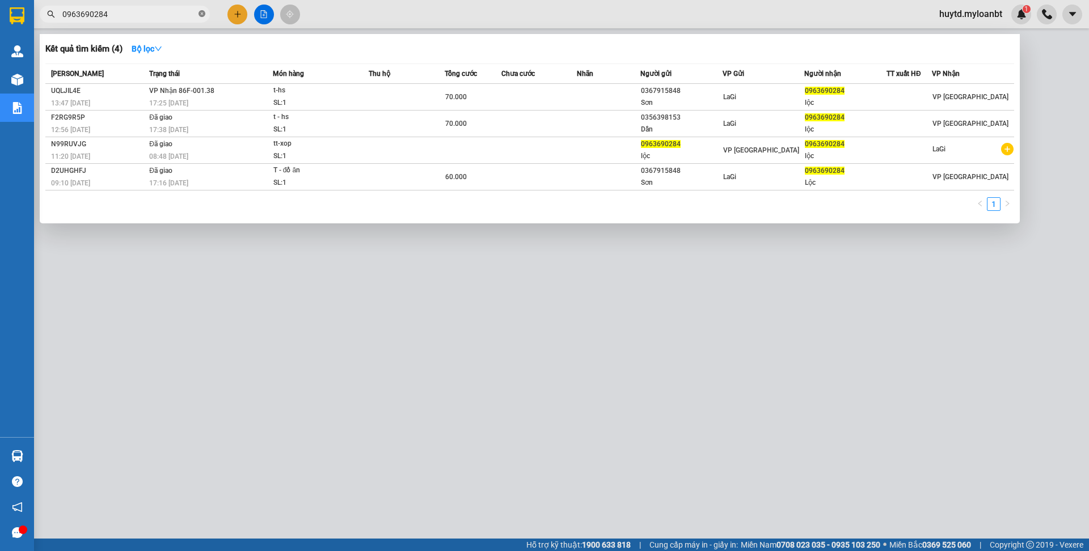
click at [202, 12] on icon "close-circle" at bounding box center [202, 13] width 7 height 7
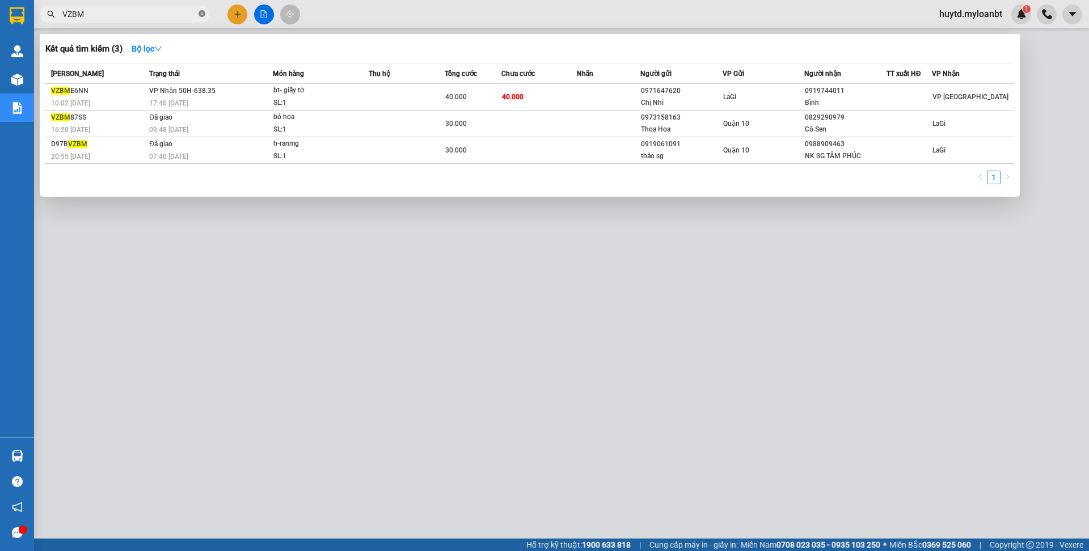
type input "VZBM"
click at [205, 16] on span "VZBM" at bounding box center [125, 14] width 170 height 17
click at [202, 15] on icon "close-circle" at bounding box center [202, 13] width 7 height 7
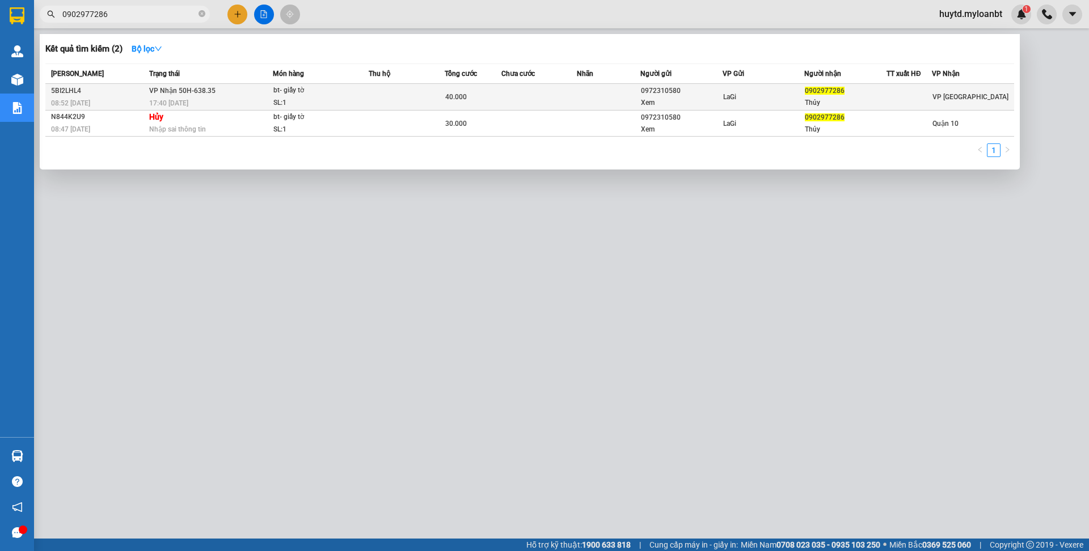
type input "0902977286"
click at [243, 92] on td "VP Nhận 50H-638.35 17:40 - 15/10" at bounding box center [209, 97] width 127 height 27
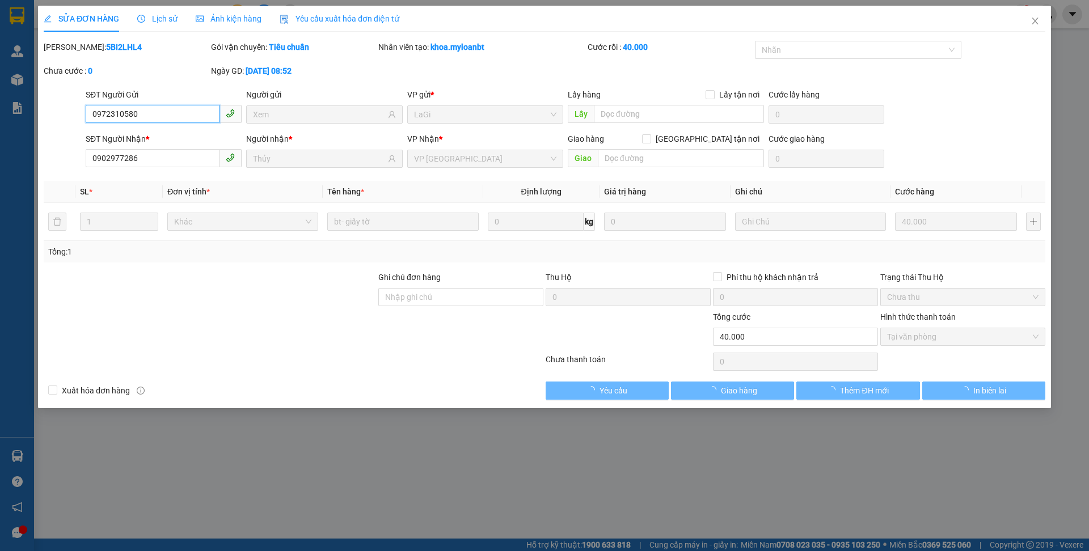
type input "0972310580"
type input "Xem"
type input "0902977286"
type input "Thủy"
type input "0"
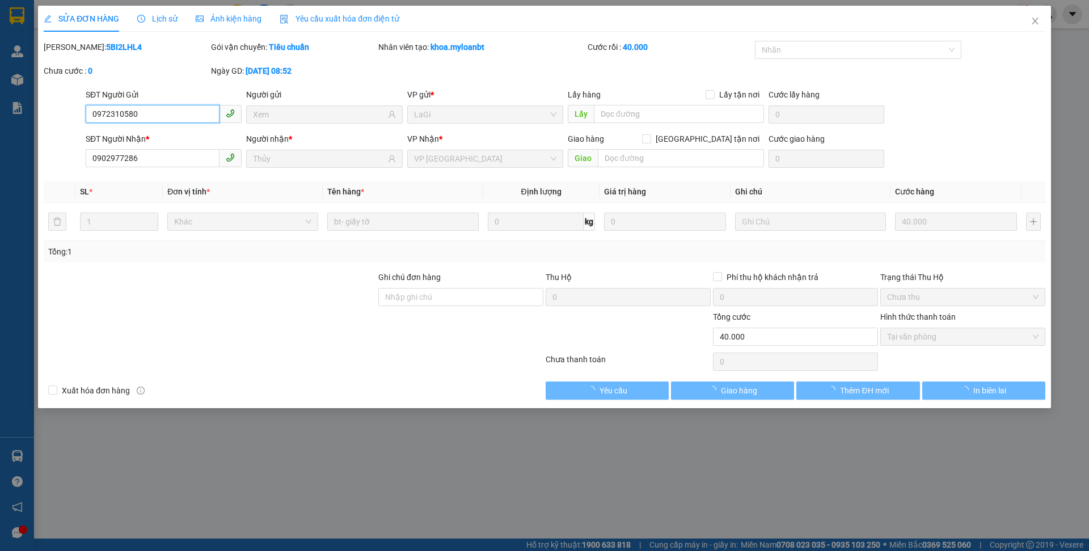
type input "40.000"
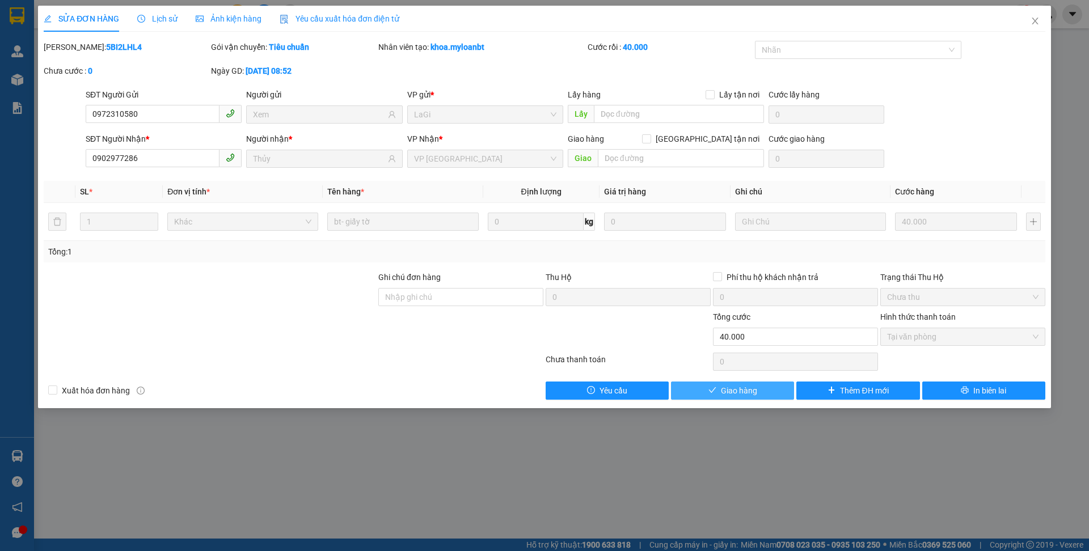
click at [721, 385] on span "Giao hàng" at bounding box center [739, 391] width 36 height 12
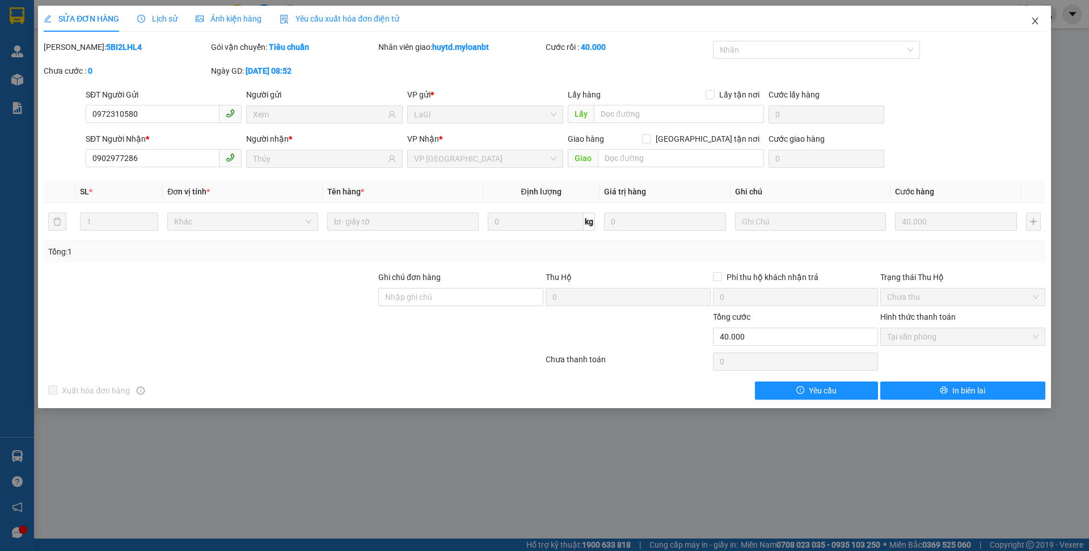
click at [1035, 27] on span "Close" at bounding box center [1035, 22] width 32 height 32
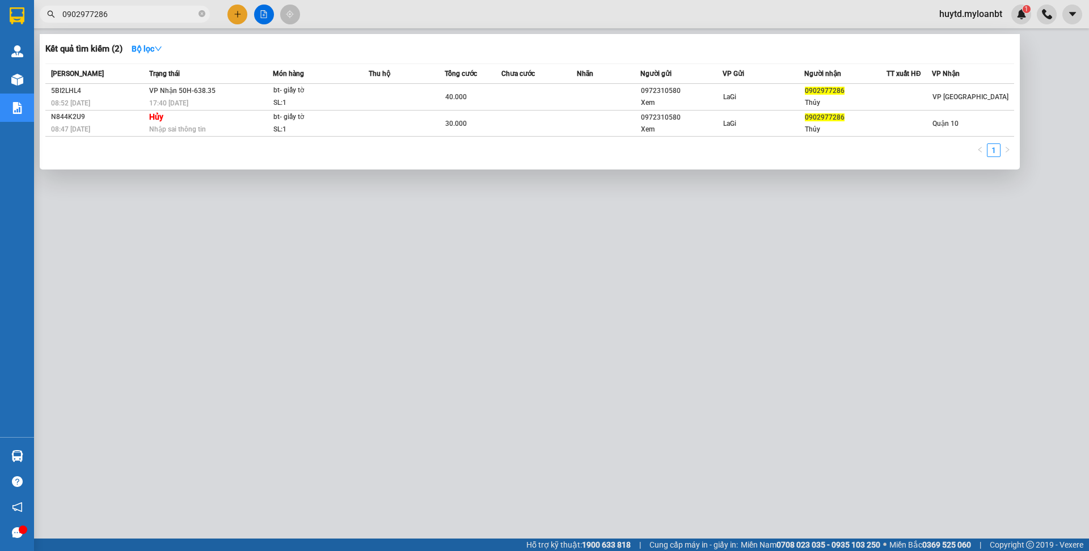
click at [168, 14] on input "0902977286" at bounding box center [129, 14] width 134 height 12
click at [209, 15] on span "0902977286" at bounding box center [125, 14] width 170 height 17
click at [203, 13] on icon "close-circle" at bounding box center [202, 13] width 7 height 7
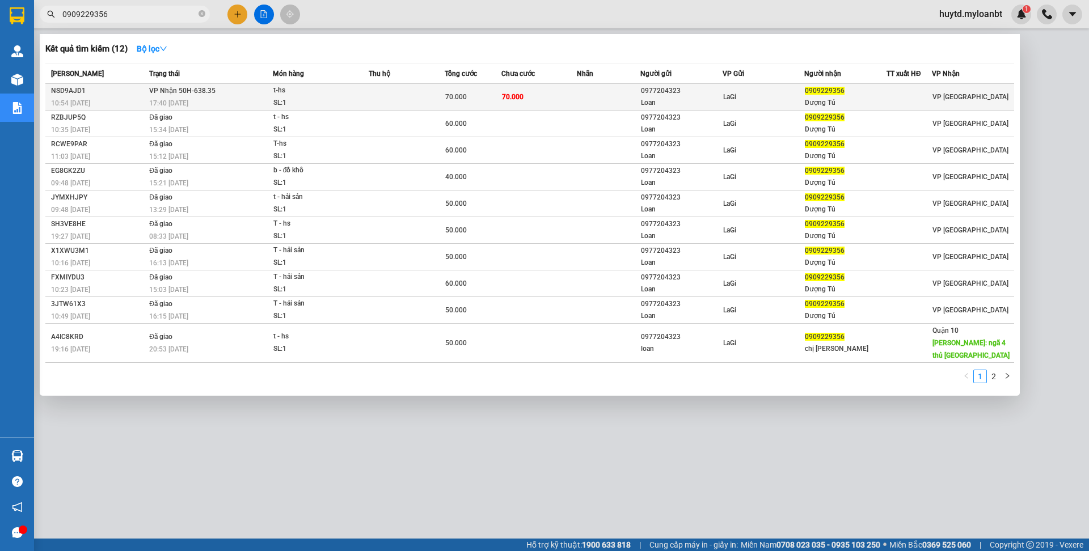
type input "0909229356"
click at [498, 106] on td "70.000" at bounding box center [473, 97] width 57 height 27
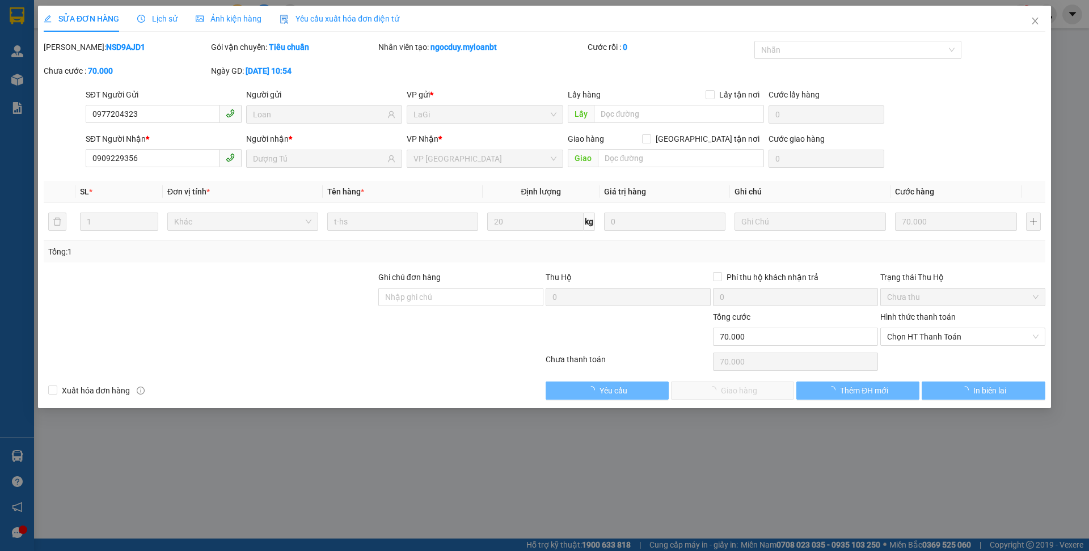
type input "0977204323"
type input "Loan"
type input "0909229356"
type input "Dượng Tú"
type input "0"
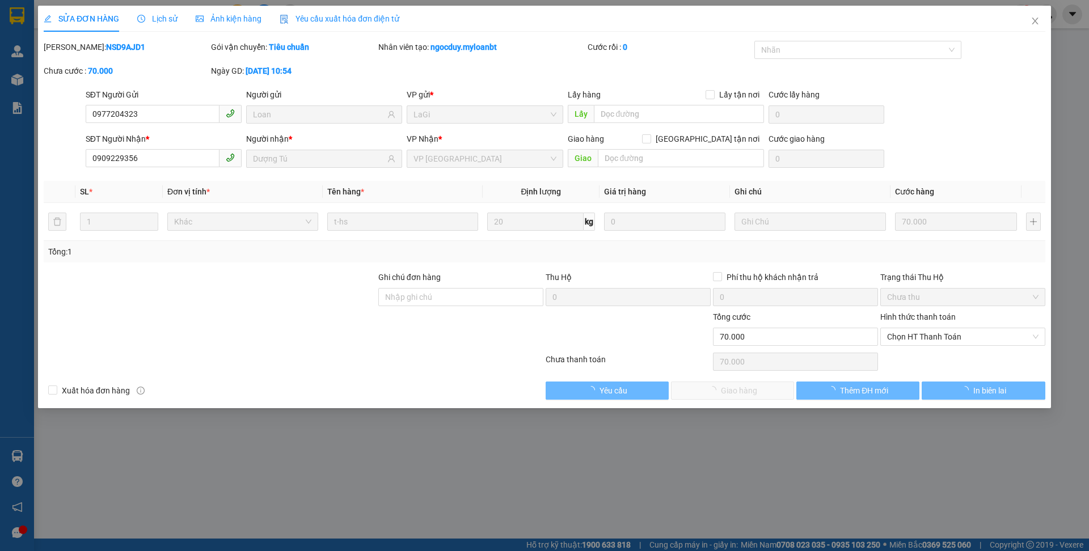
type input "70.000"
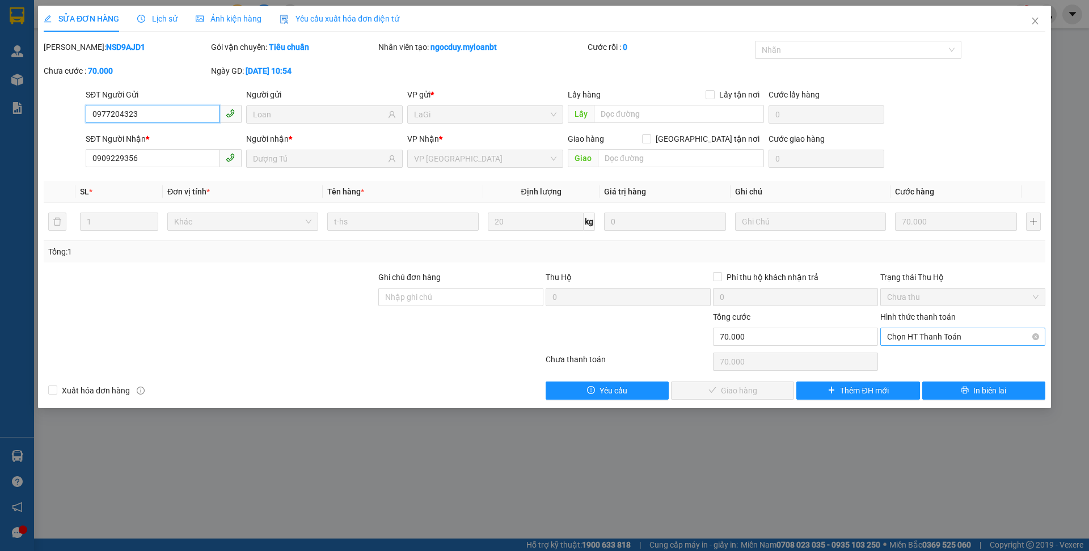
click at [929, 338] on span "Chọn HT Thanh Toán" at bounding box center [962, 336] width 151 height 17
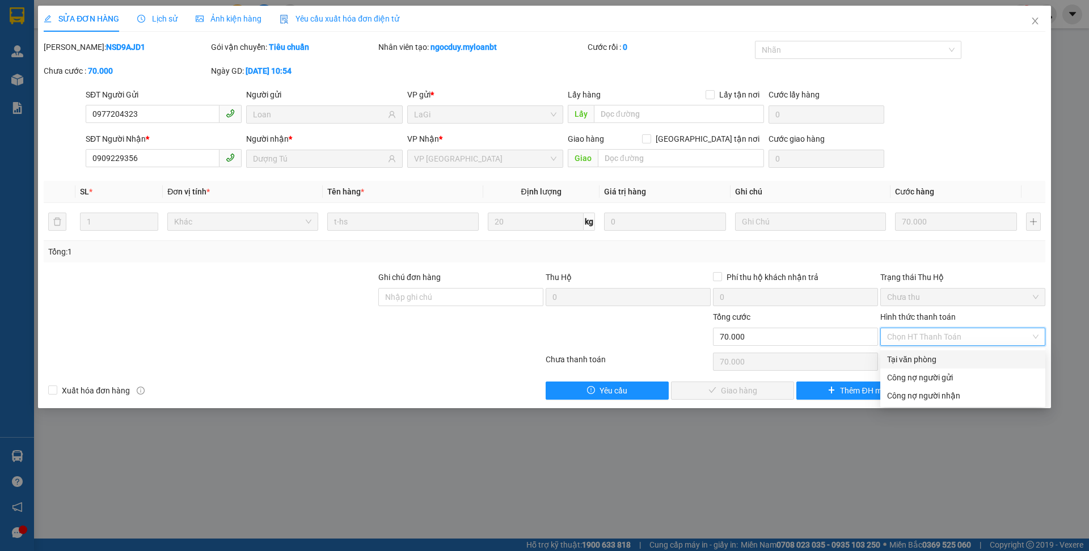
click at [913, 361] on div "Tại văn phòng" at bounding box center [962, 359] width 151 height 12
type input "0"
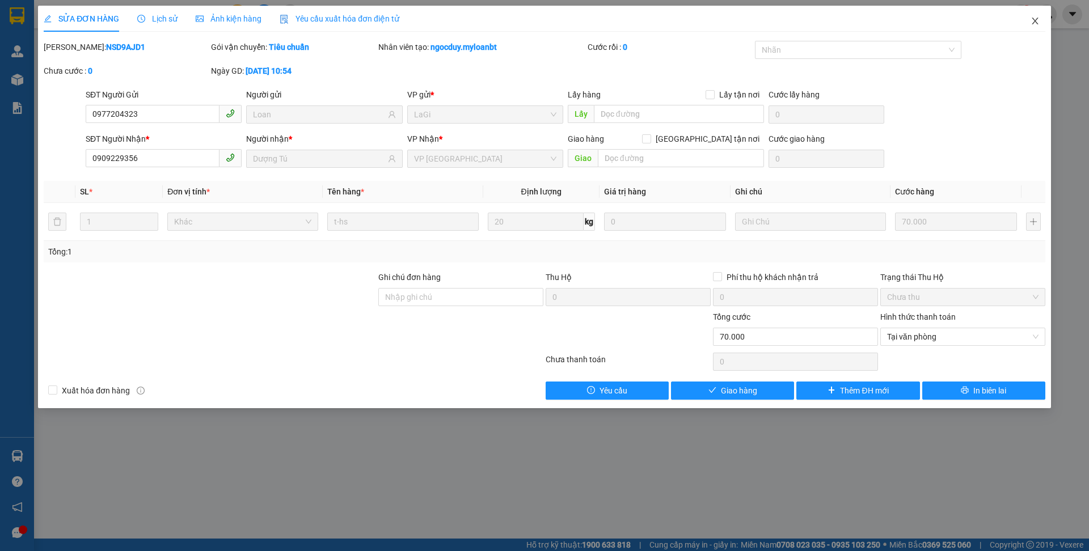
click at [1033, 24] on icon "close" at bounding box center [1035, 21] width 6 height 7
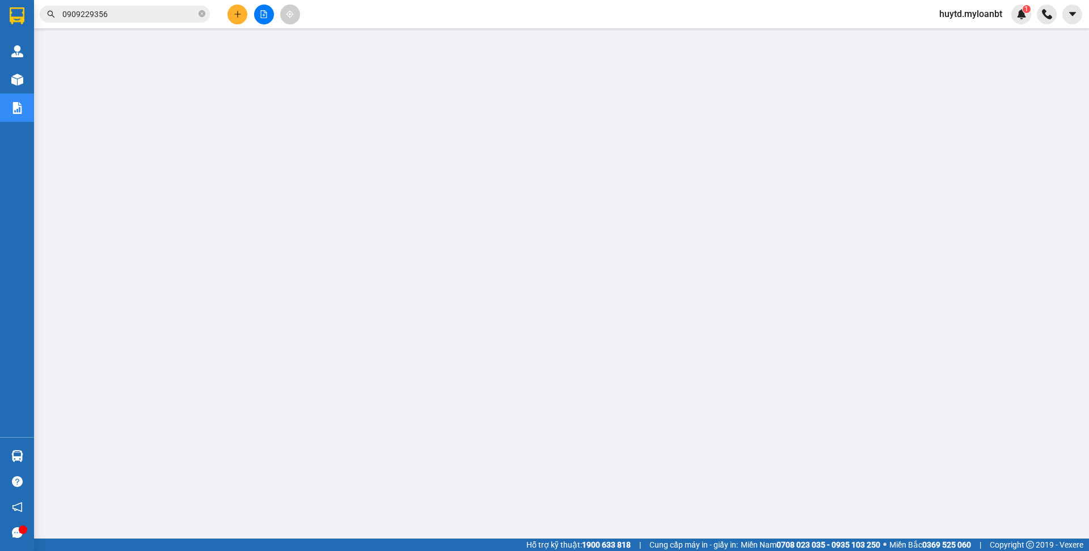
click at [237, 18] on button at bounding box center [237, 15] width 20 height 20
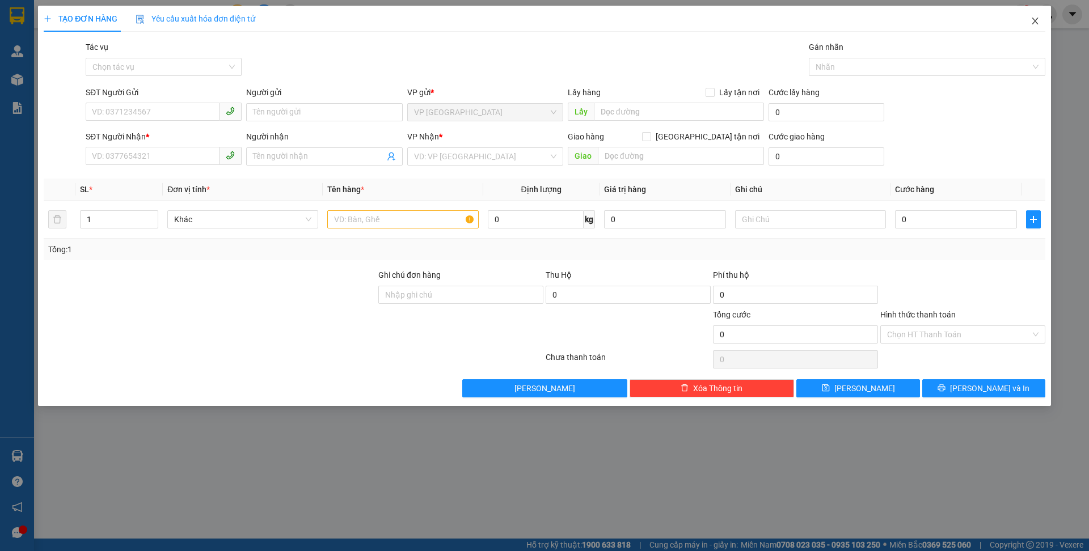
click at [1035, 24] on icon "close" at bounding box center [1035, 20] width 9 height 9
click at [1035, 24] on div "Kết quả tìm kiếm ( 12 ) Bộ lọc Mã ĐH Trạng thái Món hàng Thu hộ Tổng cước Chưa …" at bounding box center [544, 14] width 1089 height 28
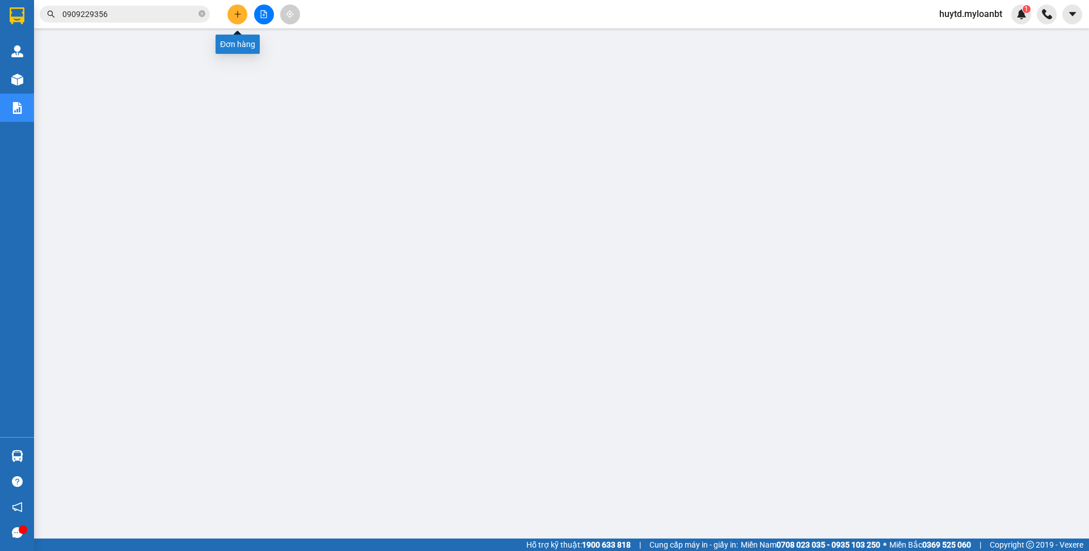
click at [237, 16] on icon "plus" at bounding box center [237, 14] width 1 height 6
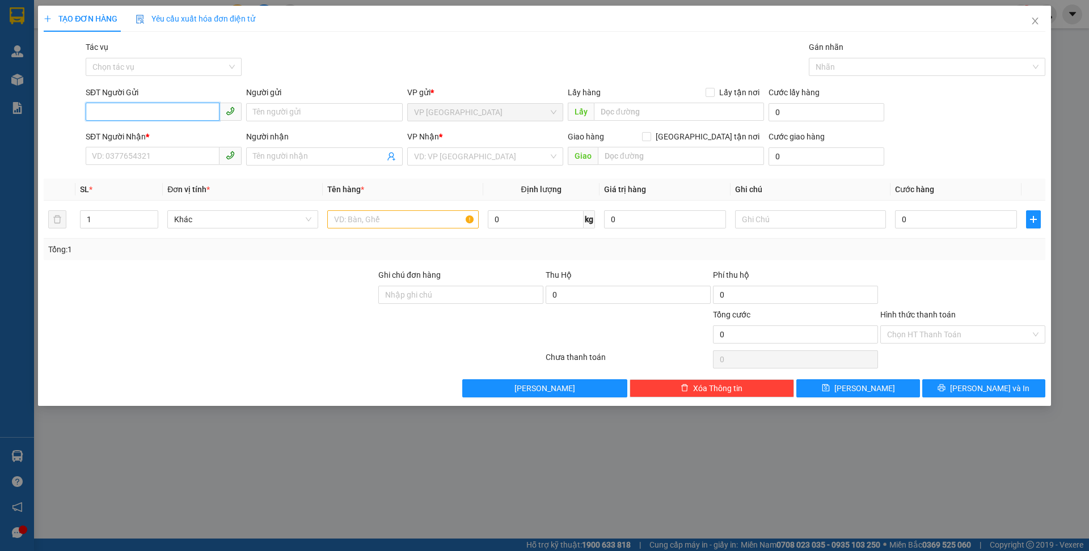
click at [182, 113] on input "SĐT Người Gửi" at bounding box center [153, 112] width 134 height 18
type input "0902977286"
click at [311, 112] on input "Người gửi" at bounding box center [324, 112] width 156 height 18
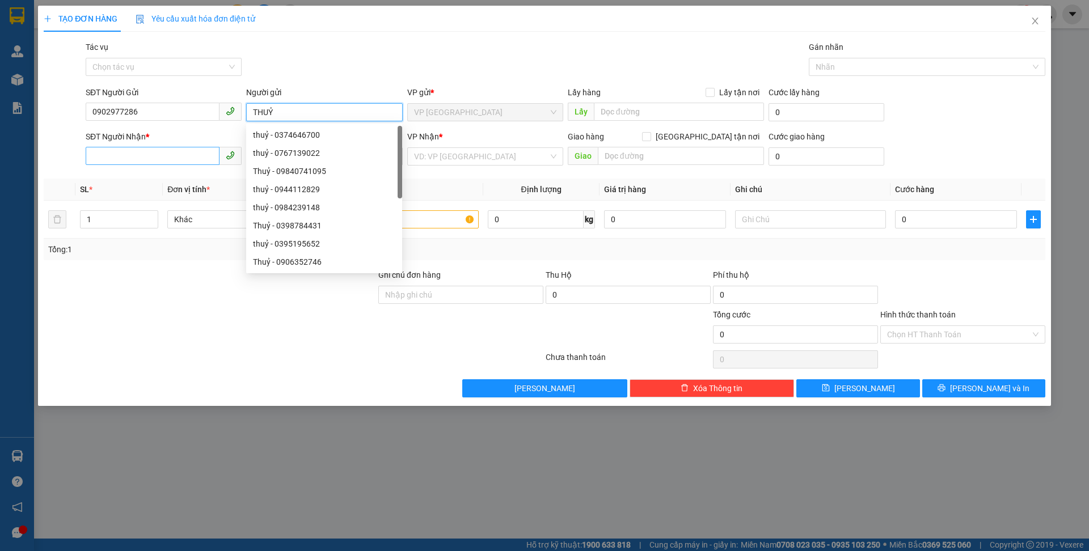
type input "THUỶ"
click at [172, 148] on input "SĐT Người Nhận *" at bounding box center [153, 156] width 134 height 18
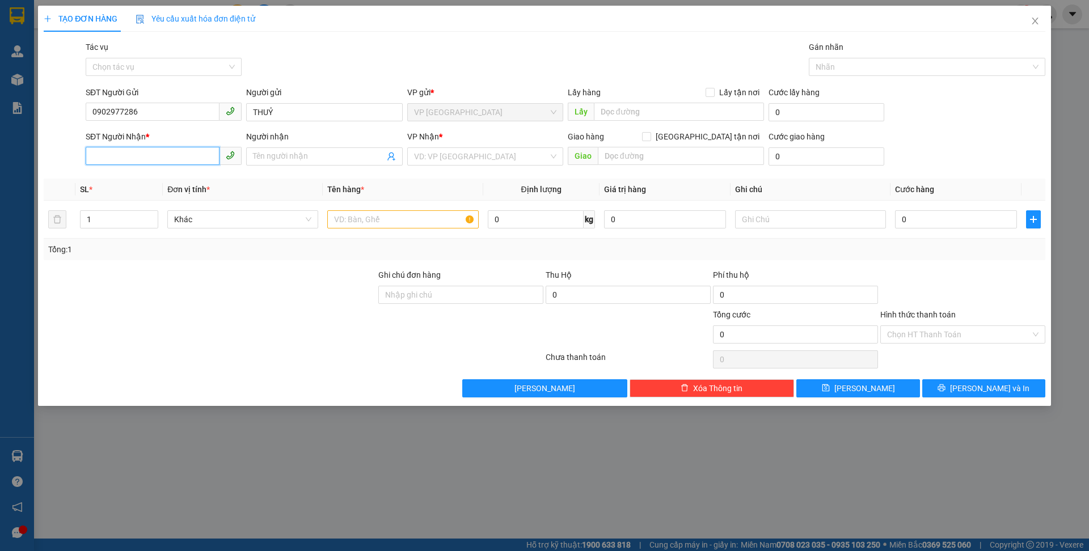
click at [186, 159] on input "SĐT Người Nhận *" at bounding box center [153, 156] width 134 height 18
click at [164, 153] on input "SĐT Người Nhận *" at bounding box center [153, 156] width 134 height 18
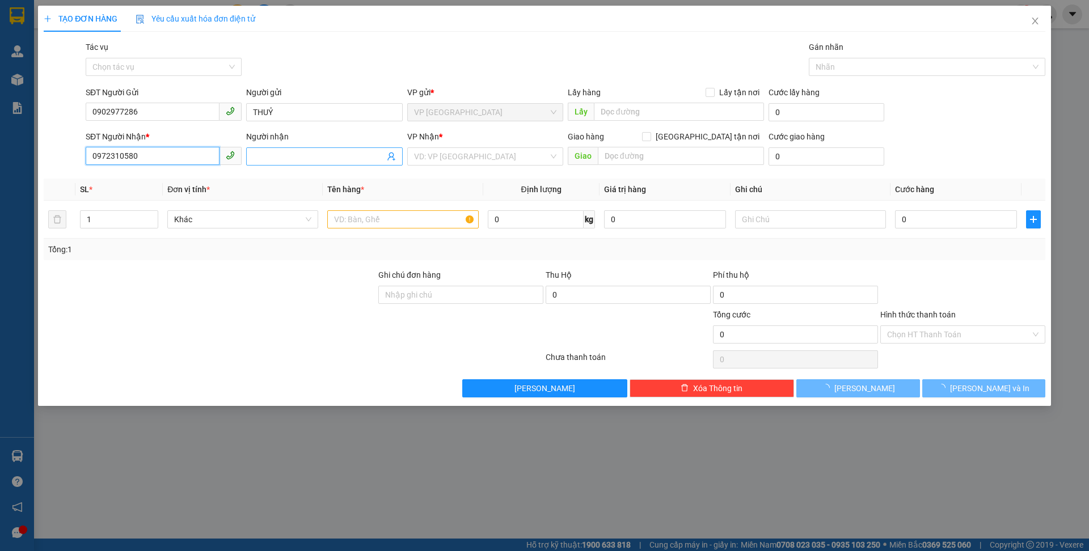
type input "0972310580"
click at [295, 145] on div "Người nhận" at bounding box center [324, 138] width 156 height 17
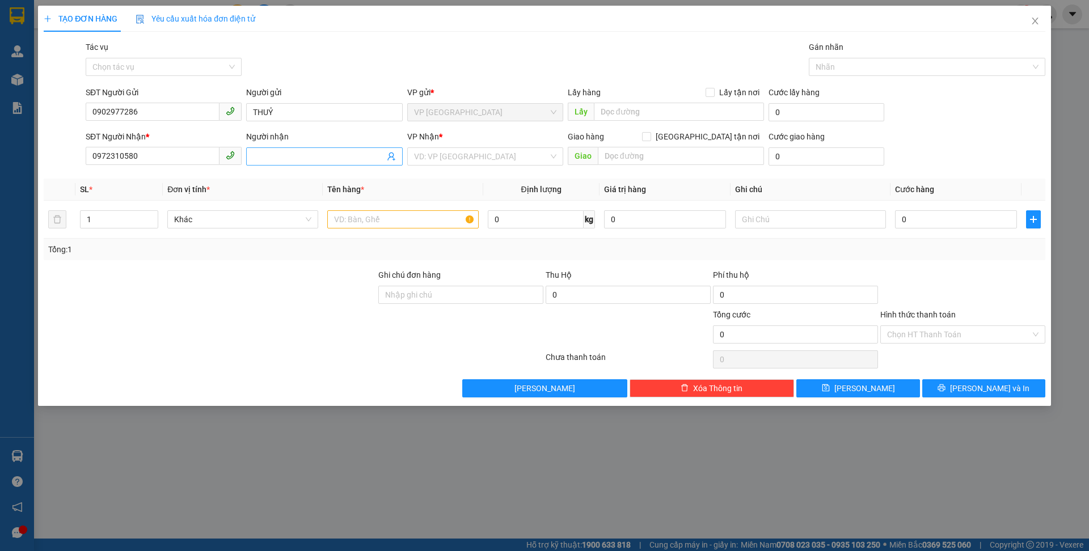
click at [298, 151] on input "Người nhận" at bounding box center [318, 156] width 131 height 12
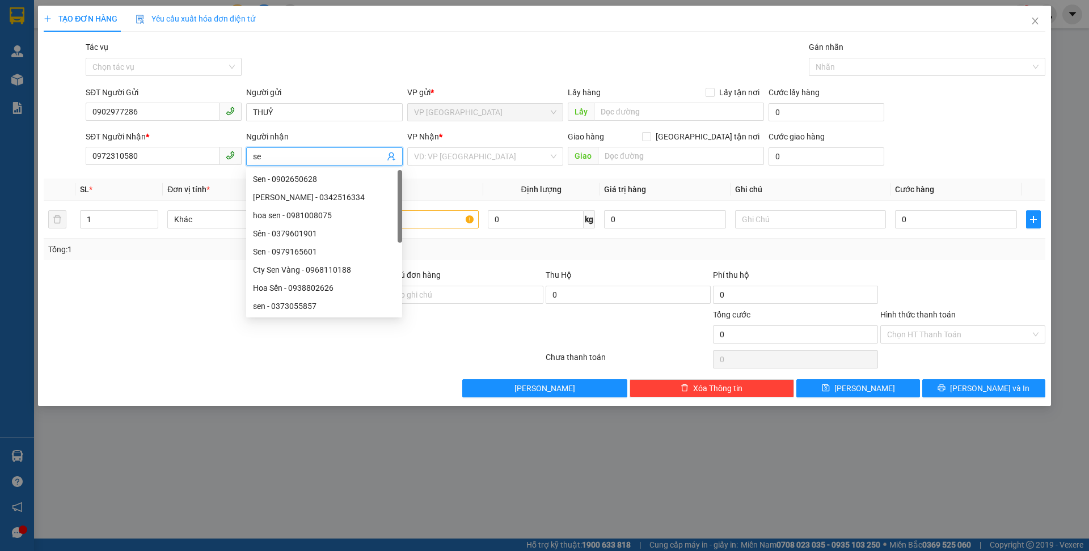
type input "s"
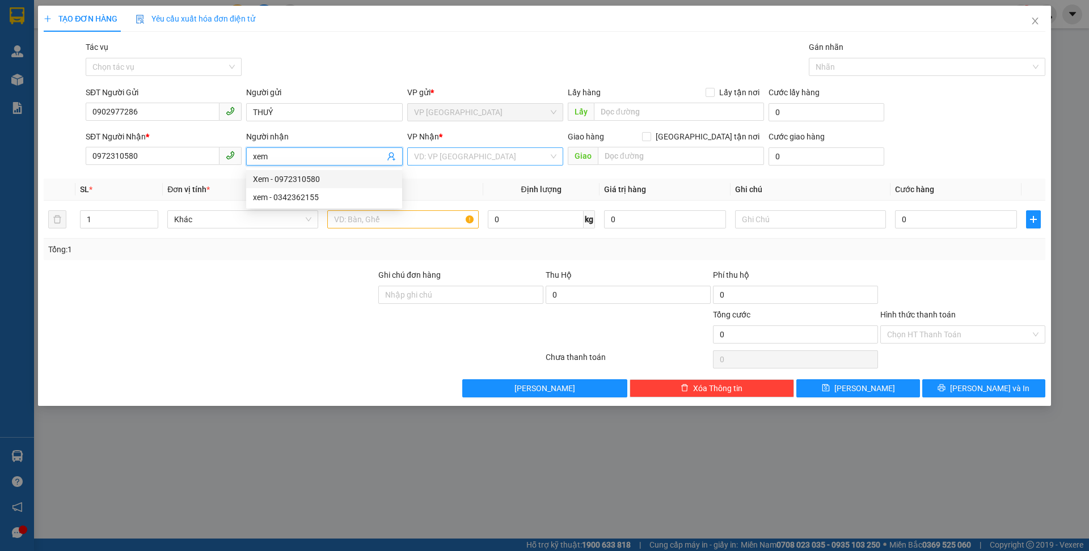
type input "xem"
click at [487, 155] on input "search" at bounding box center [481, 156] width 134 height 17
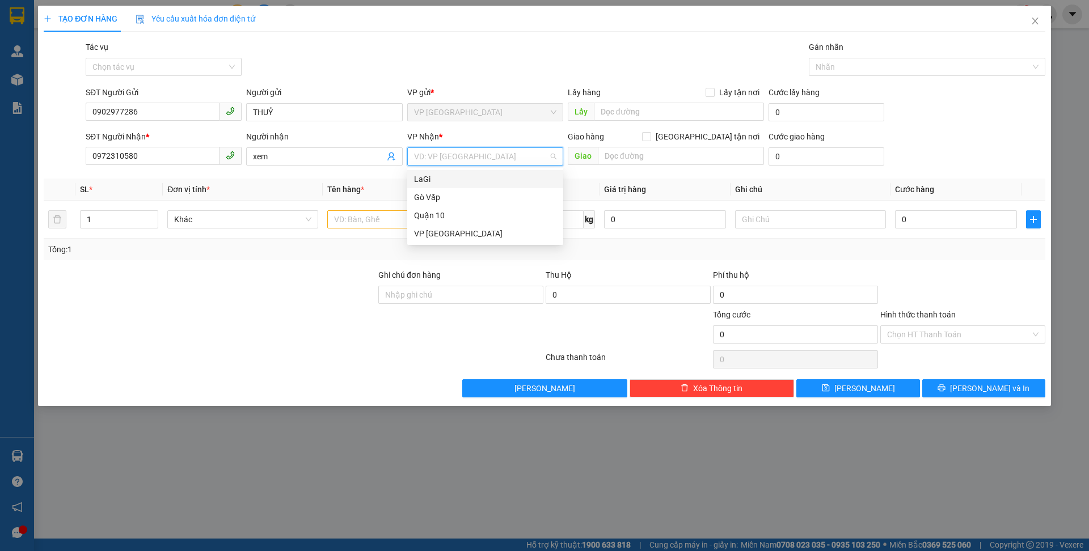
click at [480, 178] on div "LaGi" at bounding box center [485, 179] width 142 height 12
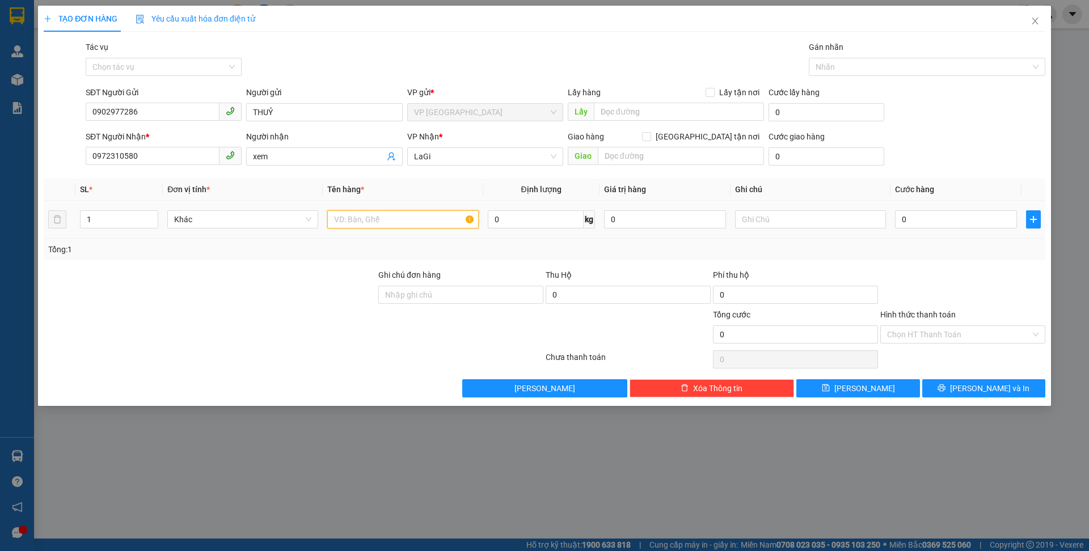
click at [376, 216] on input "text" at bounding box center [402, 219] width 151 height 18
type input "g"
type input "b"
type input "tệp giâý tờ"
click at [942, 223] on input "0" at bounding box center [956, 219] width 122 height 18
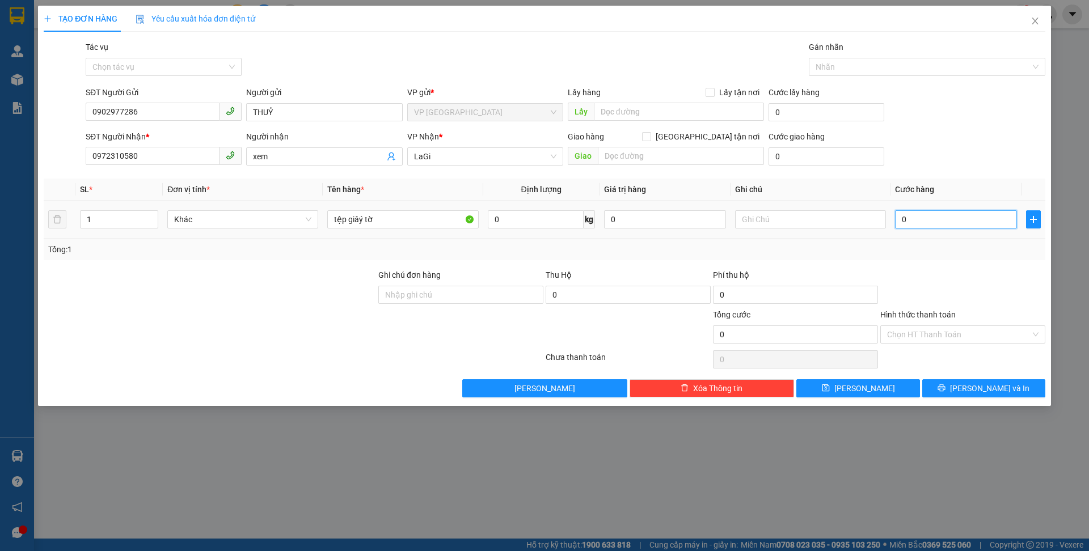
type input "4"
type input "40"
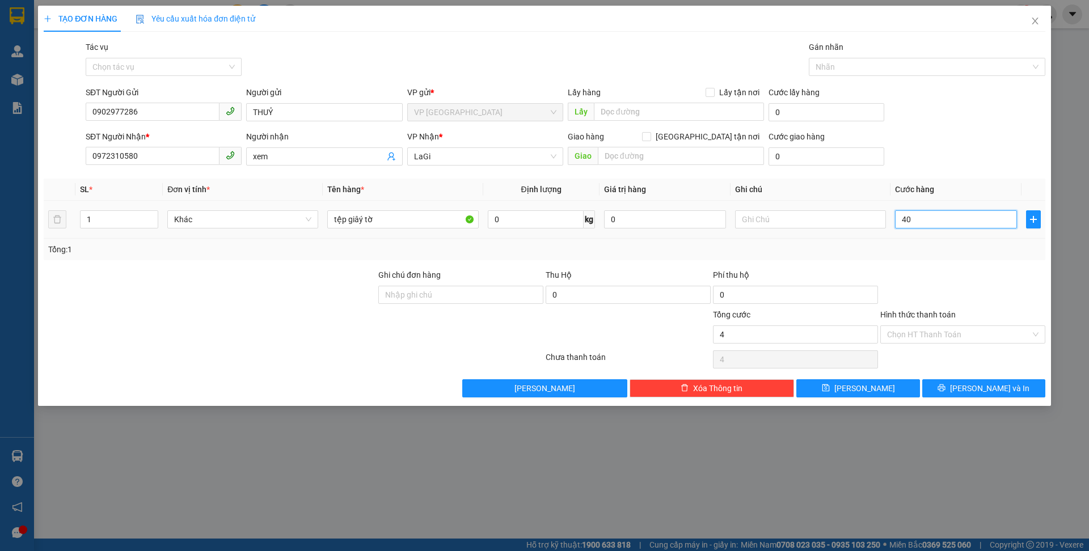
type input "40"
type input "400"
type input "4.000"
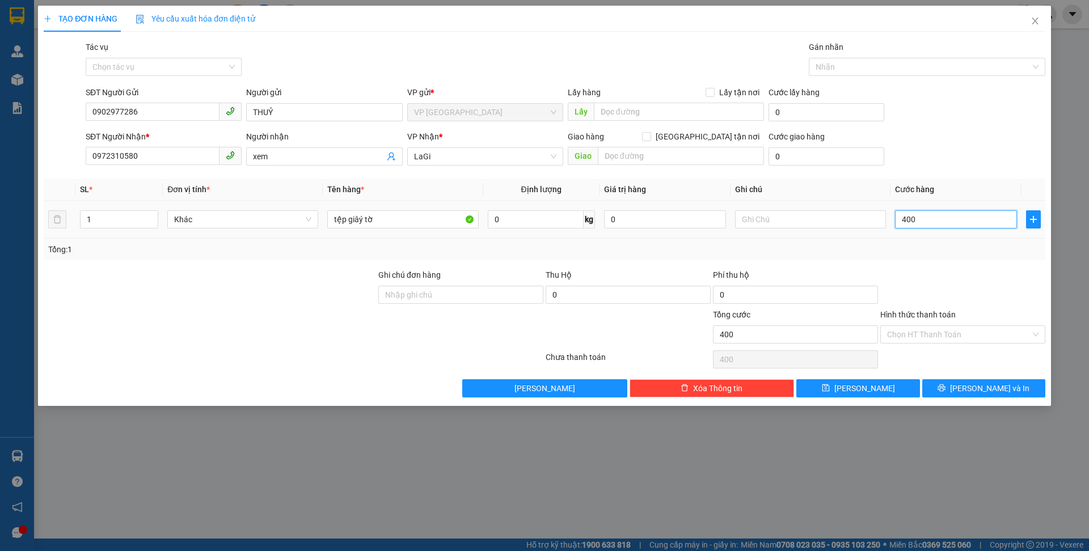
type input "4.000"
type input "40.000"
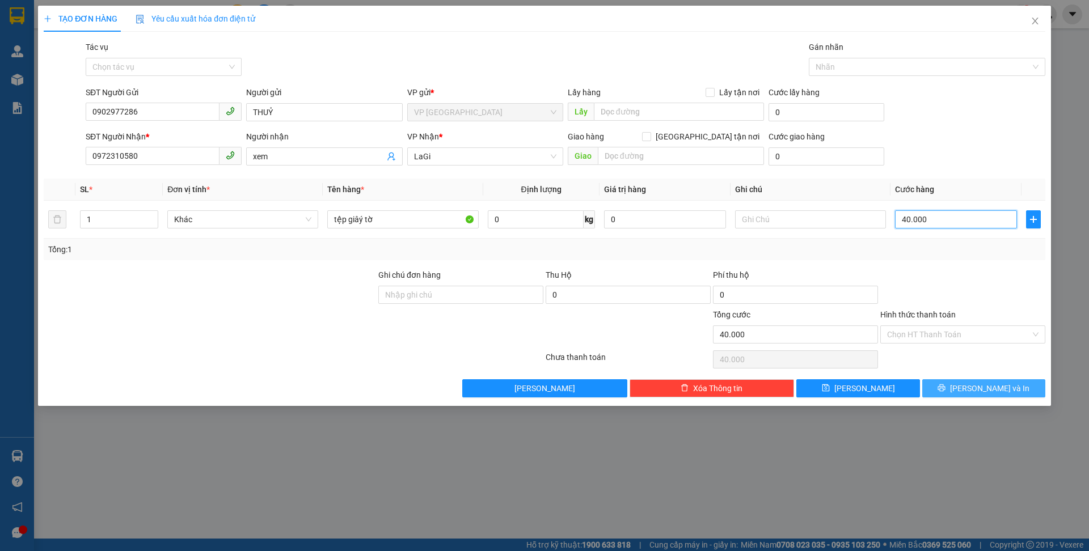
type input "40.000"
click at [946, 391] on icon "printer" at bounding box center [942, 388] width 8 height 8
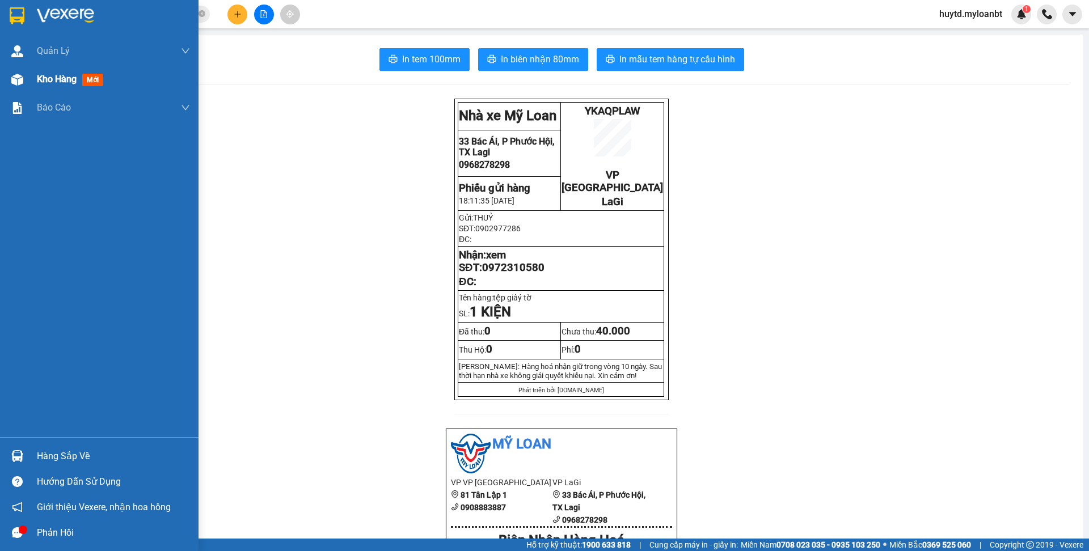
click at [62, 80] on span "Kho hàng" at bounding box center [57, 79] width 40 height 11
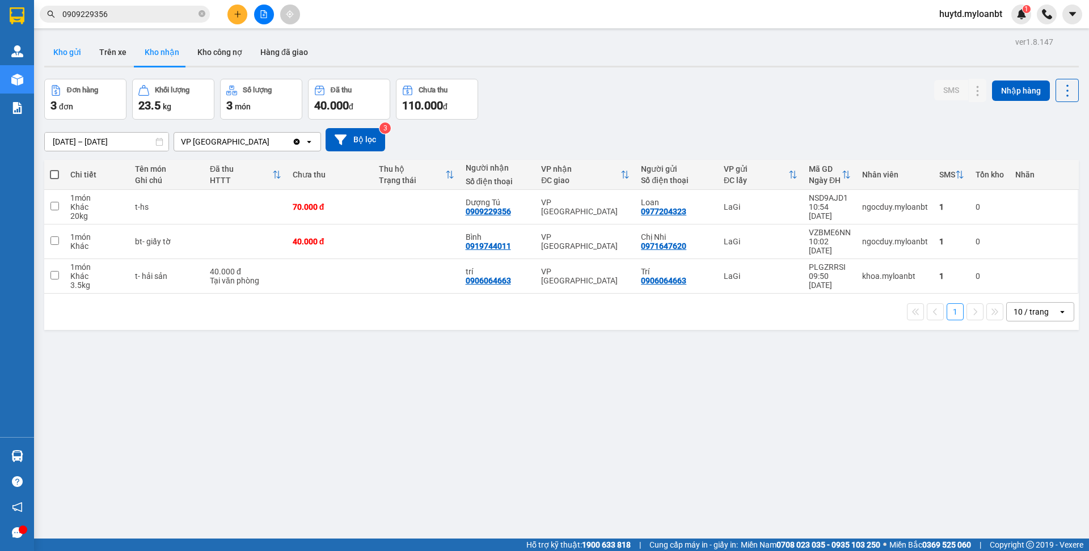
click at [81, 48] on button "Kho gửi" at bounding box center [67, 52] width 46 height 27
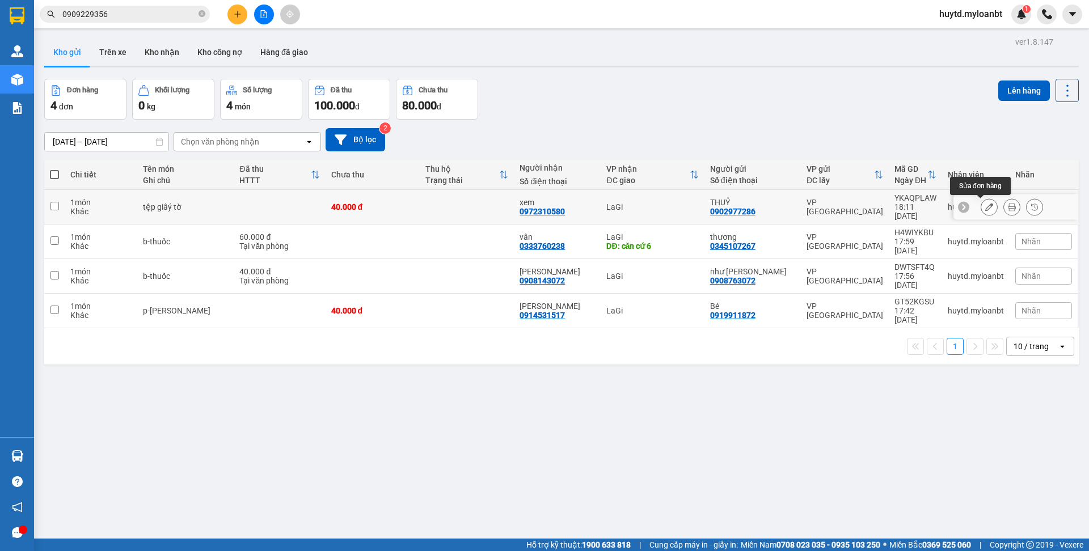
click at [985, 210] on icon at bounding box center [989, 207] width 8 height 8
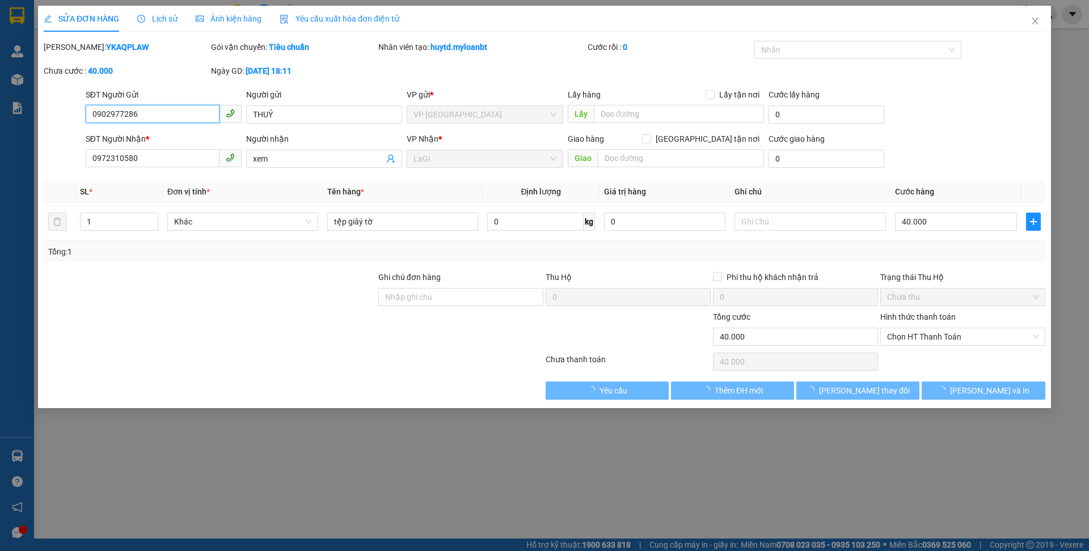
type input "0902977286"
type input "0972310580"
type input "0"
type input "40.000"
click at [917, 340] on span "Chọn HT Thanh Toán" at bounding box center [962, 336] width 151 height 17
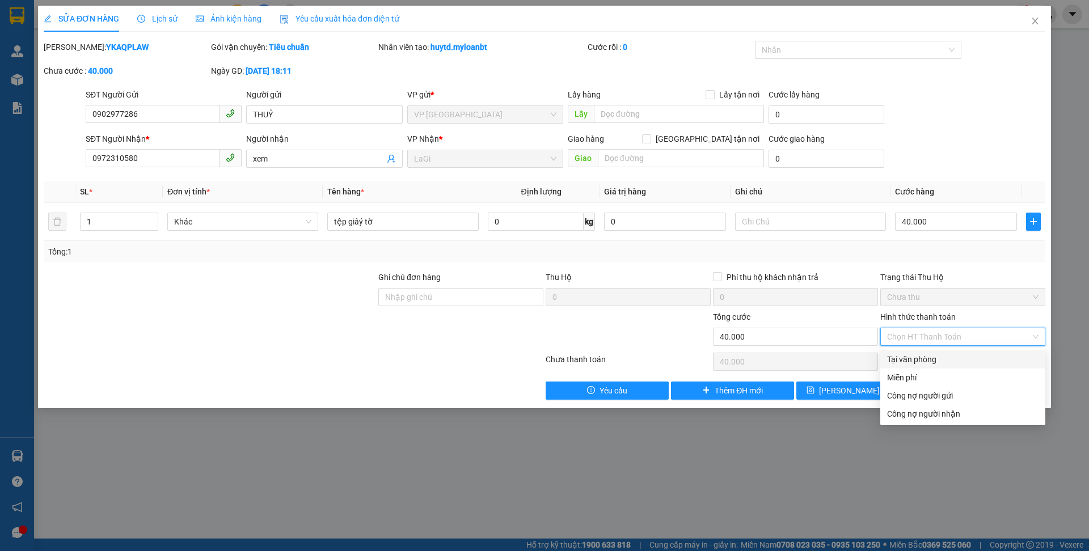
click at [928, 355] on div "Tại văn phòng" at bounding box center [962, 359] width 151 height 12
type input "0"
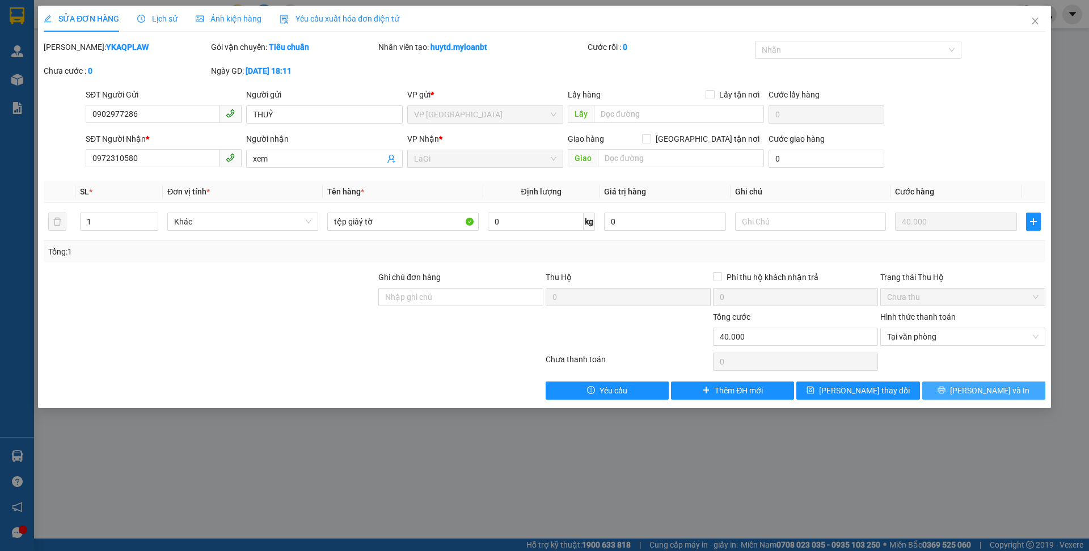
click at [970, 398] on button "[PERSON_NAME] và In" at bounding box center [983, 391] width 123 height 18
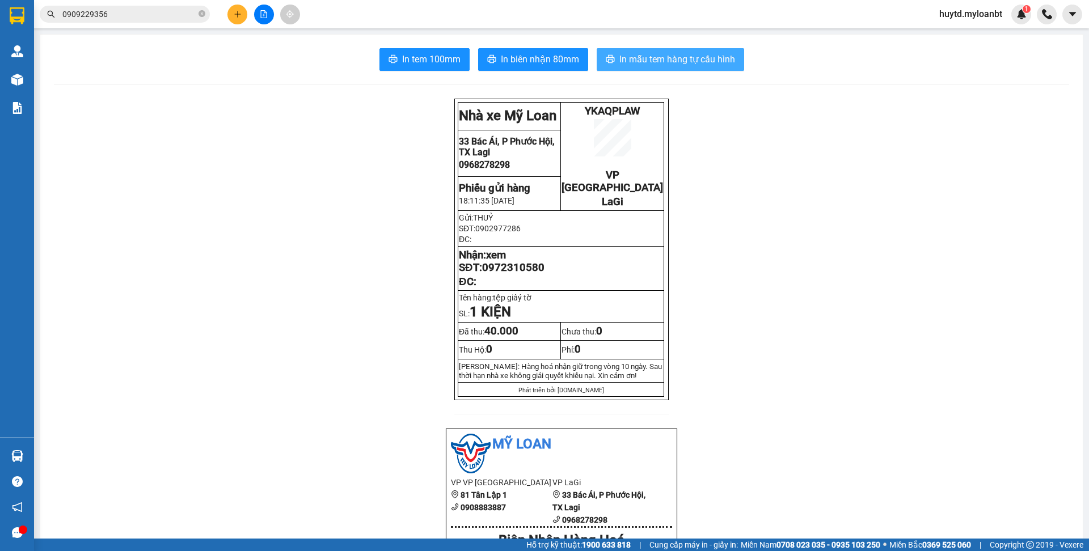
click at [674, 61] on span "In mẫu tem hàng tự cấu hình" at bounding box center [678, 59] width 116 height 14
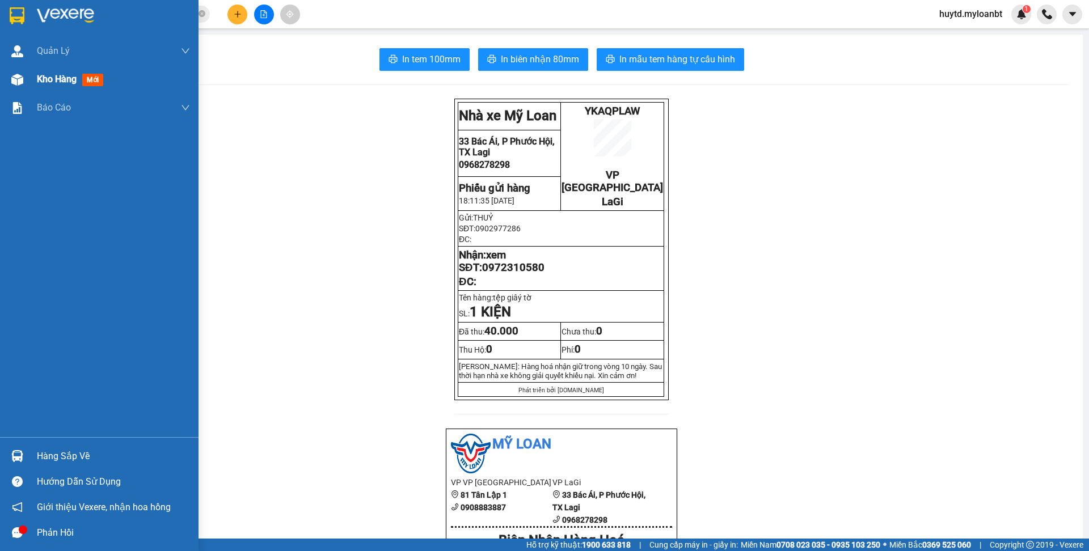
click at [65, 82] on span "Kho hàng" at bounding box center [57, 79] width 40 height 11
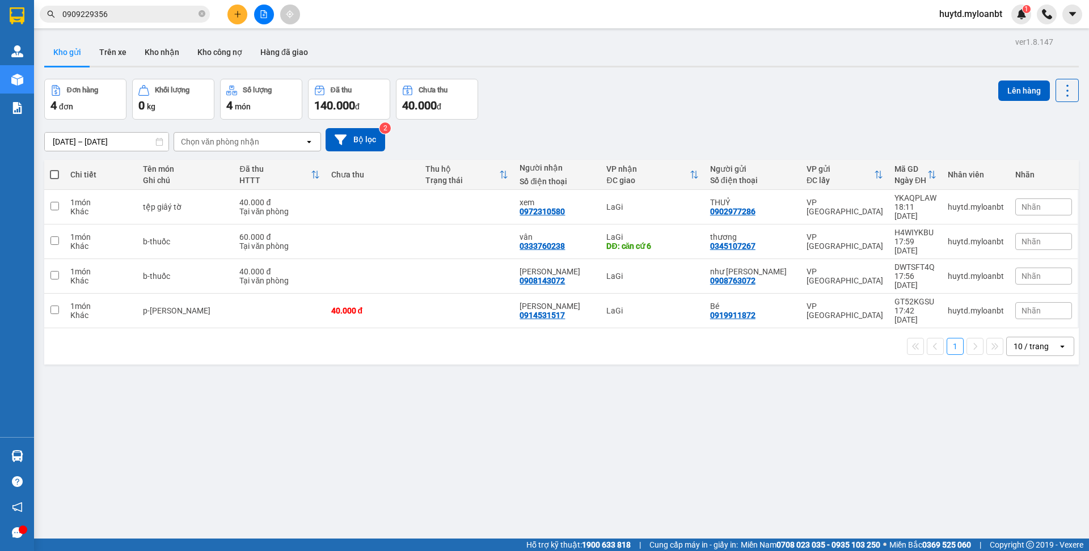
click at [202, 15] on icon "close-circle" at bounding box center [202, 13] width 7 height 7
click at [172, 47] on button "Kho nhận" at bounding box center [162, 52] width 53 height 27
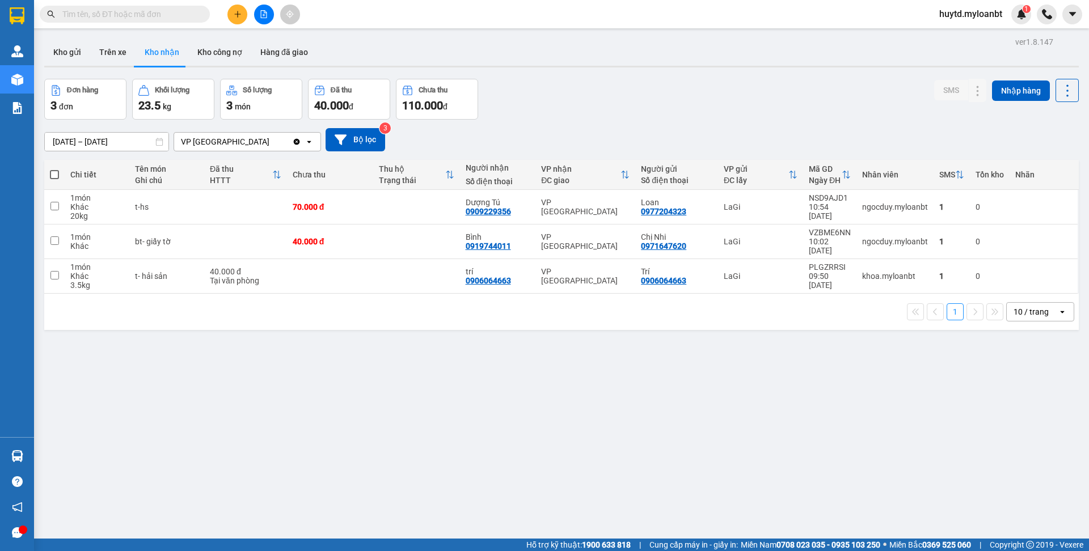
click at [166, 18] on input "text" at bounding box center [129, 14] width 134 height 12
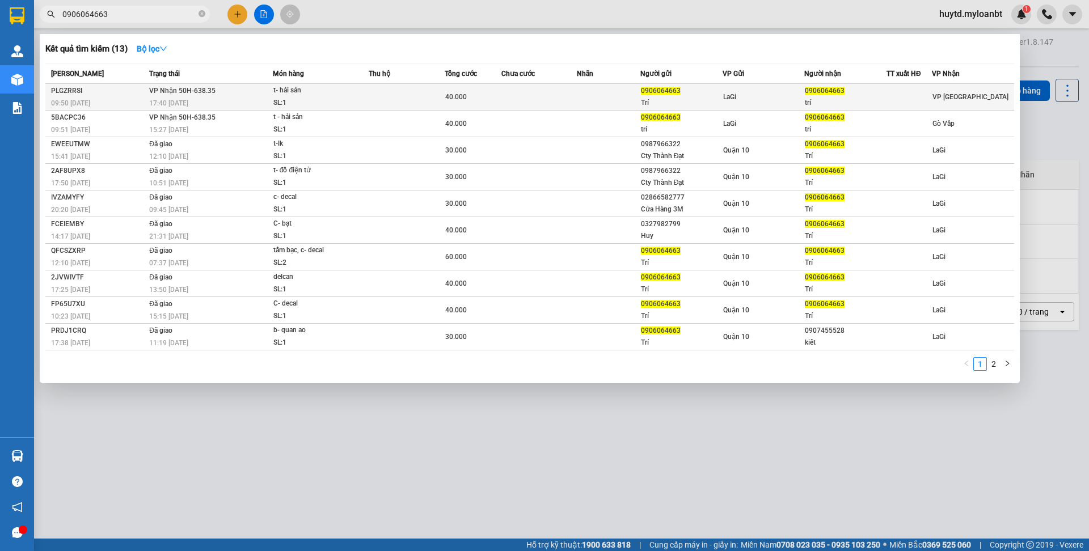
type input "0906064663"
click at [399, 91] on td at bounding box center [407, 97] width 76 height 27
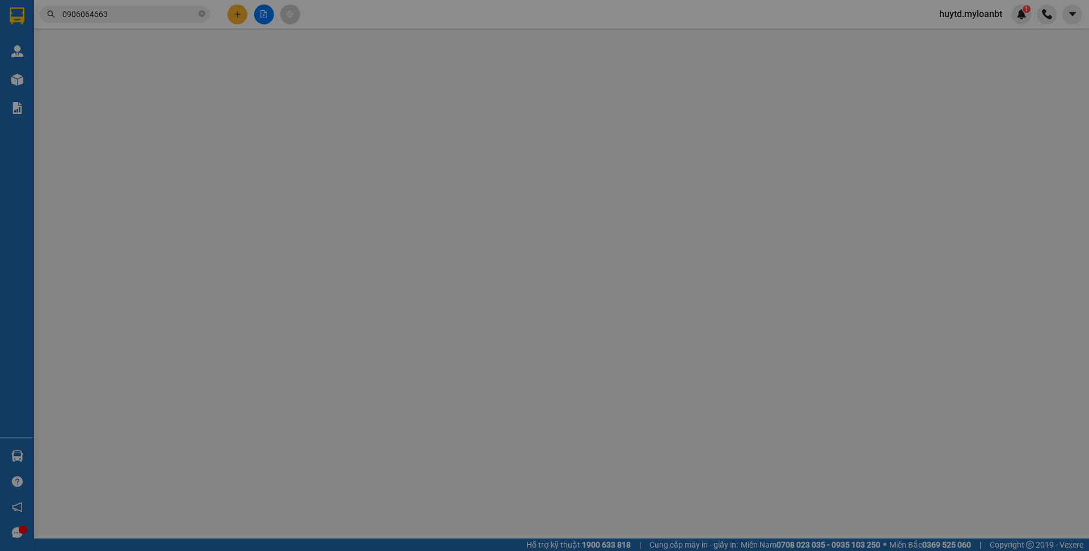
type input "0906064663"
type input "Trí"
type input "0906064663"
type input "trí"
type input "0"
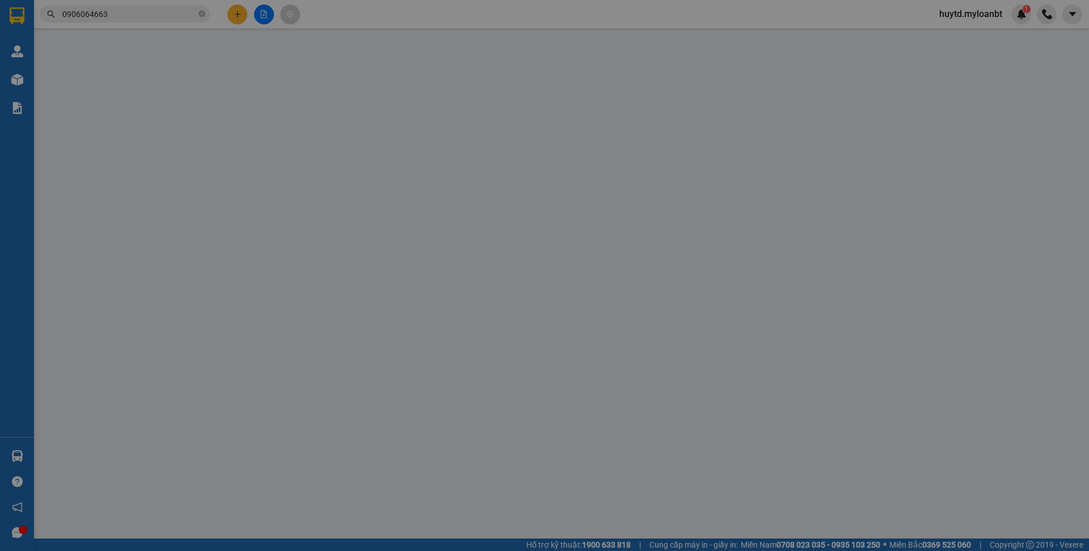
type input "40.000"
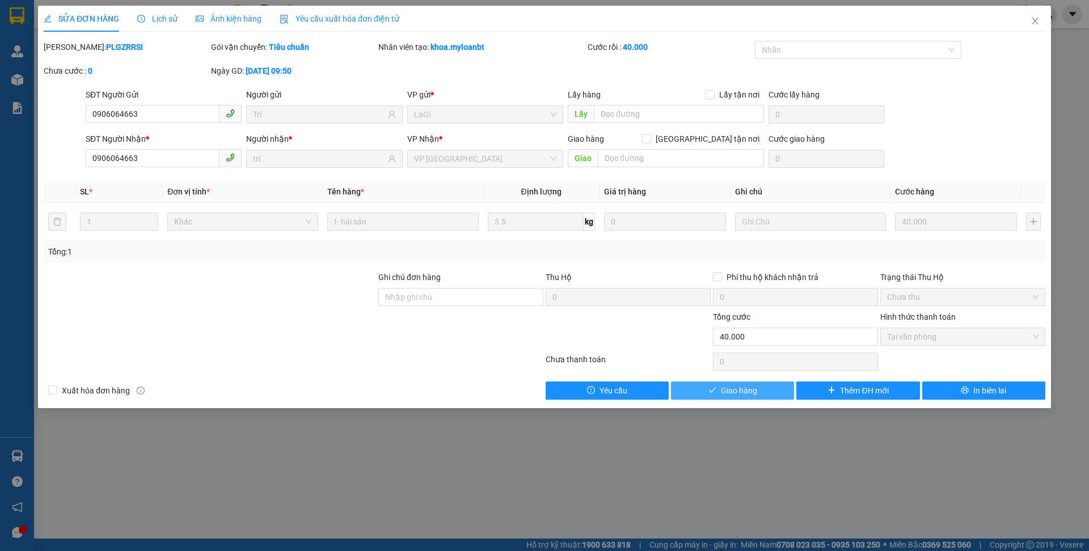
click at [738, 391] on span "Giao hàng" at bounding box center [739, 391] width 36 height 12
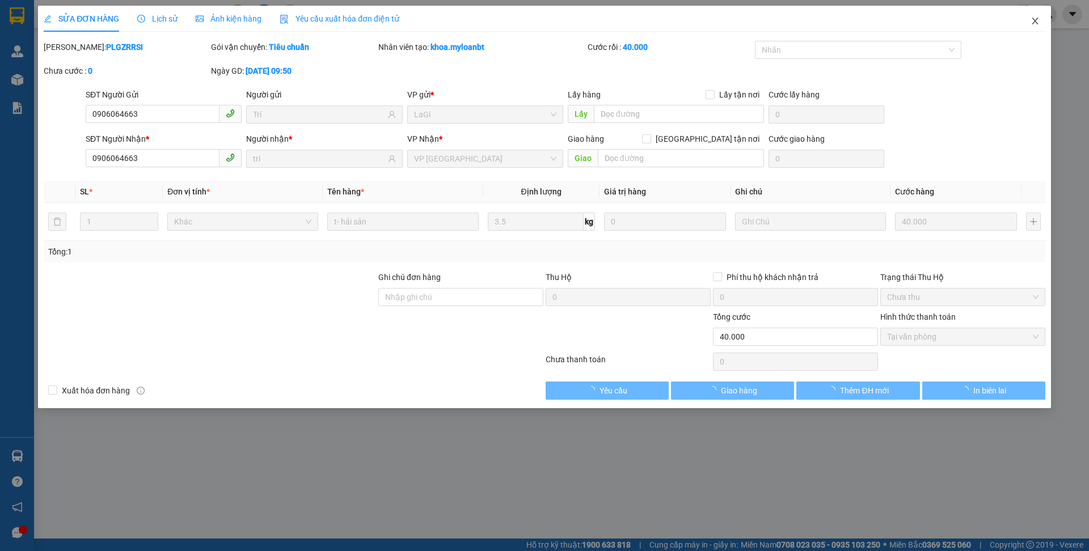
click at [1037, 27] on span "Close" at bounding box center [1035, 22] width 32 height 32
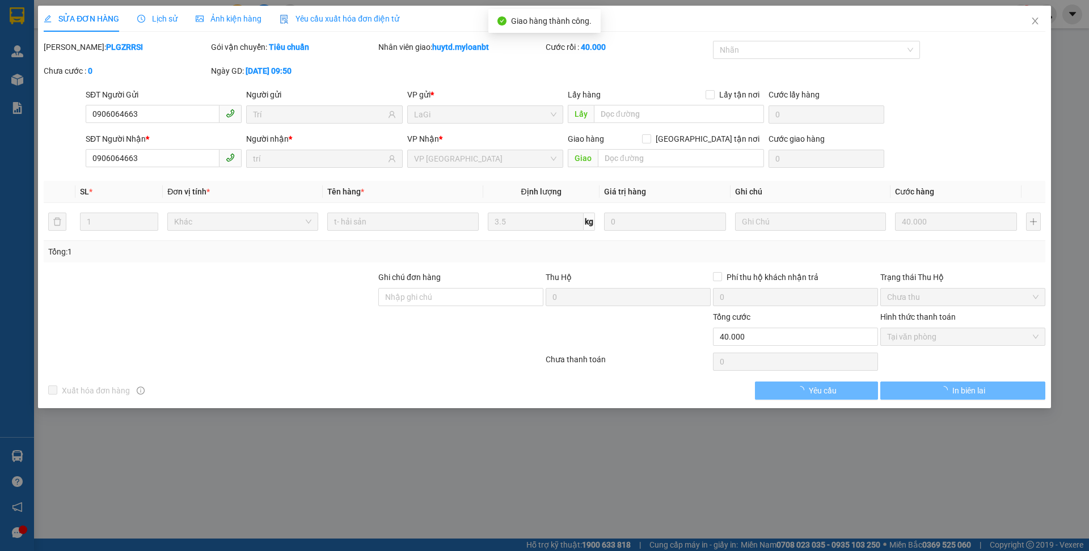
click at [1036, 25] on div "Kết quả tìm kiếm ( 13 ) Bộ lọc Mã ĐH Trạng thái Món hàng Thu hộ Tổng cước Chưa …" at bounding box center [544, 14] width 1089 height 28
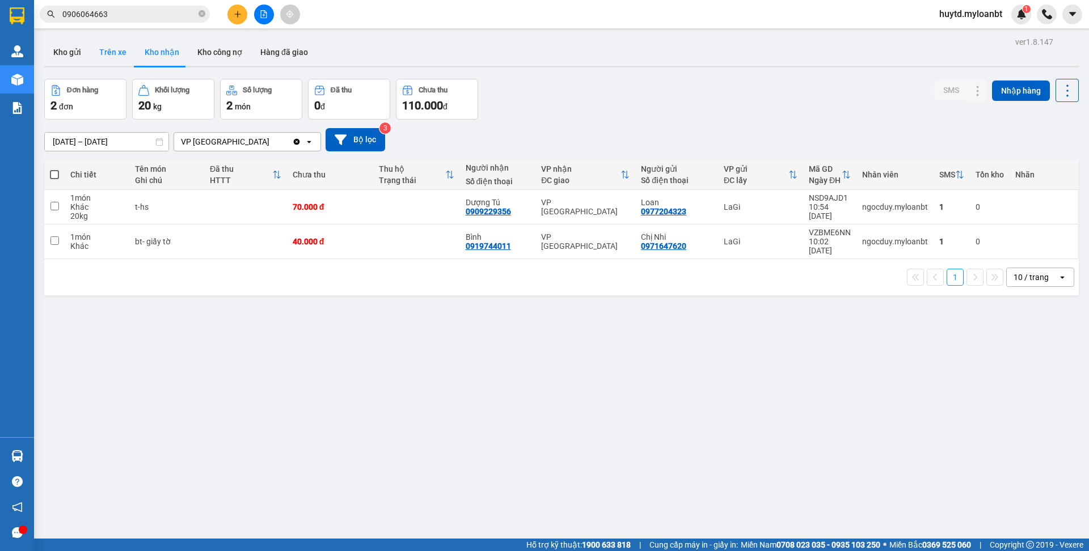
click at [118, 57] on button "Trên xe" at bounding box center [112, 52] width 45 height 27
type input "[DATE] – [DATE]"
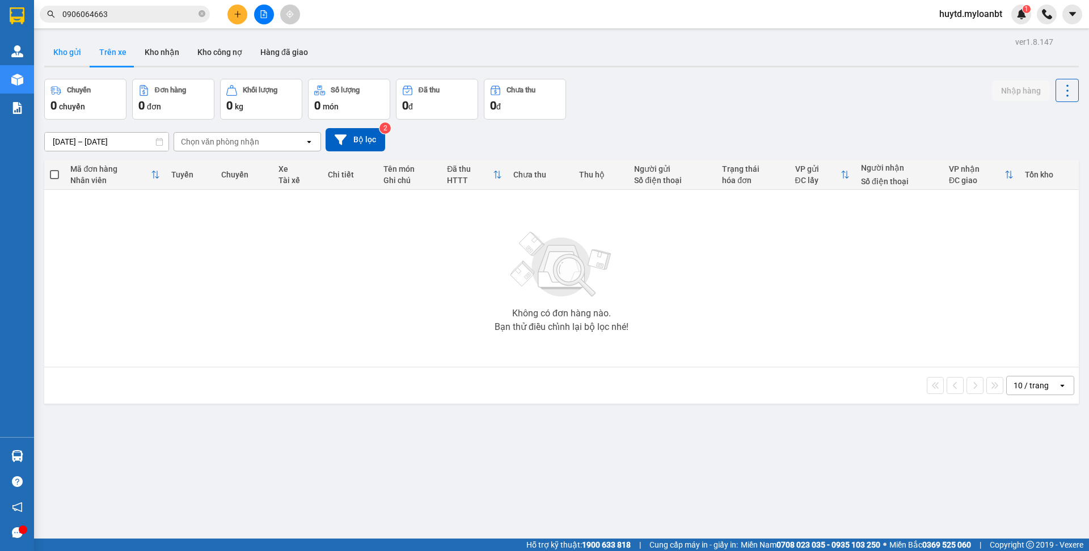
click at [69, 61] on button "Kho gửi" at bounding box center [67, 52] width 46 height 27
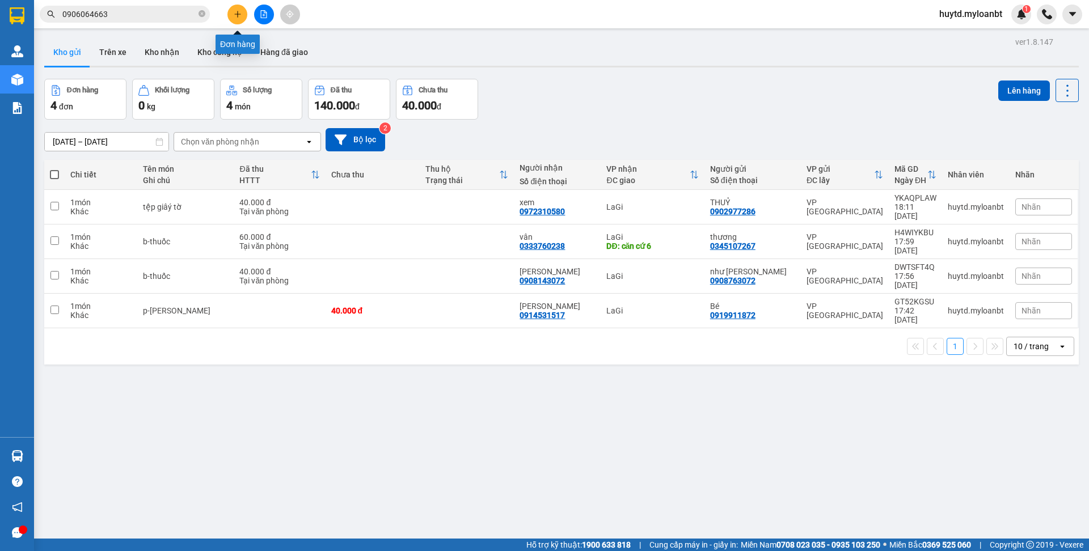
click at [239, 16] on icon "plus" at bounding box center [238, 14] width 8 height 8
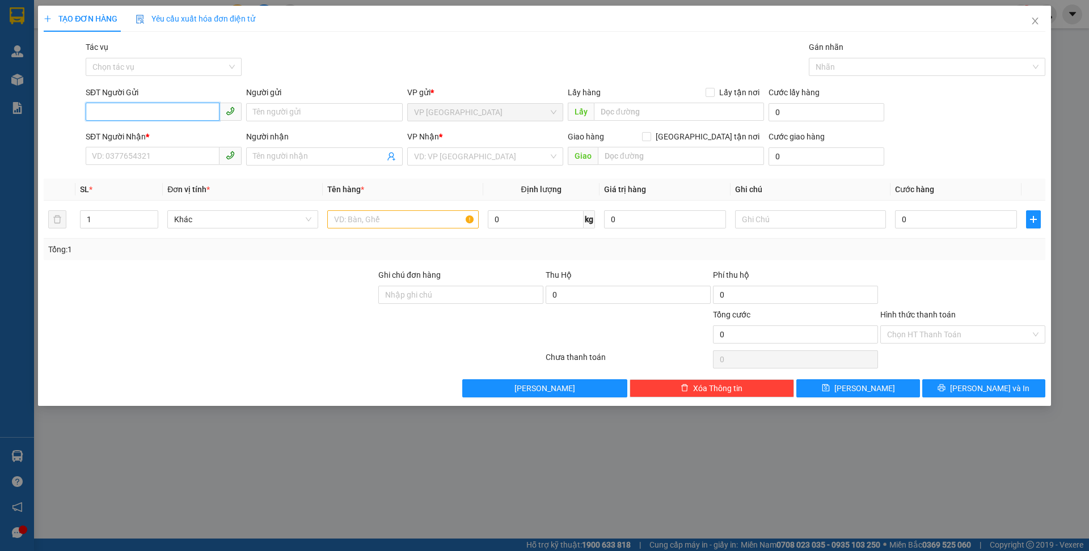
click at [170, 106] on input "SĐT Người Gửi" at bounding box center [153, 112] width 134 height 18
click at [413, 220] on input "text" at bounding box center [402, 219] width 151 height 18
type input "p-tùng ôto"
click at [513, 213] on input "0" at bounding box center [536, 219] width 96 height 18
type input "15"
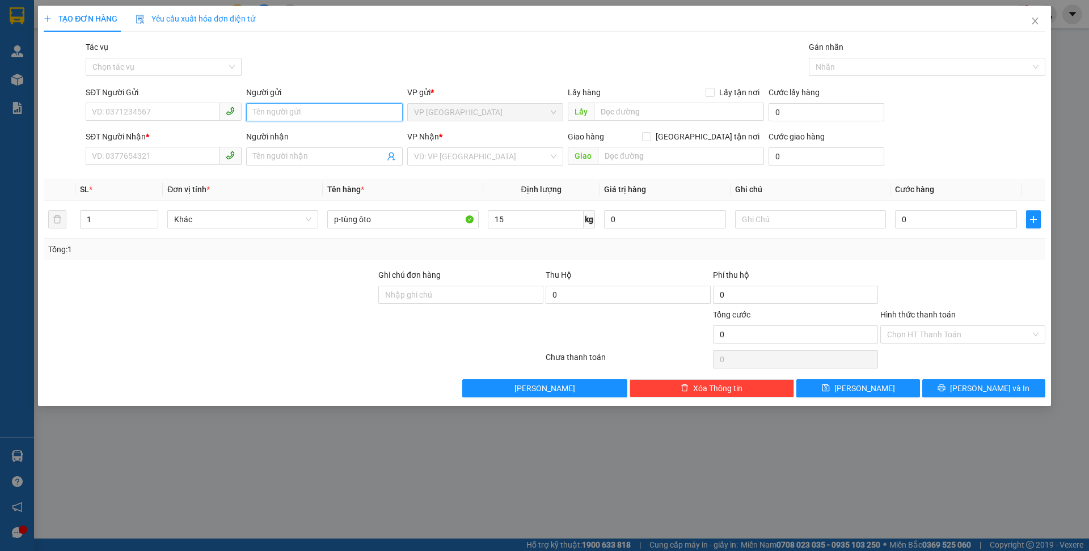
click at [298, 112] on input "Người gửi" at bounding box center [324, 112] width 156 height 18
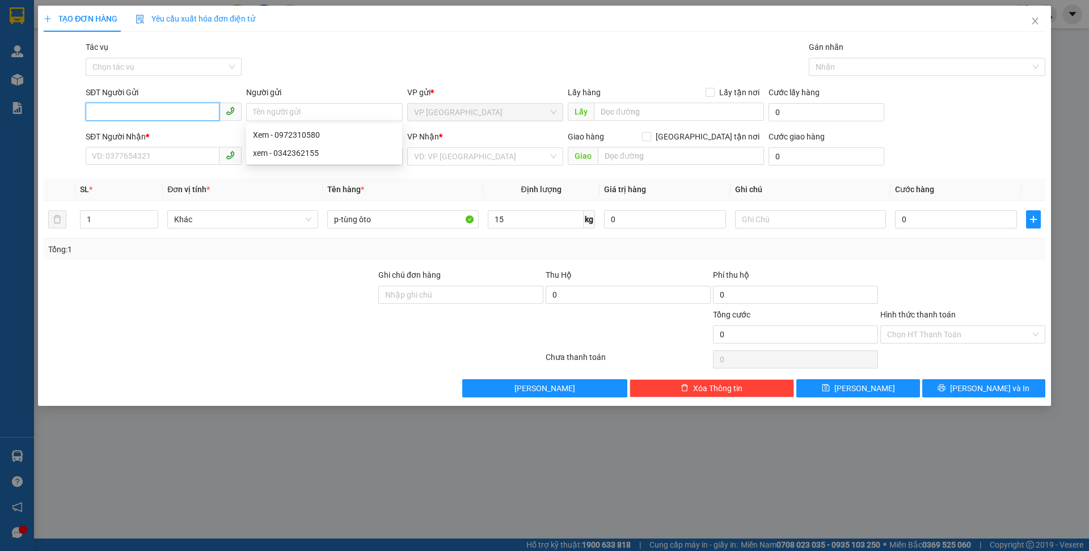
click at [196, 118] on input "SĐT Người Gửi" at bounding box center [153, 112] width 134 height 18
click at [125, 111] on input "SĐT Người Gửi" at bounding box center [153, 112] width 134 height 18
type input "0"
type input "0834588666"
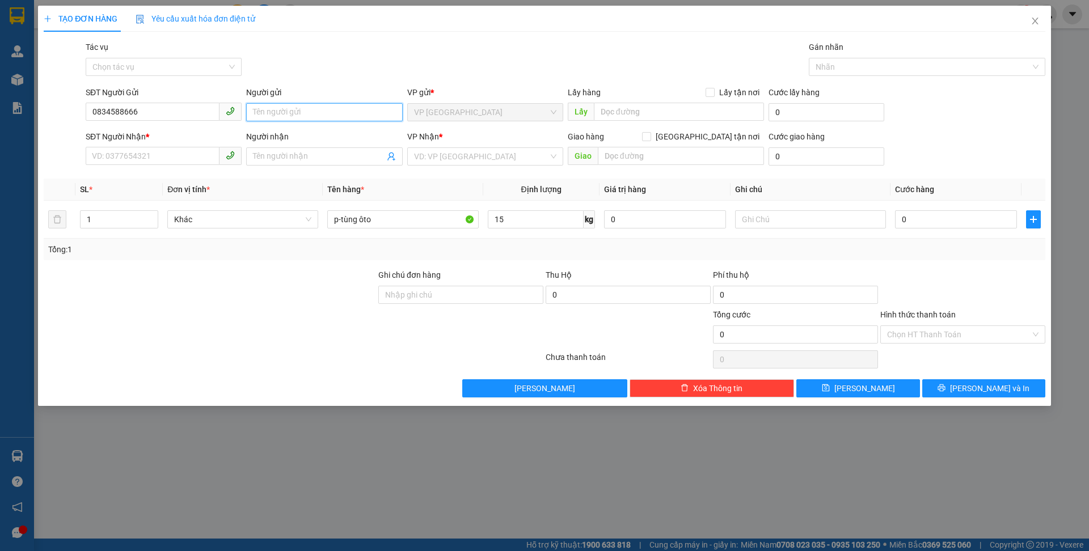
drag, startPoint x: 286, startPoint y: 112, endPoint x: 276, endPoint y: 119, distance: 11.5
click at [286, 112] on input "Người gửi" at bounding box center [324, 112] width 156 height 18
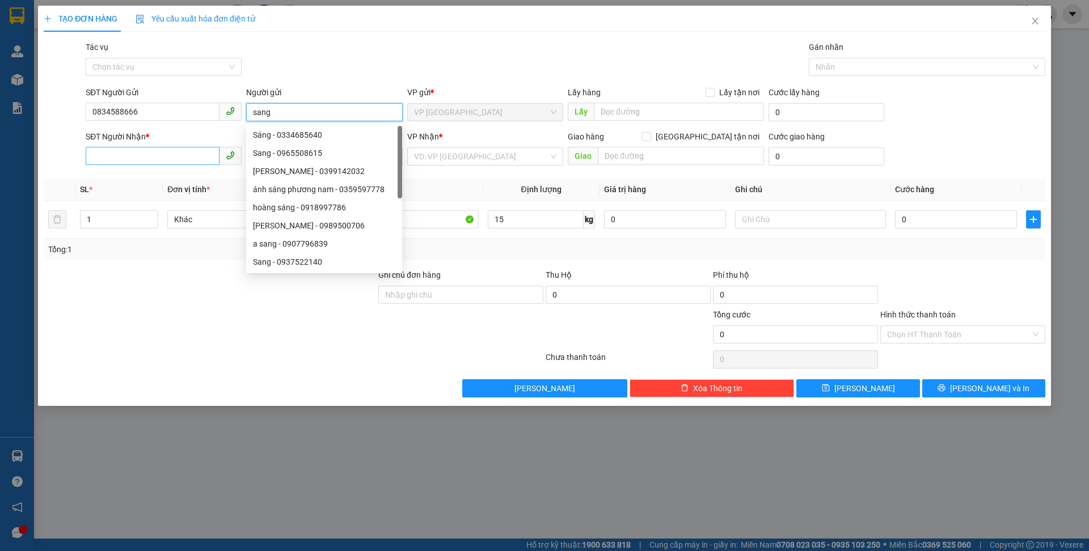
type input "sang"
click at [150, 153] on input "SĐT Người Nhận *" at bounding box center [153, 156] width 134 height 18
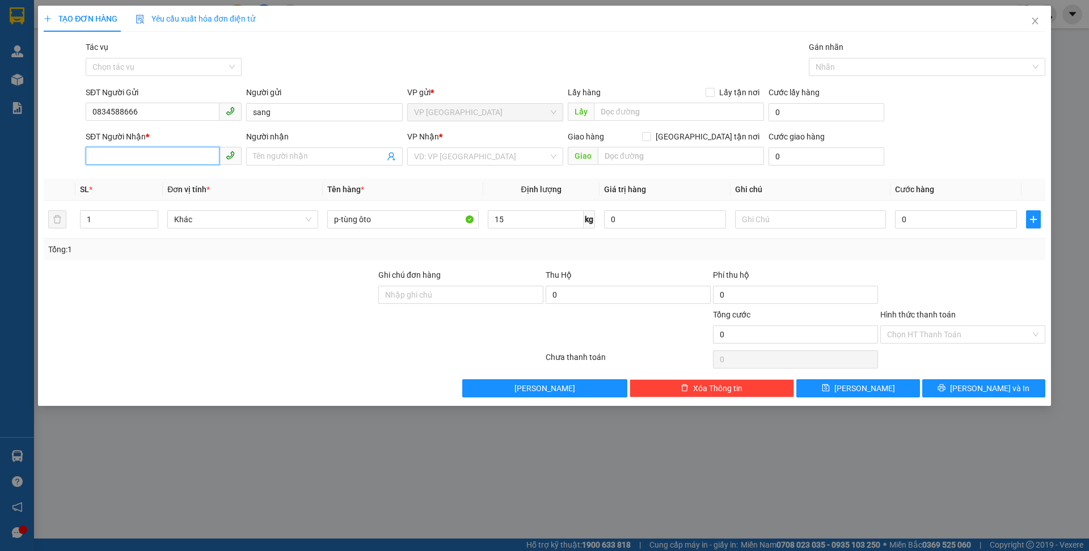
click at [167, 157] on input "SĐT Người Nhận *" at bounding box center [153, 156] width 134 height 18
type input "0987492454"
click at [181, 182] on div "0987492454 - quang" at bounding box center [163, 179] width 142 height 12
type input "quang"
type input "0987492454"
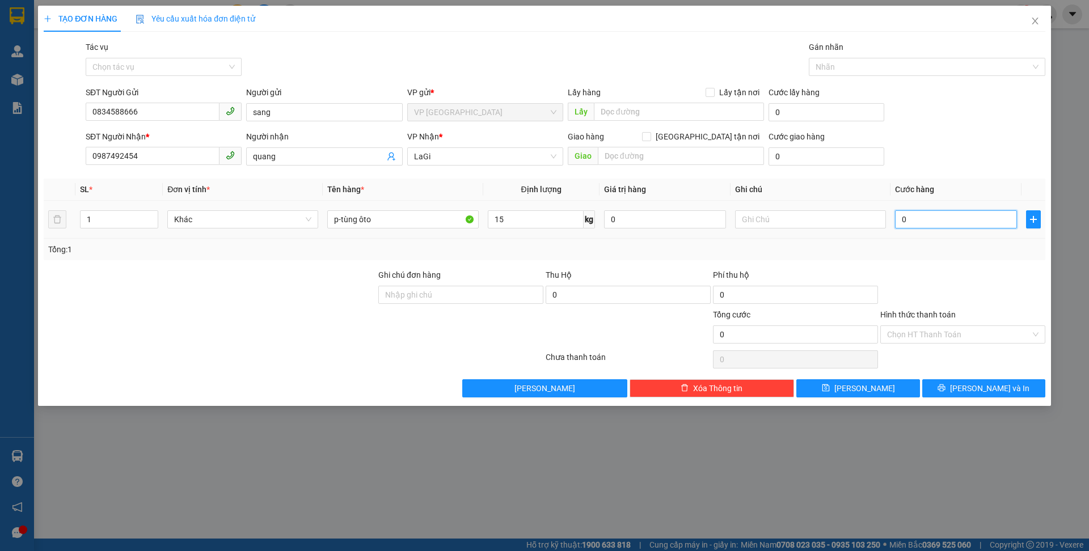
click at [935, 218] on input "0" at bounding box center [956, 219] width 122 height 18
type input "6"
type input "60"
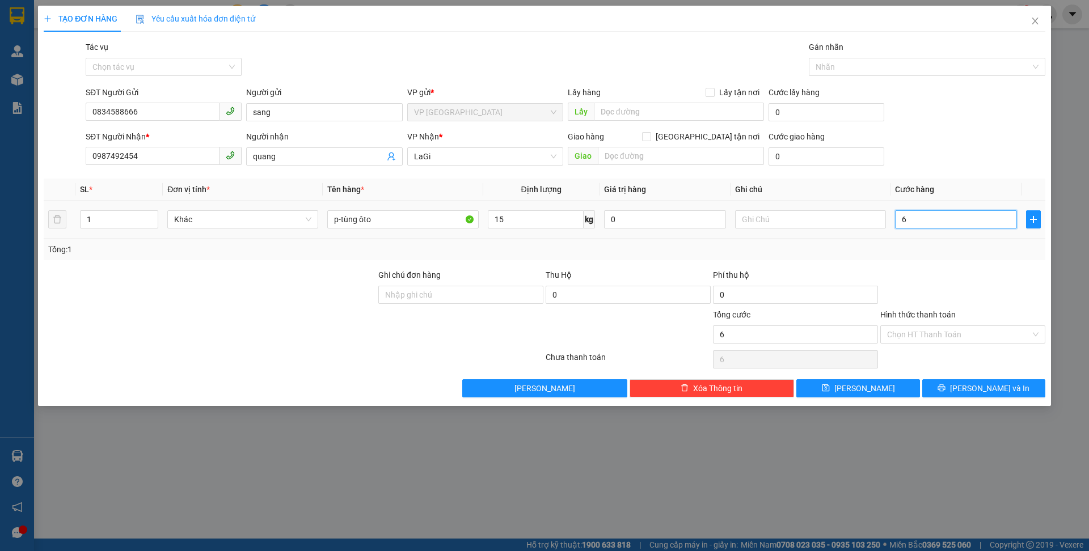
type input "60"
type input "600"
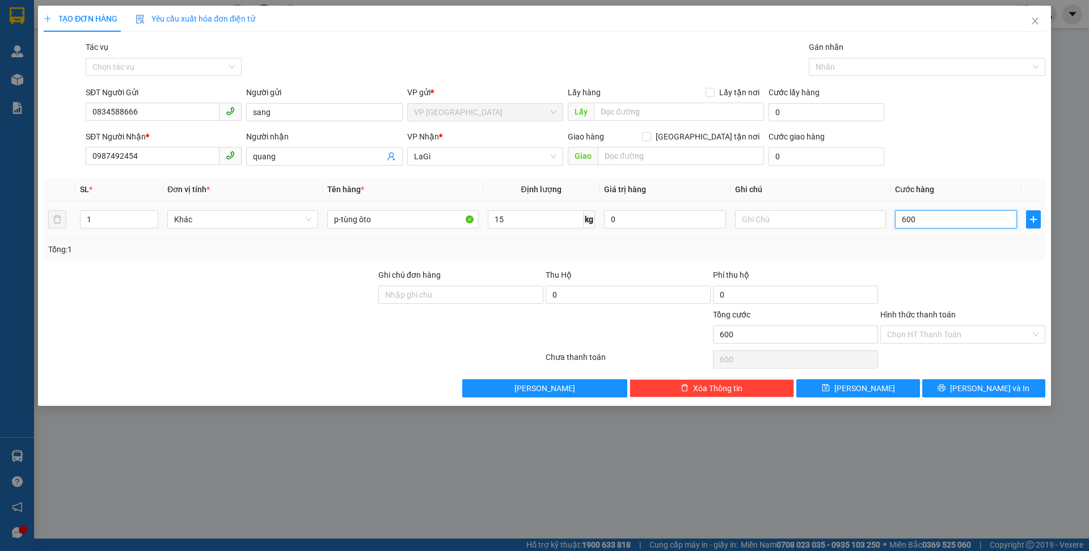
type input "6.000"
type input "60.000"
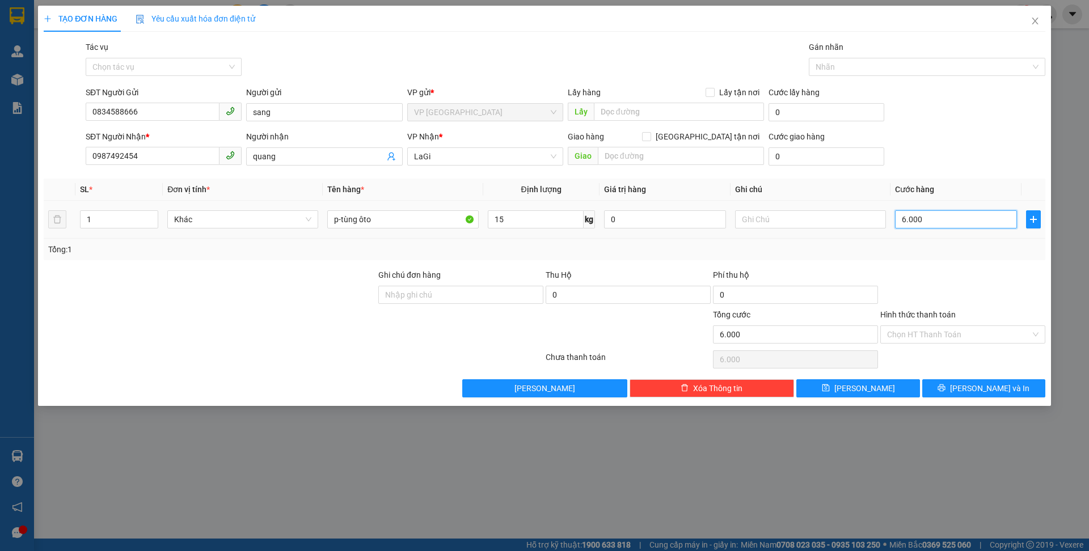
type input "60.000"
click at [973, 389] on span "[PERSON_NAME] và In" at bounding box center [989, 388] width 79 height 12
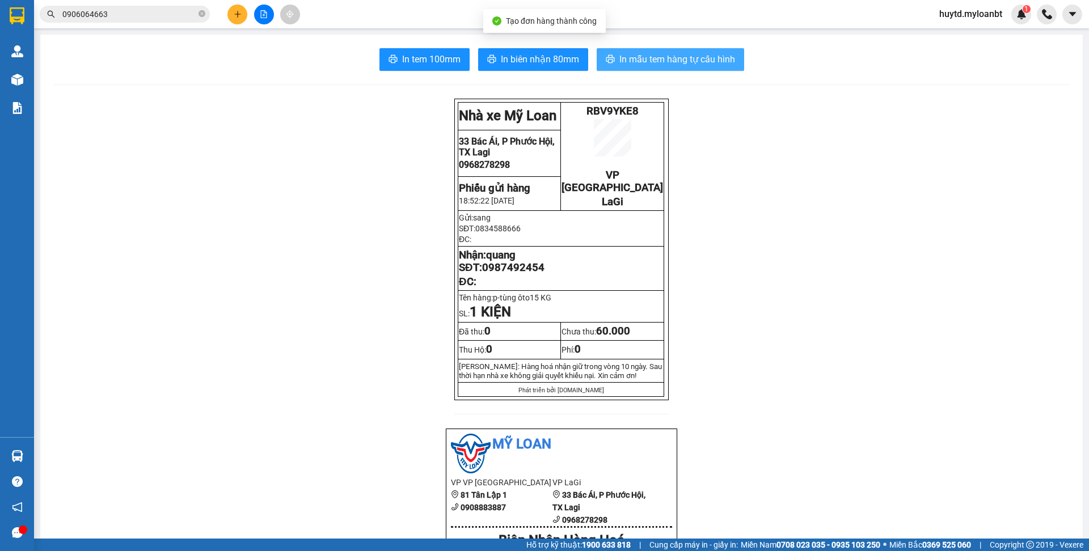
click at [663, 62] on span "In mẫu tem hàng tự cấu hình" at bounding box center [678, 59] width 116 height 14
click at [203, 14] on icon "close-circle" at bounding box center [202, 13] width 7 height 7
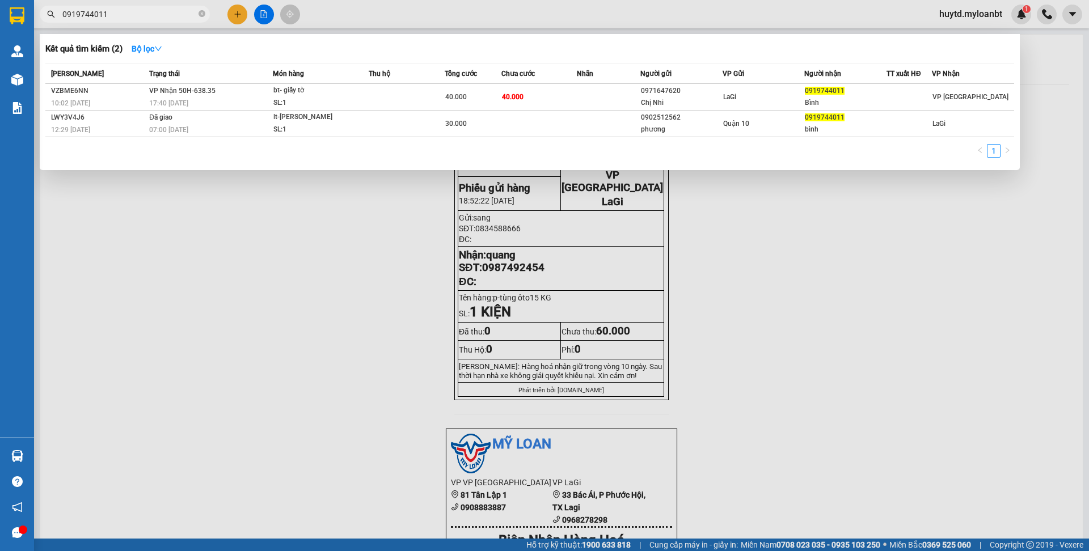
type input "0919744011"
click at [231, 15] on div at bounding box center [544, 275] width 1089 height 551
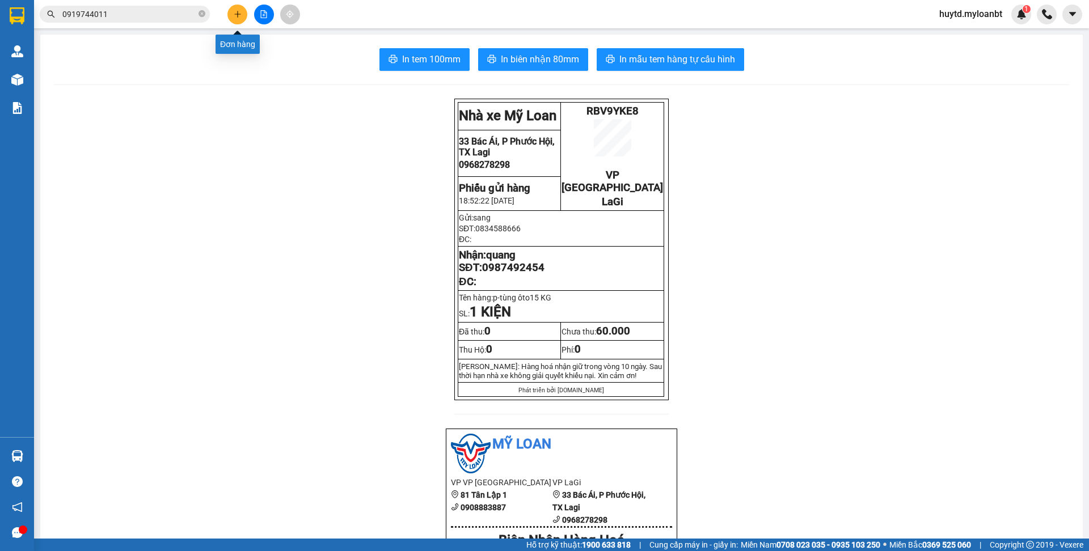
click at [237, 16] on icon "plus" at bounding box center [238, 14] width 8 height 8
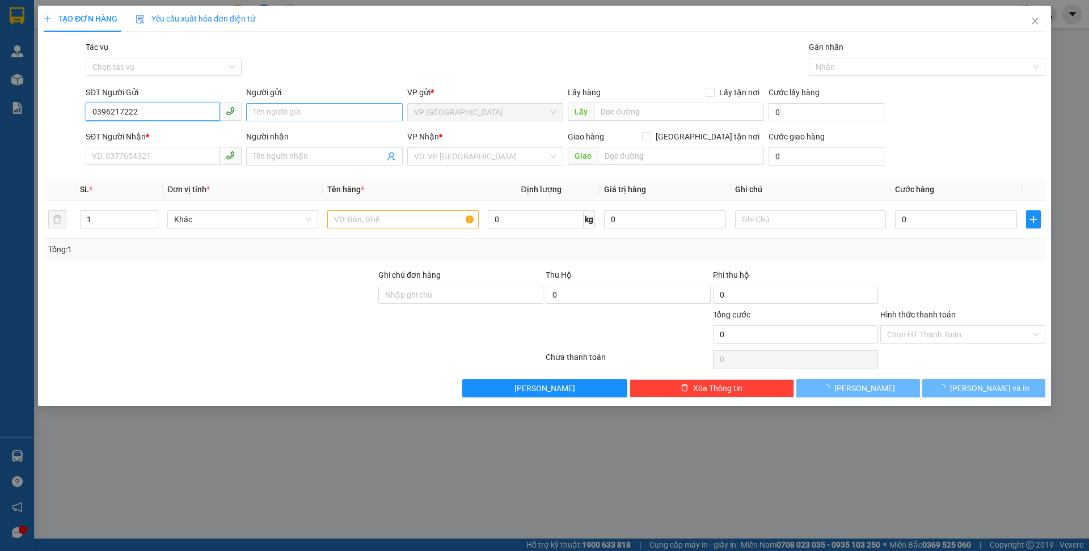
type input "0396217222"
click at [321, 115] on input "Người gửi" at bounding box center [324, 112] width 156 height 18
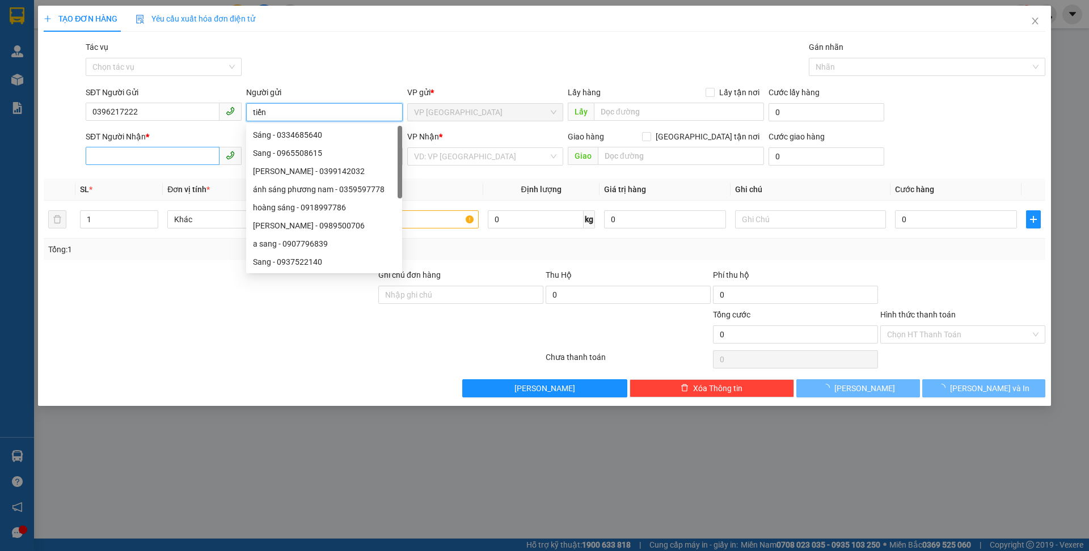
type input "tiến"
click at [168, 152] on input "SĐT Người Nhận *" at bounding box center [153, 156] width 134 height 18
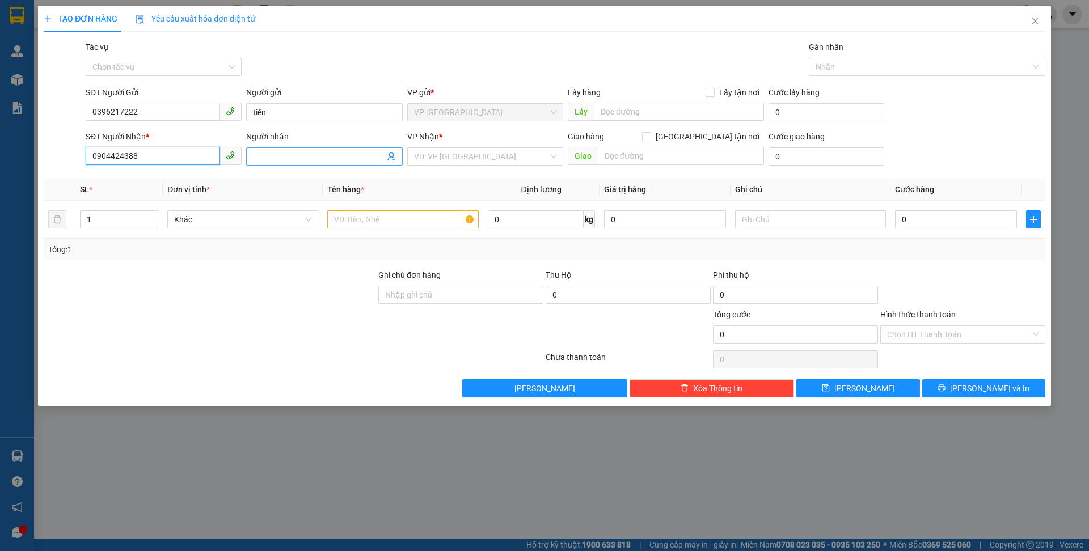
type input "0904424388"
click at [288, 161] on input "Người nhận" at bounding box center [318, 156] width 131 height 12
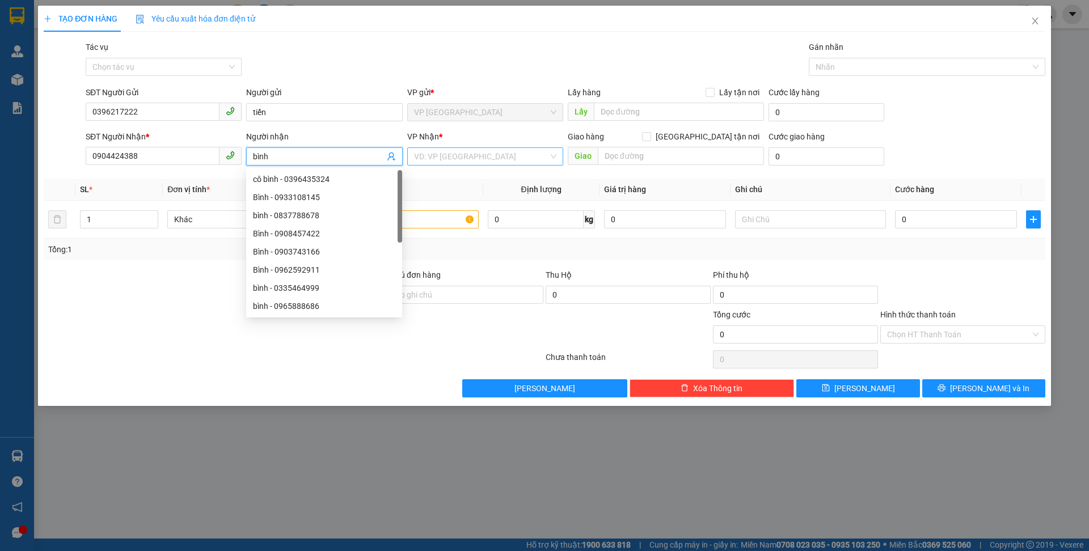
type input "bình"
click at [444, 154] on input "search" at bounding box center [481, 156] width 134 height 17
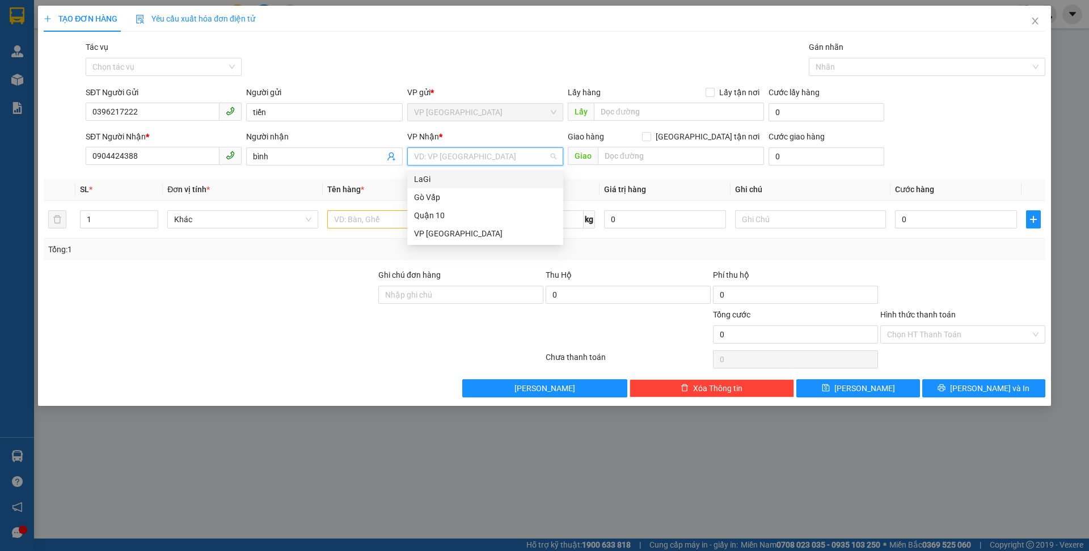
click at [449, 182] on div "LaGi" at bounding box center [485, 179] width 142 height 12
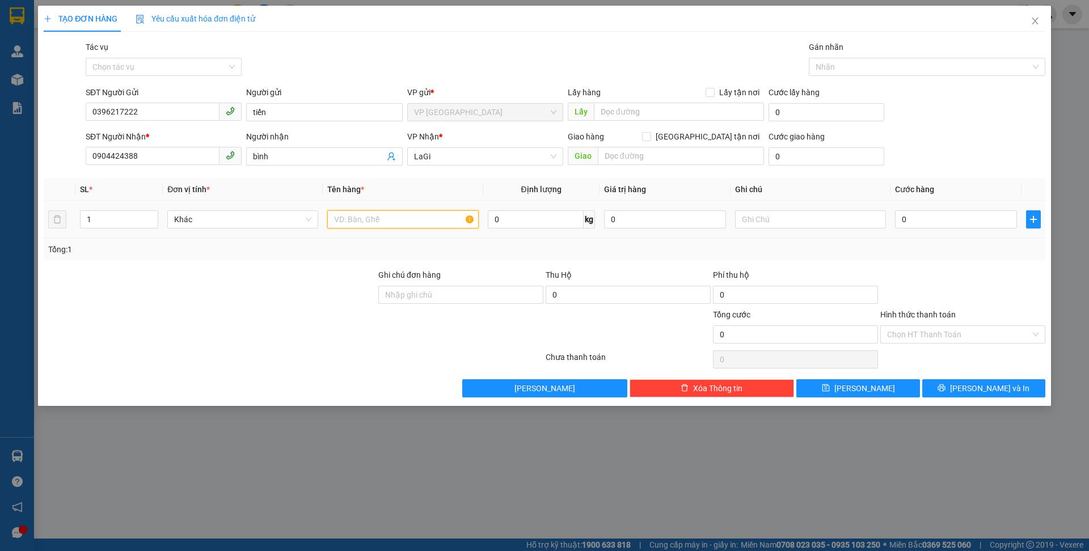
click at [374, 228] on input "text" at bounding box center [402, 219] width 151 height 18
type input "b-thuốc"
click at [937, 221] on input "0" at bounding box center [956, 219] width 122 height 18
type input "4"
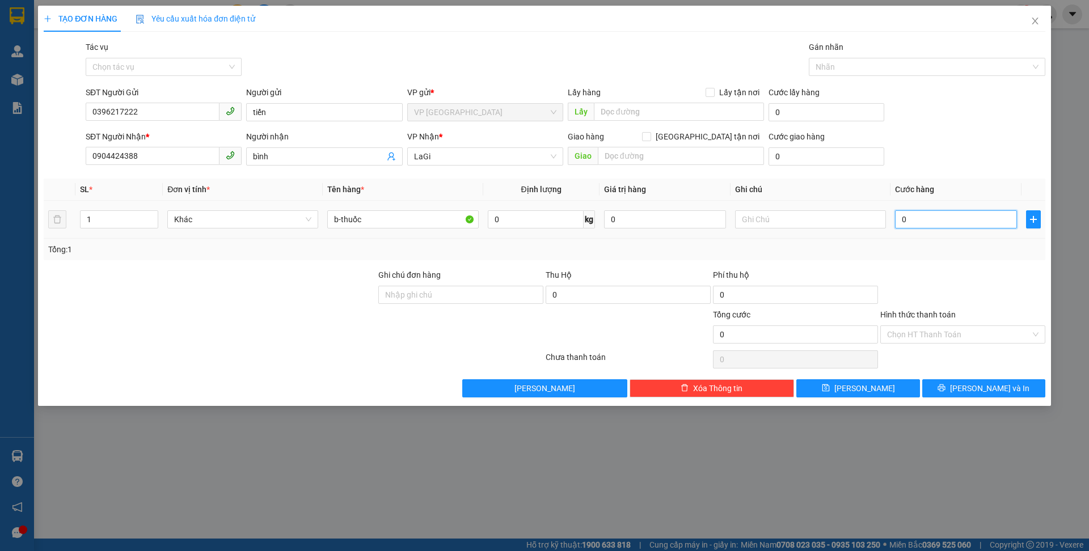
type input "4"
type input "40"
type input "400"
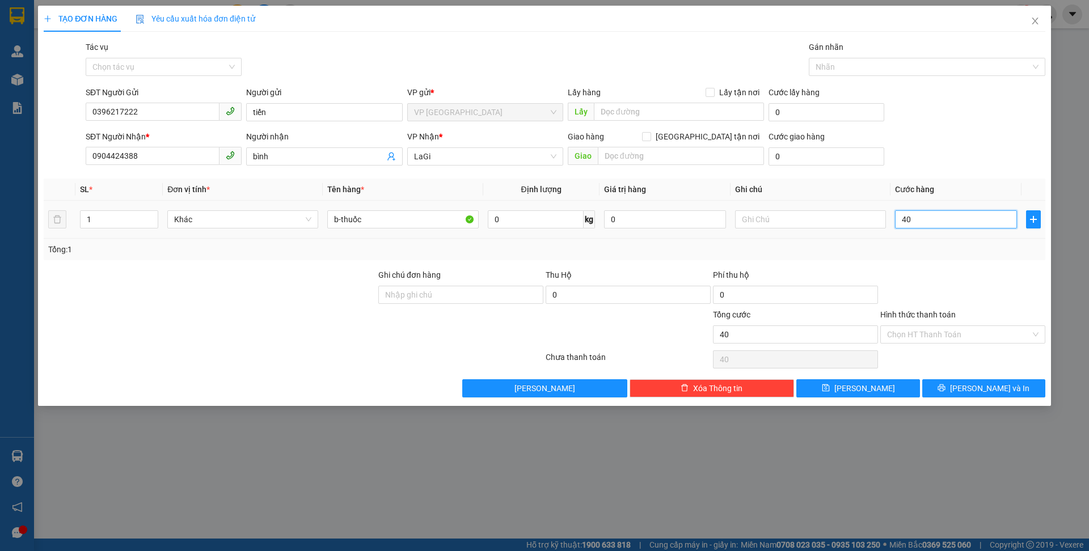
type input "400"
type input "4.000"
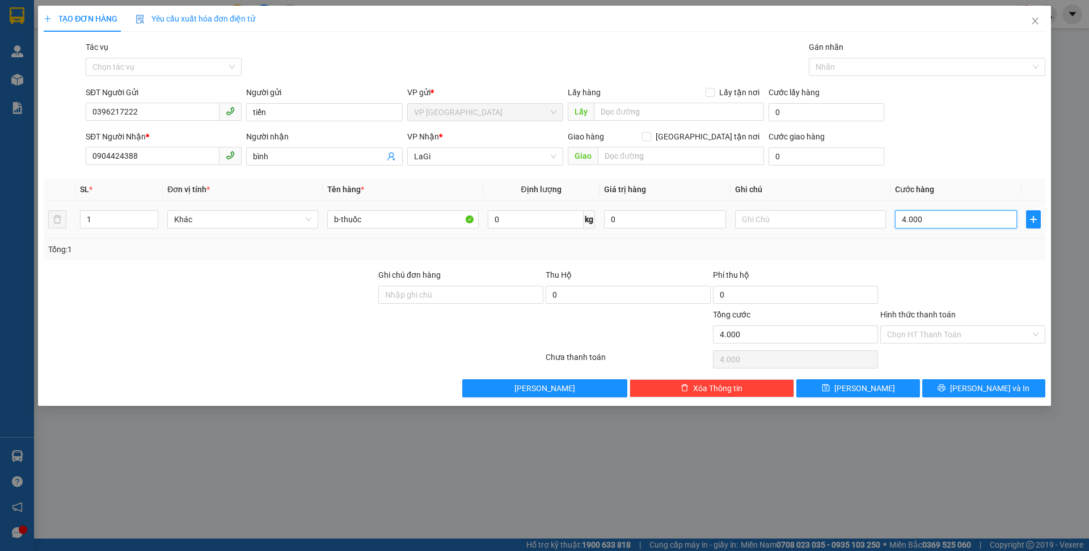
type input "40.000"
click at [906, 328] on input "Hình thức thanh toán" at bounding box center [959, 334] width 144 height 17
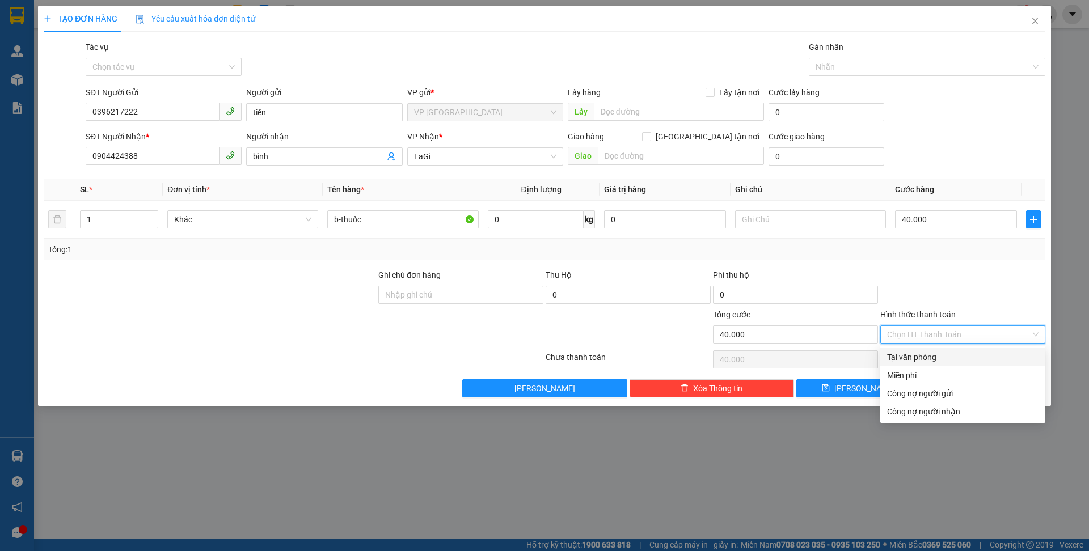
click at [914, 359] on div "Tại văn phòng" at bounding box center [962, 357] width 151 height 12
type input "0"
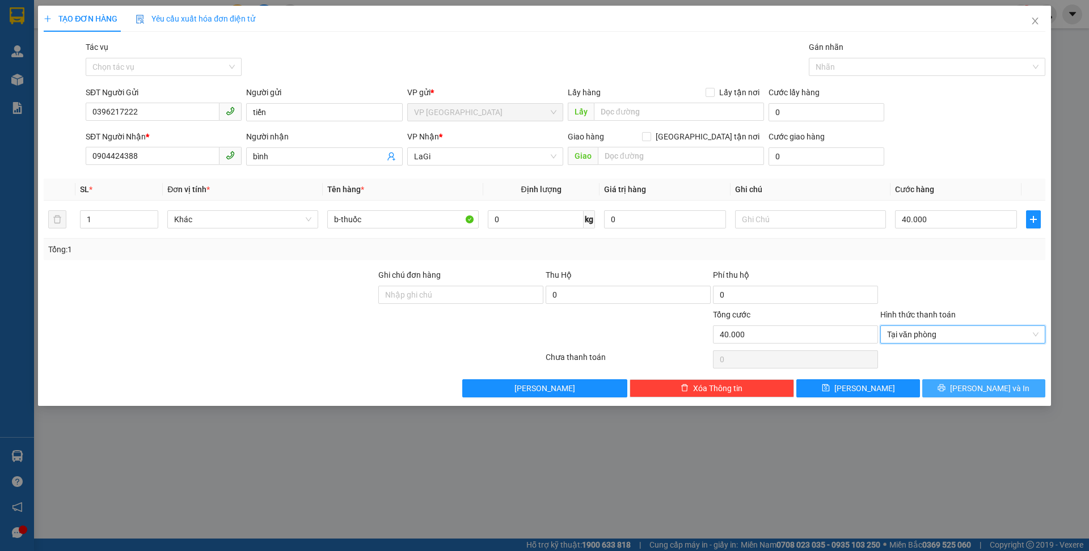
click at [975, 392] on span "[PERSON_NAME] và In" at bounding box center [989, 388] width 79 height 12
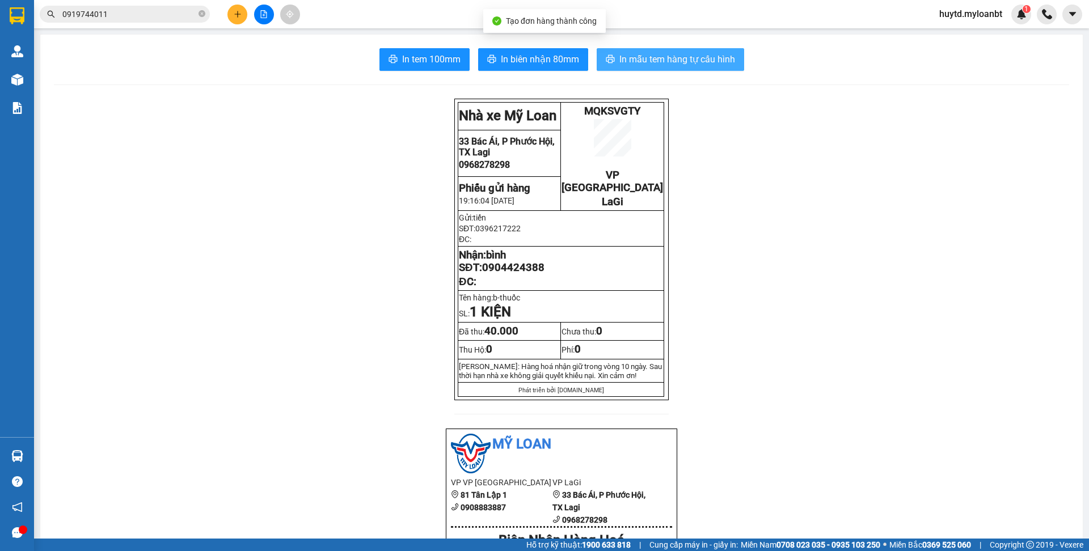
click at [653, 68] on button "In mẫu tem hàng tự cấu hình" at bounding box center [671, 59] width 148 height 23
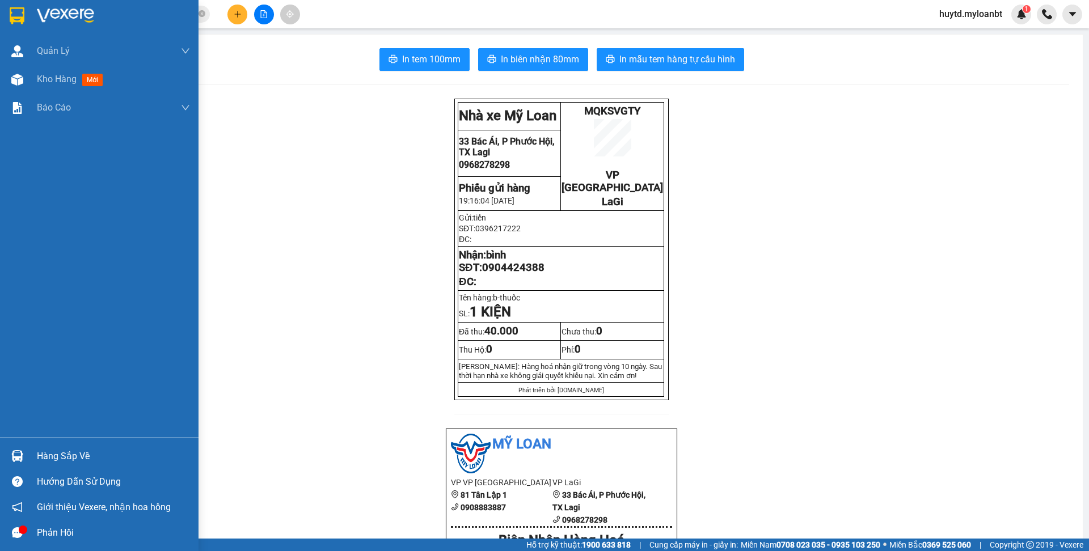
click at [60, 459] on div "Hàng sắp về" at bounding box center [113, 456] width 153 height 17
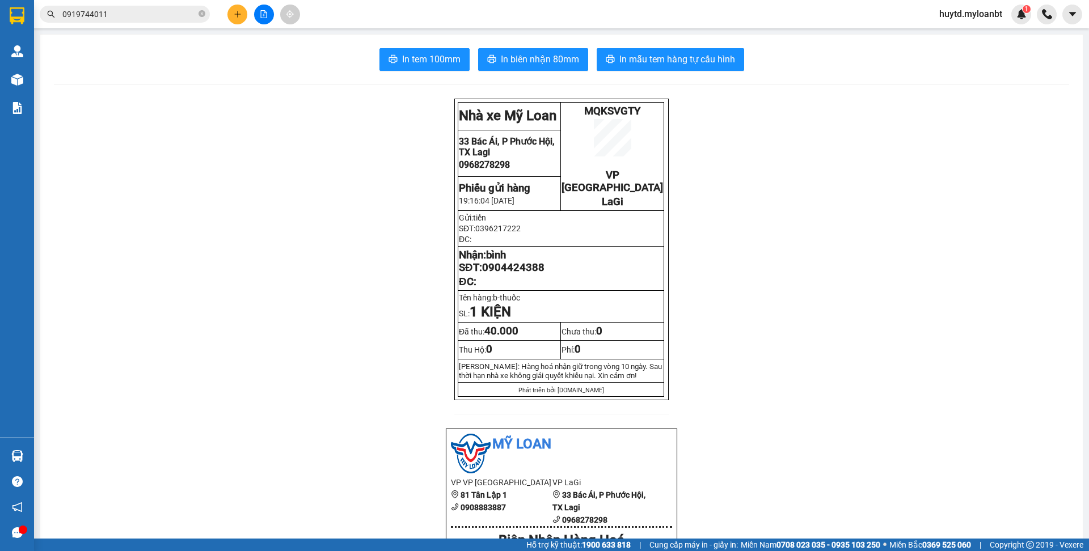
click at [315, 294] on section "Kết quả tìm kiếm ( 2 ) Bộ lọc Mã ĐH Trạng thái Món hàng Thu hộ Tổng cước Chưa c…" at bounding box center [544, 275] width 1089 height 551
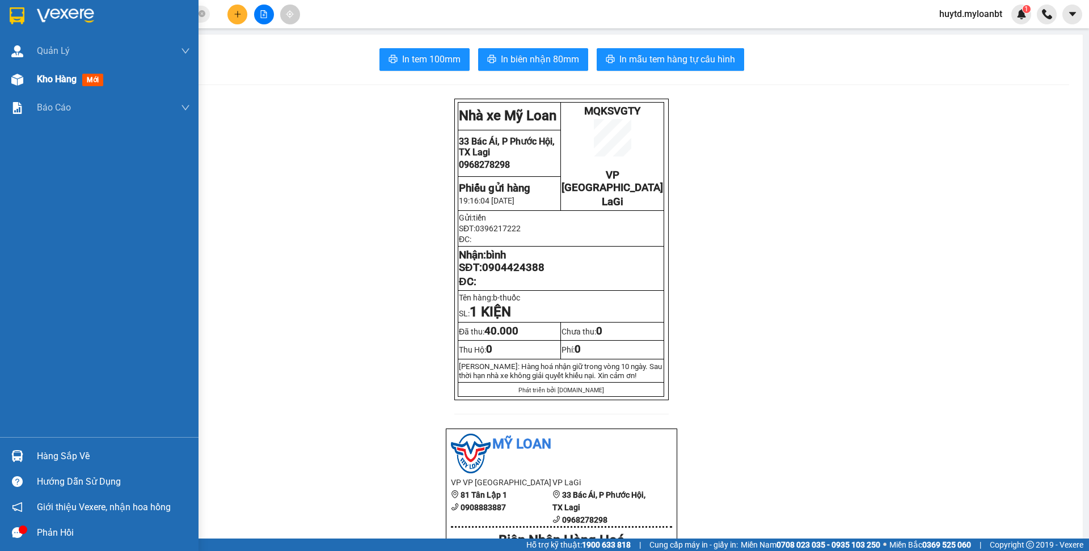
click at [77, 81] on span "Kho hàng" at bounding box center [57, 79] width 40 height 11
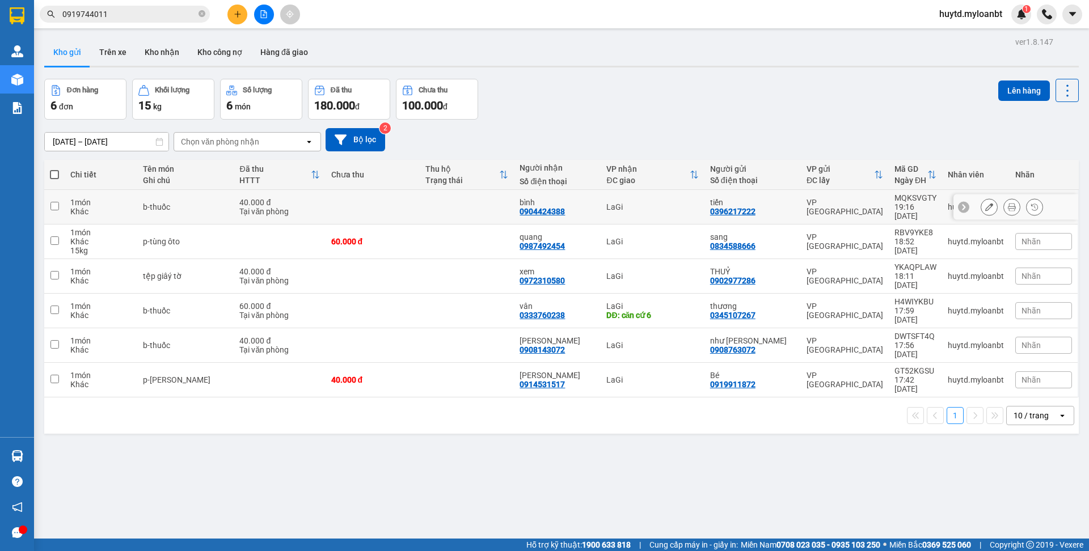
click at [254, 210] on div "Tại văn phòng" at bounding box center [279, 211] width 80 height 9
checkbox input "true"
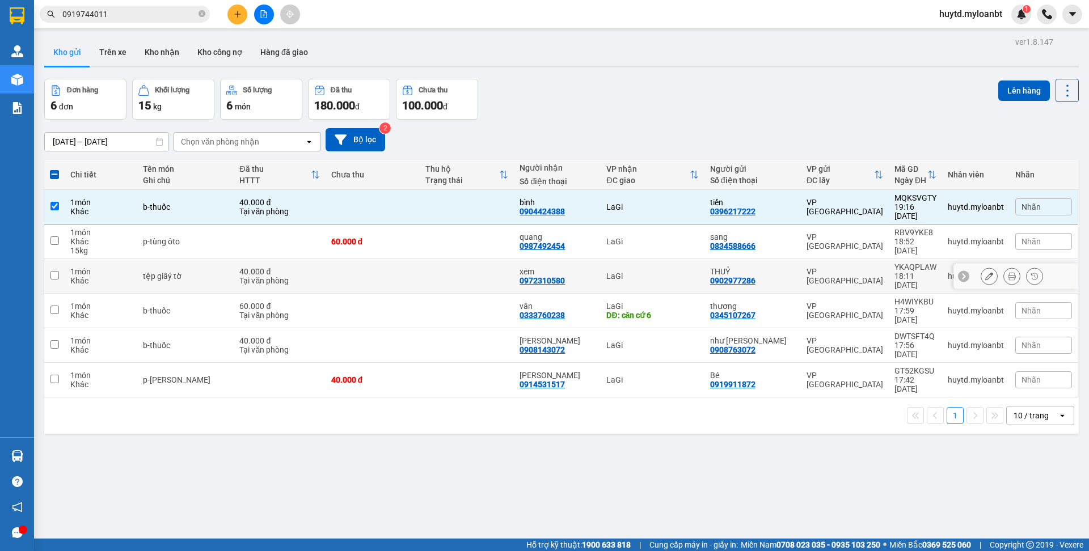
click at [287, 284] on div "Tại văn phòng" at bounding box center [279, 280] width 80 height 9
checkbox input "true"
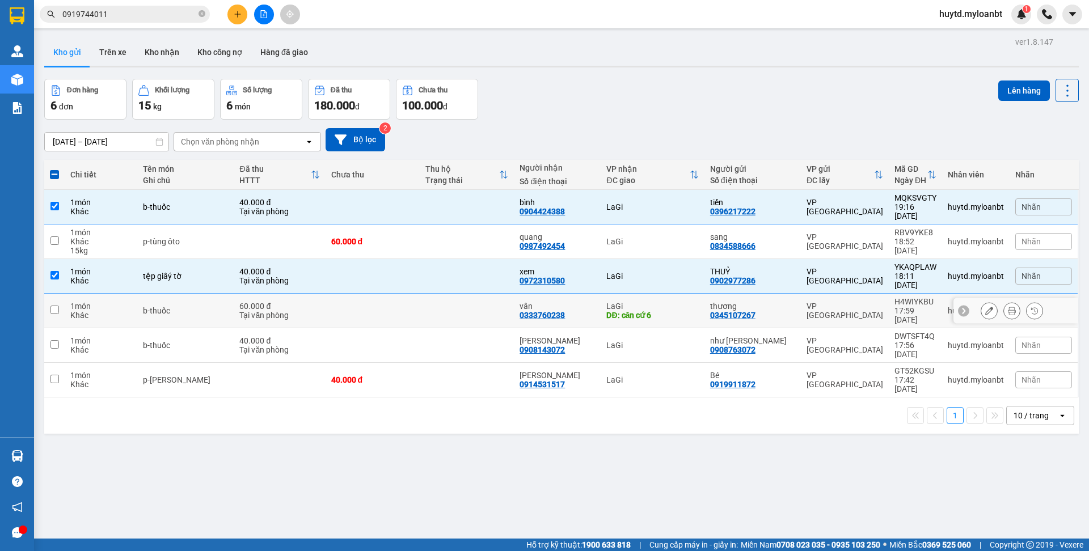
click at [293, 313] on div "Tại văn phòng" at bounding box center [279, 315] width 80 height 9
checkbox input "true"
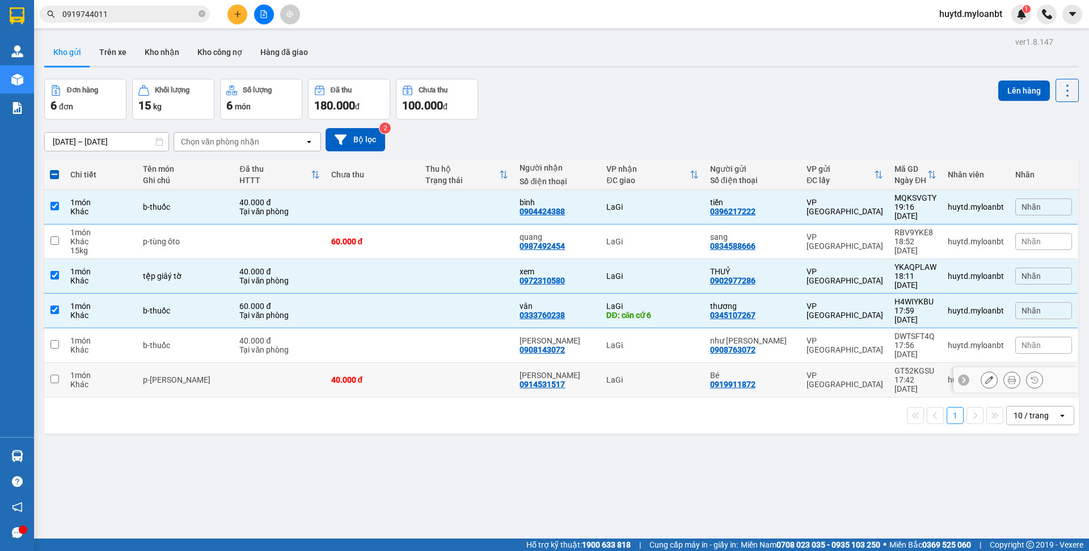
click at [326, 364] on td "40.000 đ" at bounding box center [373, 380] width 94 height 35
checkbox input "true"
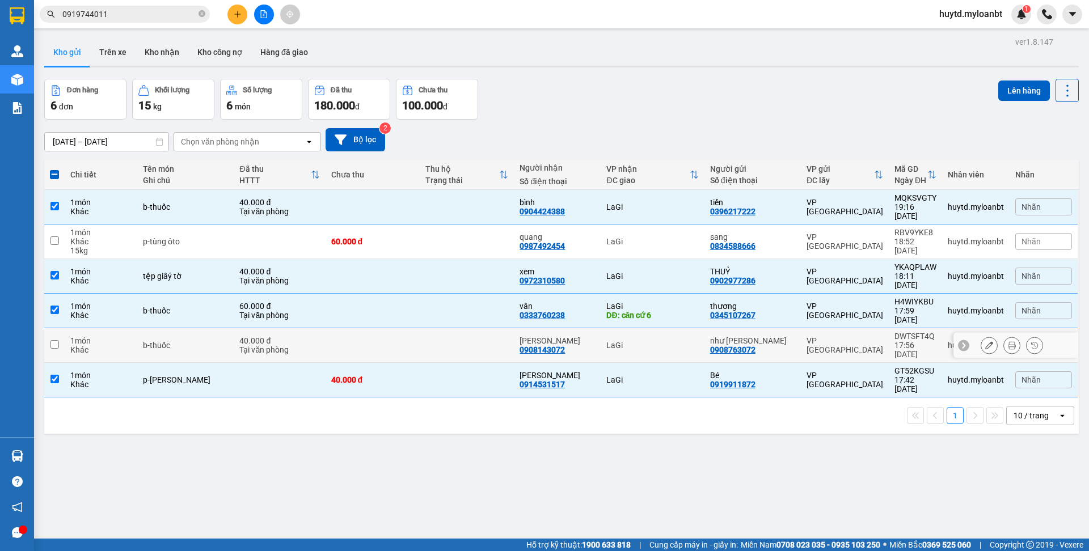
click at [335, 356] on td at bounding box center [373, 345] width 94 height 35
checkbox input "true"
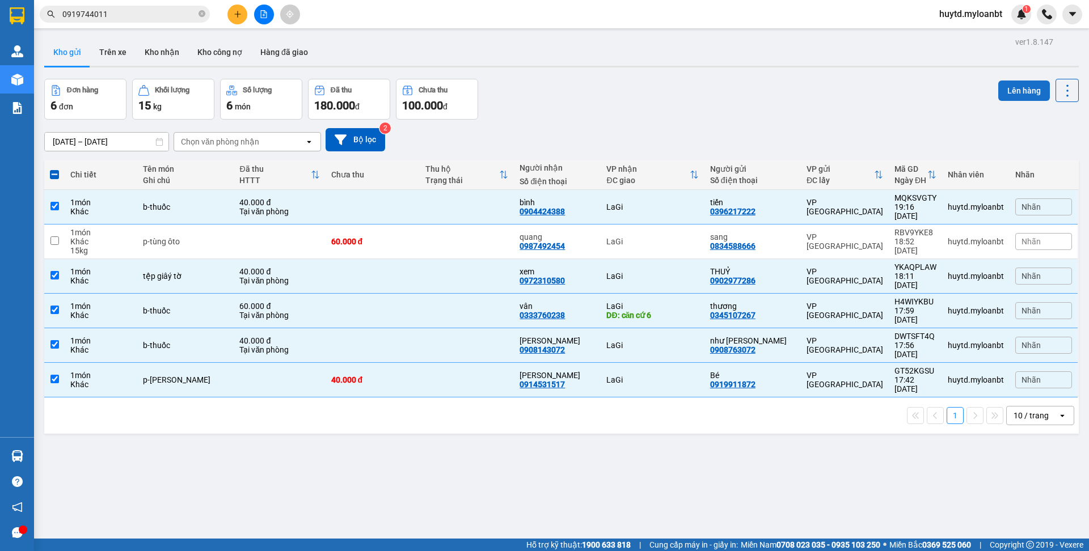
click at [1009, 85] on button "Lên hàng" at bounding box center [1024, 91] width 52 height 20
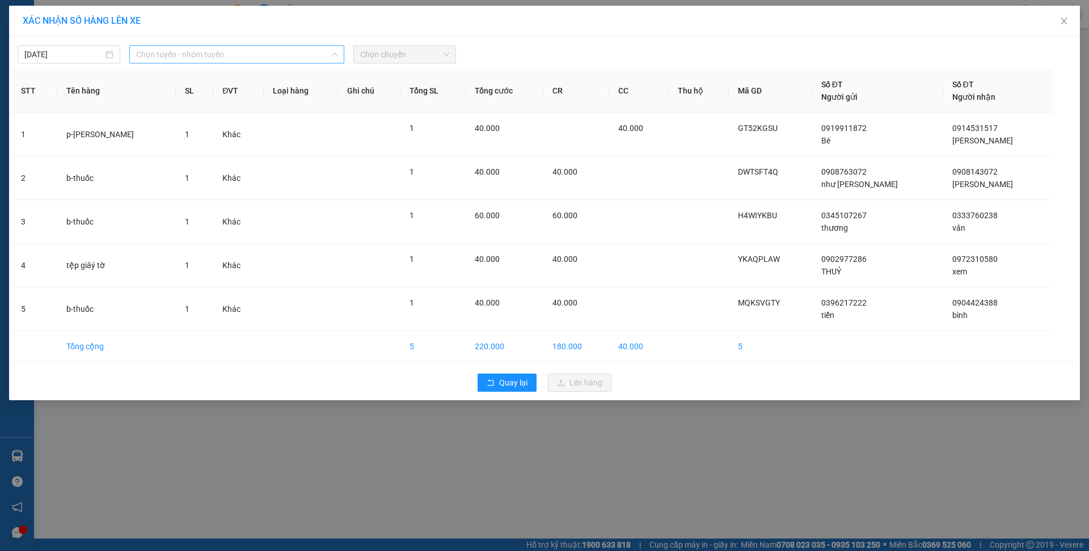
click at [279, 53] on span "Chọn tuyến - nhóm tuyến" at bounding box center [236, 54] width 201 height 17
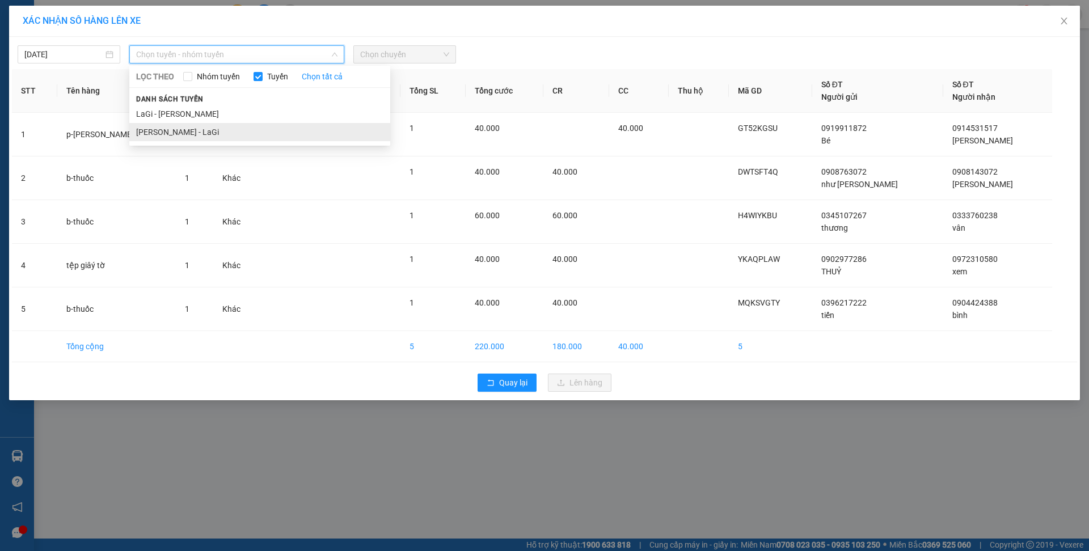
click at [253, 128] on li "Hồ Chí Minh - LaGi" at bounding box center [259, 132] width 261 height 18
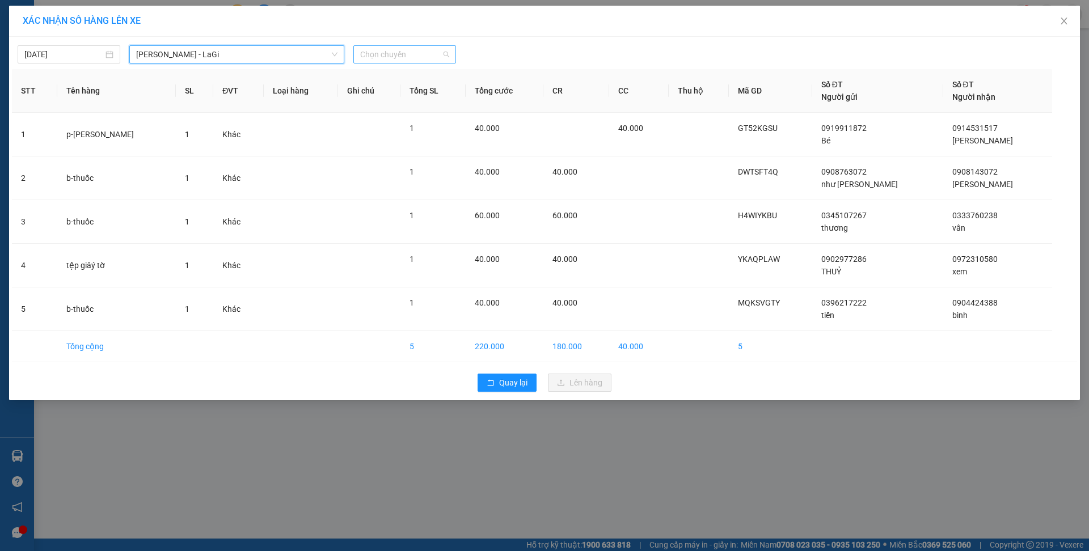
click at [361, 52] on span "Chọn chuyến" at bounding box center [404, 54] width 89 height 17
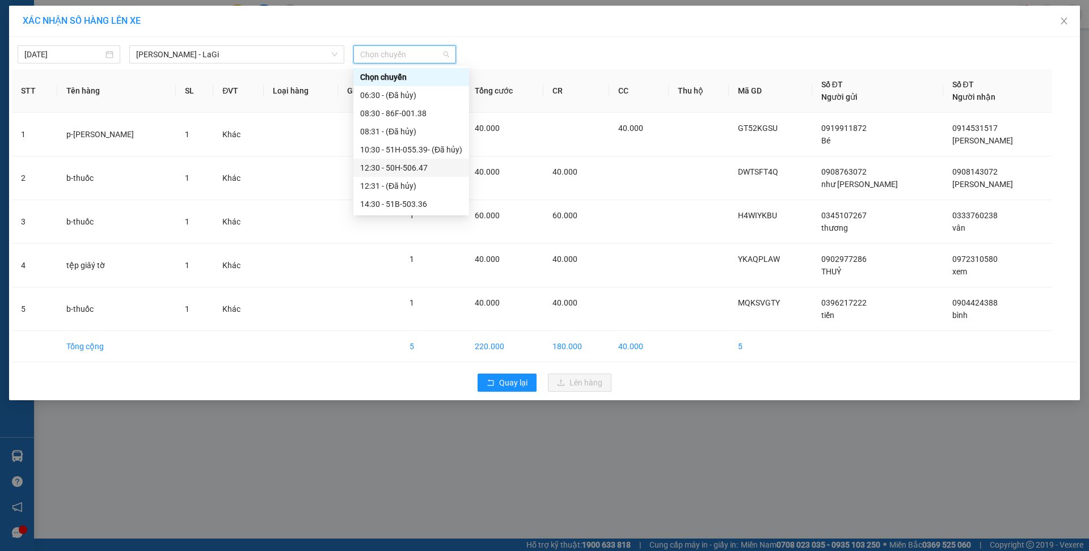
scroll to position [91, 0]
click at [424, 171] on div "18:30 - 50H-638.35" at bounding box center [411, 168] width 102 height 12
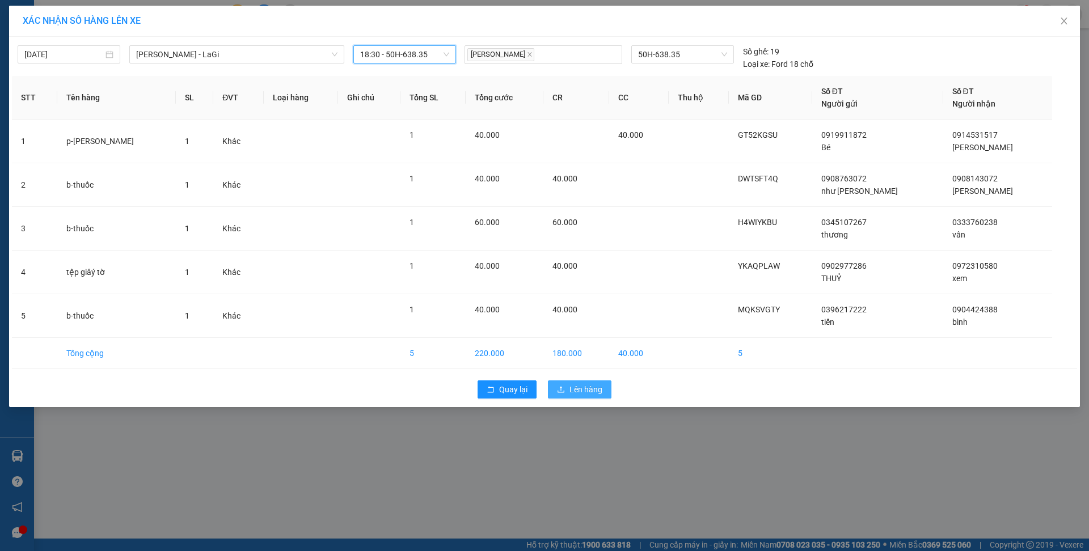
click at [592, 390] on span "Lên hàng" at bounding box center [586, 390] width 33 height 12
